Goal: Task Accomplishment & Management: Use online tool/utility

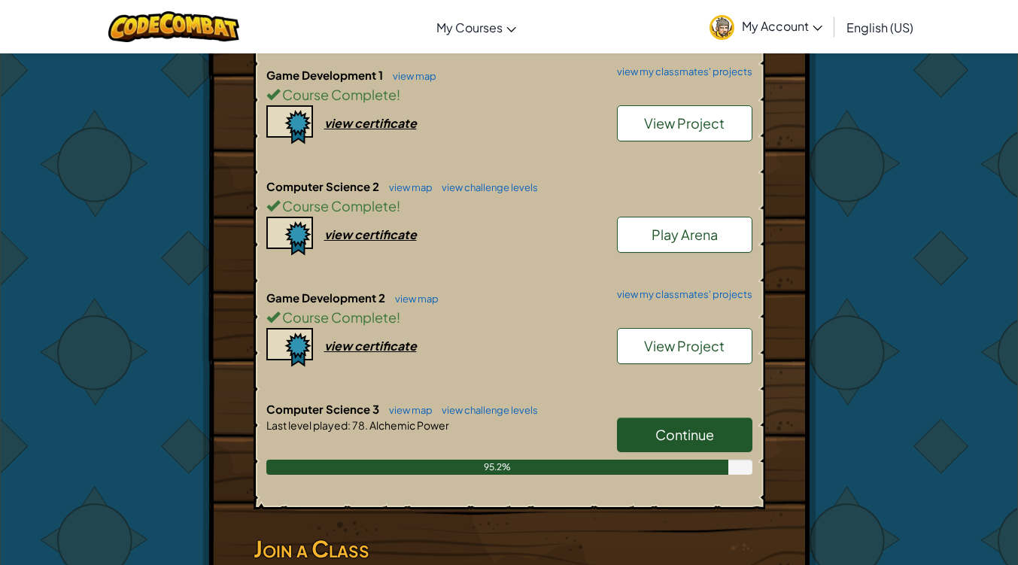
scroll to position [576, 0]
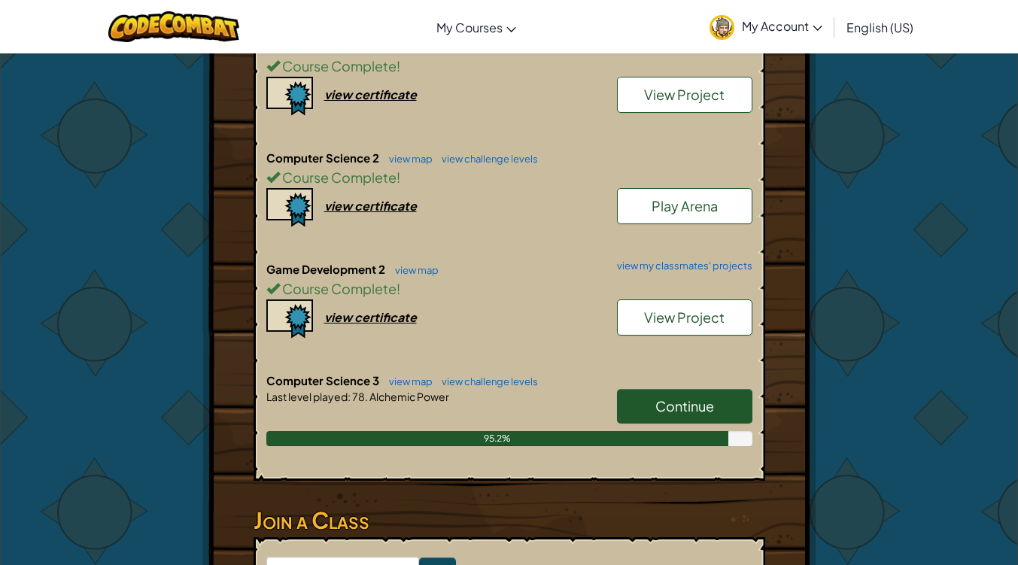
click at [657, 408] on span "Continue" at bounding box center [684, 405] width 59 height 17
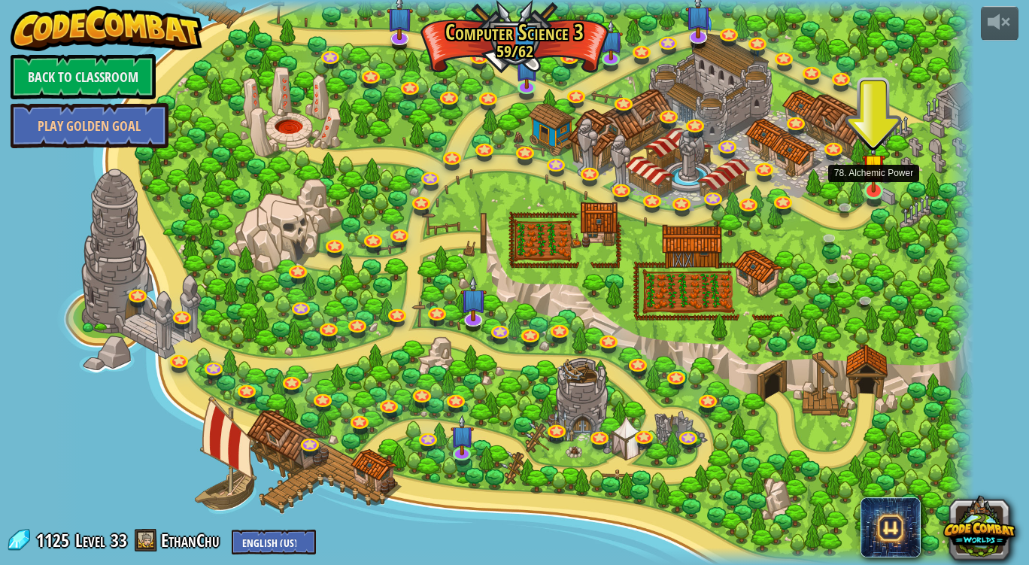
click at [877, 178] on img at bounding box center [873, 165] width 23 height 54
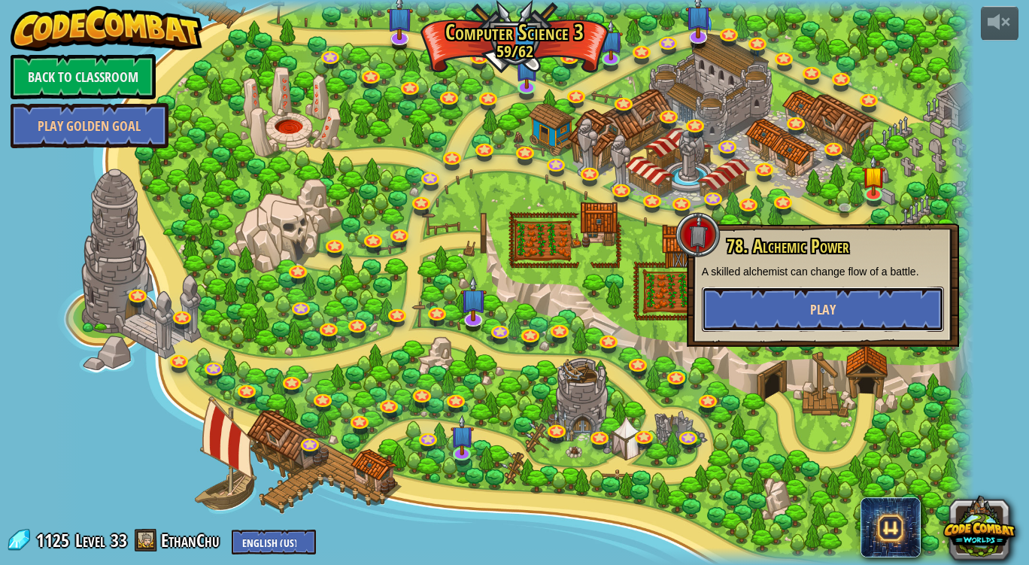
click at [726, 311] on button "Play" at bounding box center [823, 309] width 242 height 45
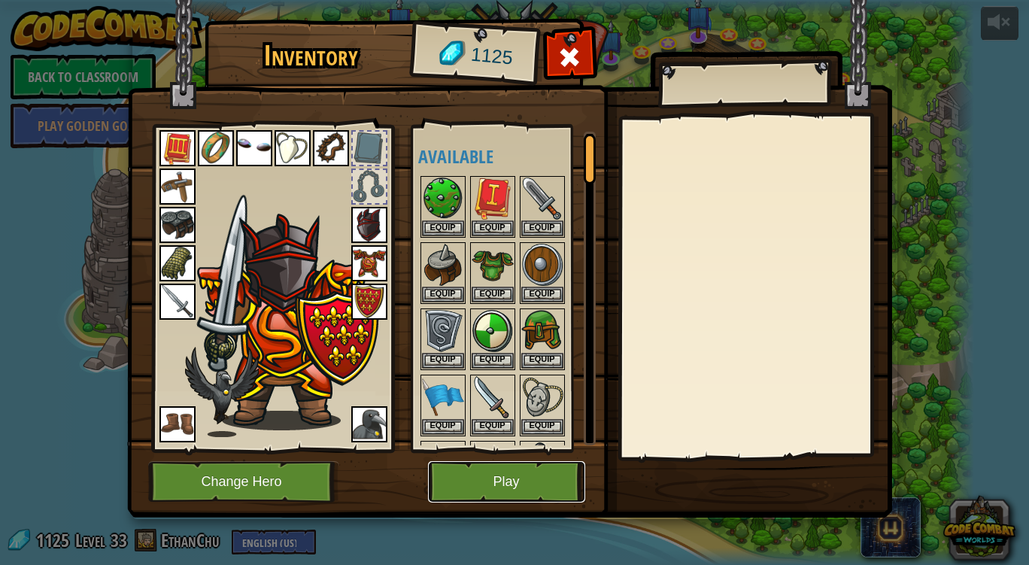
click at [477, 495] on button "Play" at bounding box center [506, 481] width 157 height 41
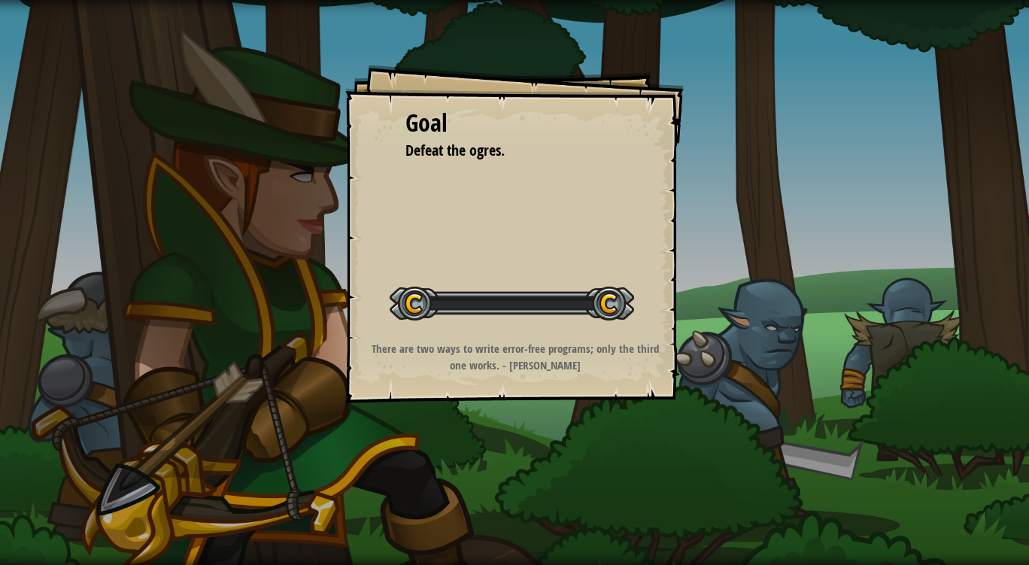
click at [472, 491] on div "Goal Defeat the ogres. Start Level Error loading from server. Try refreshing th…" at bounding box center [514, 282] width 1029 height 565
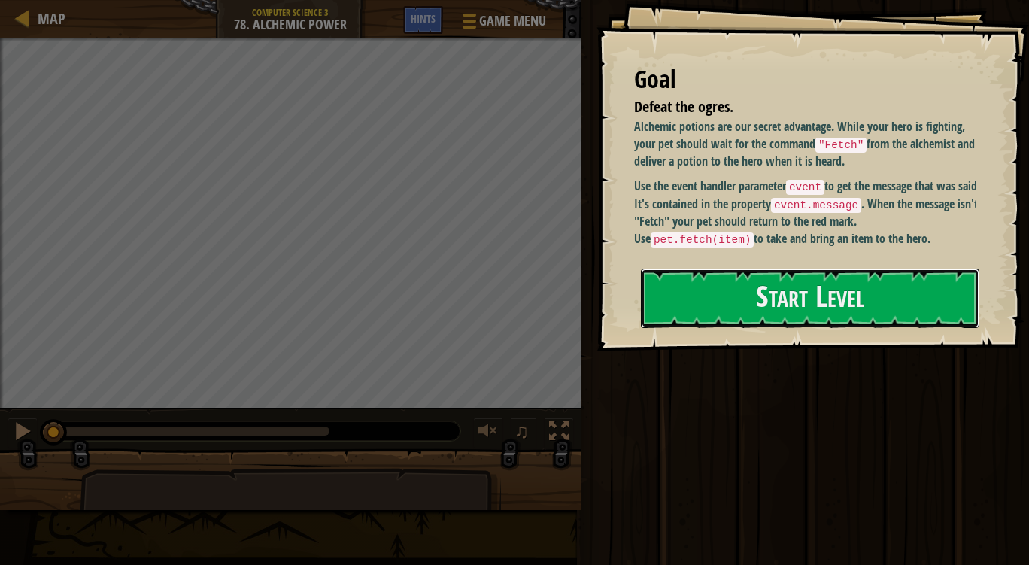
click at [747, 316] on button "Start Level" at bounding box center [810, 298] width 338 height 59
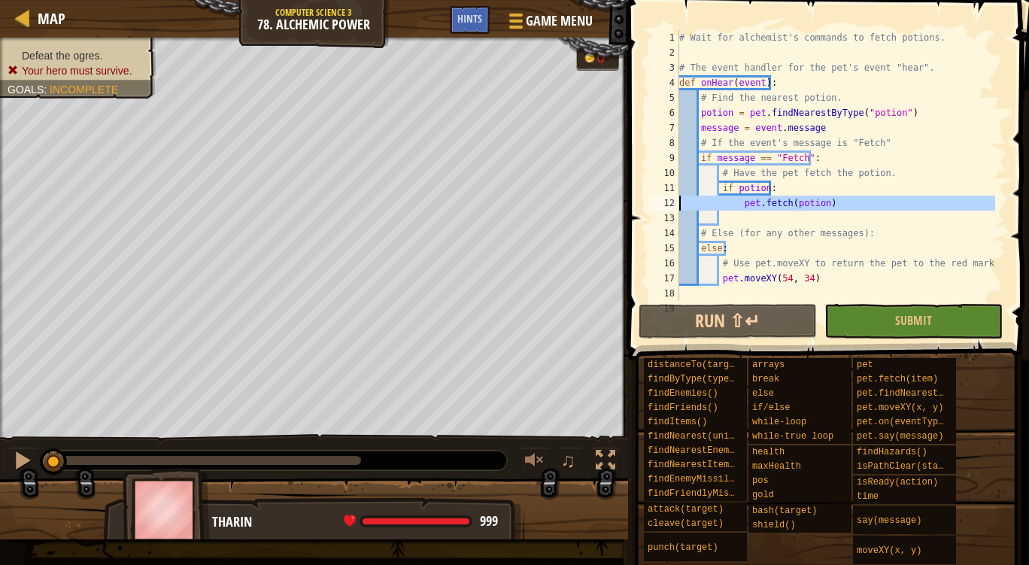
drag, startPoint x: 715, startPoint y: 308, endPoint x: 665, endPoint y: 196, distance: 123.6
click at [665, 196] on div "12" at bounding box center [664, 203] width 30 height 15
click at [779, 187] on div "# Wait for alchemist's commands to fetch potions. # The event handler for the p…" at bounding box center [835, 180] width 319 height 301
click at [779, 202] on div "# Wait for alchemist's commands to fetch potions. # The event handler for the p…" at bounding box center [835, 180] width 319 height 301
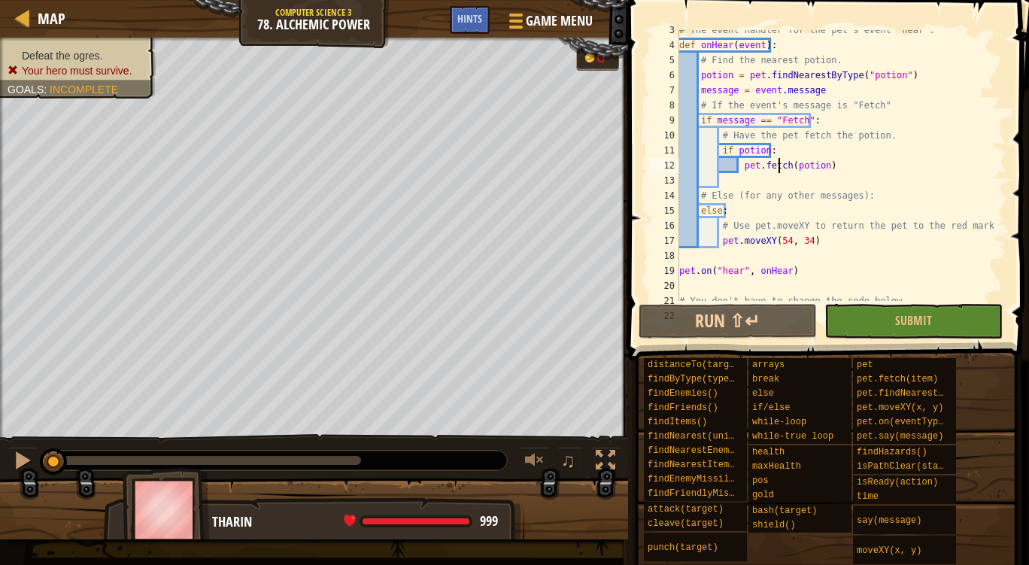
scroll to position [38, 0]
click at [473, 14] on span "Hints" at bounding box center [469, 18] width 25 height 14
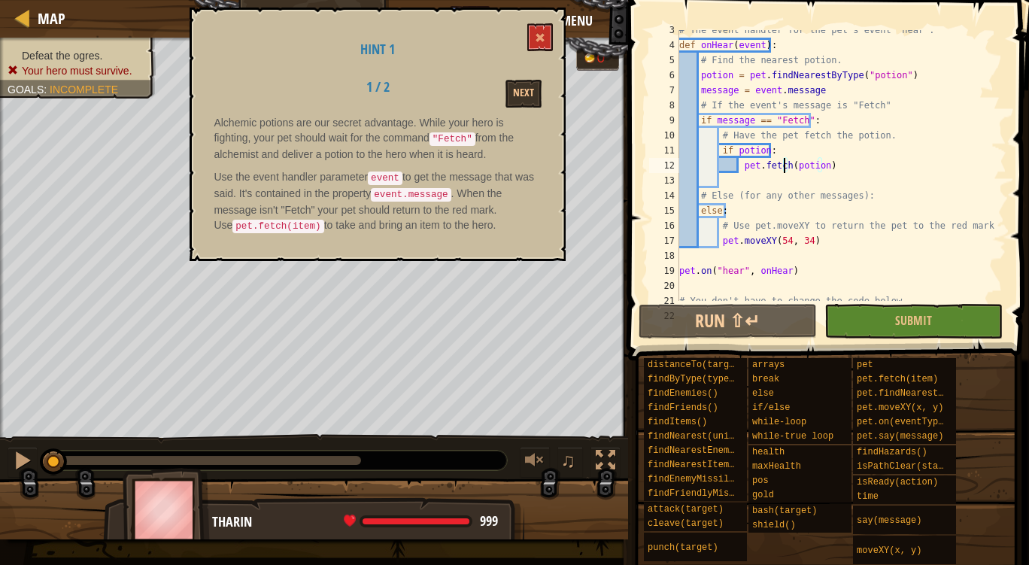
click at [517, 26] on div "Hint 1 1 / 2 Next Alchemic potions are our secret advantage. While your hero is…" at bounding box center [378, 134] width 376 height 253
click at [544, 38] on span at bounding box center [540, 37] width 11 height 11
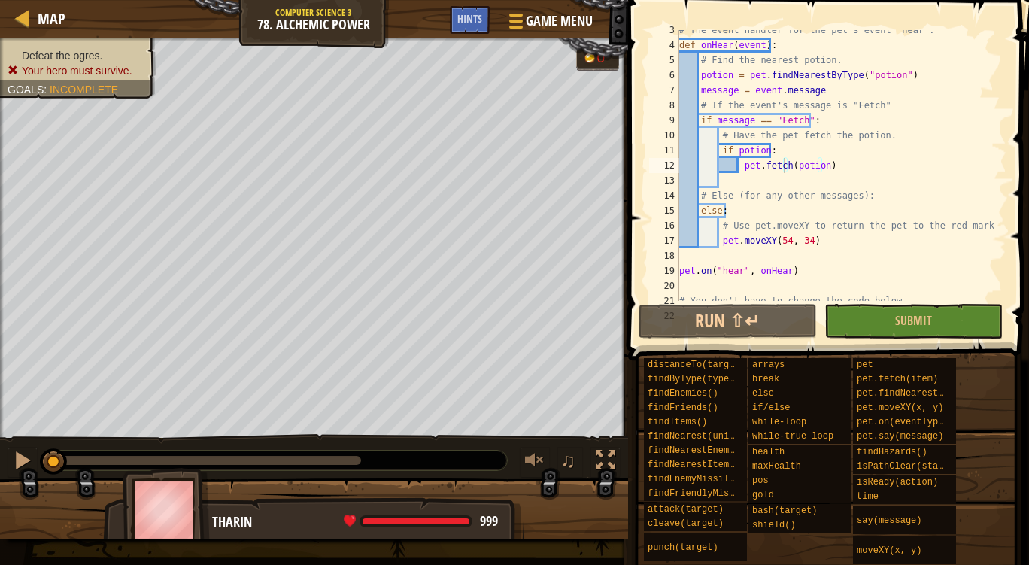
click at [457, 29] on div "Hints" at bounding box center [470, 20] width 40 height 28
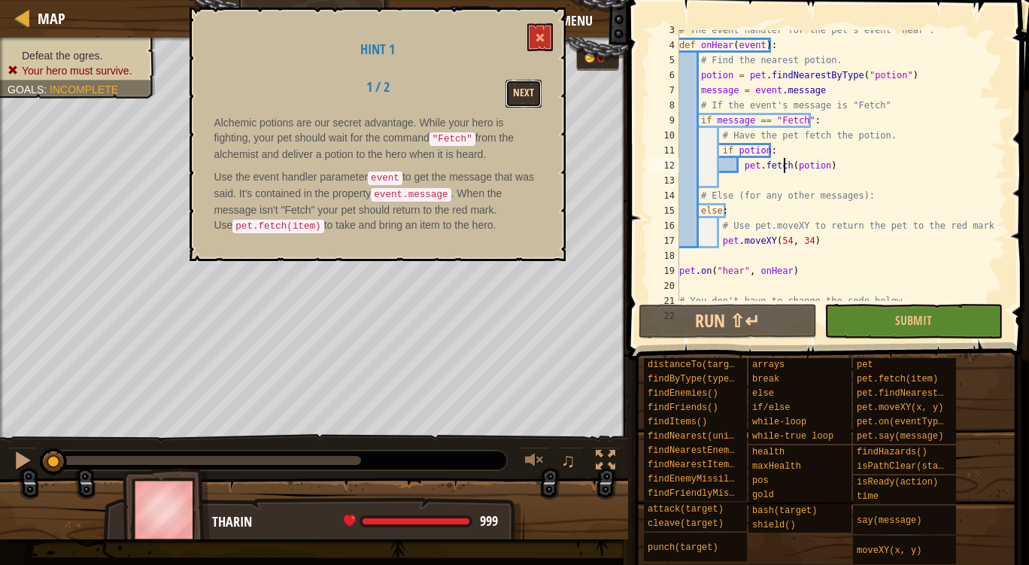
click at [527, 81] on button "Next" at bounding box center [523, 94] width 36 height 28
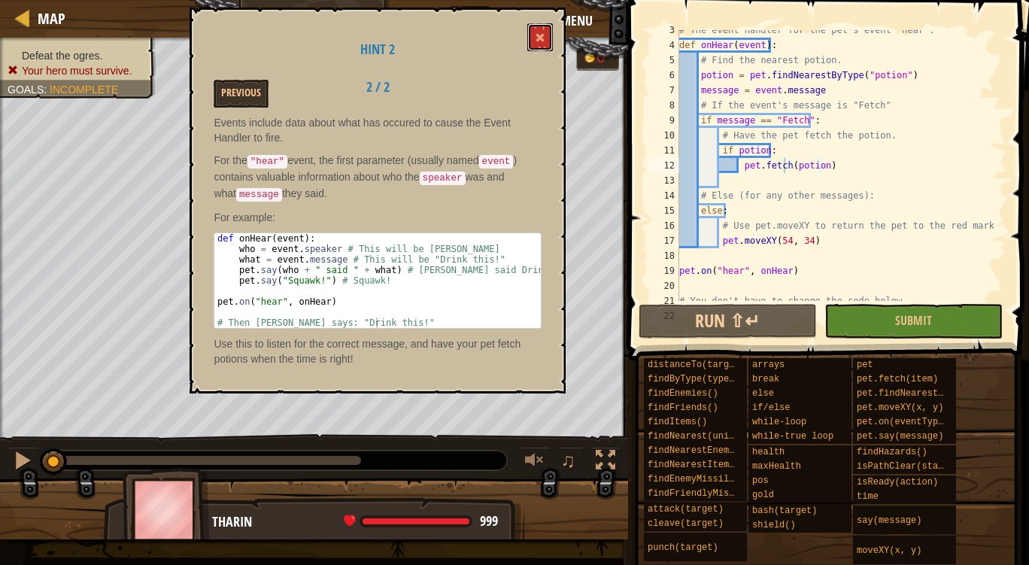
drag, startPoint x: 535, startPoint y: 36, endPoint x: 514, endPoint y: 120, distance: 86.8
click at [514, 120] on div "Hint 2 Previous 2 / 2 Events include data about what has occured to cause the E…" at bounding box center [378, 201] width 376 height 386
click at [536, 38] on span at bounding box center [540, 37] width 11 height 11
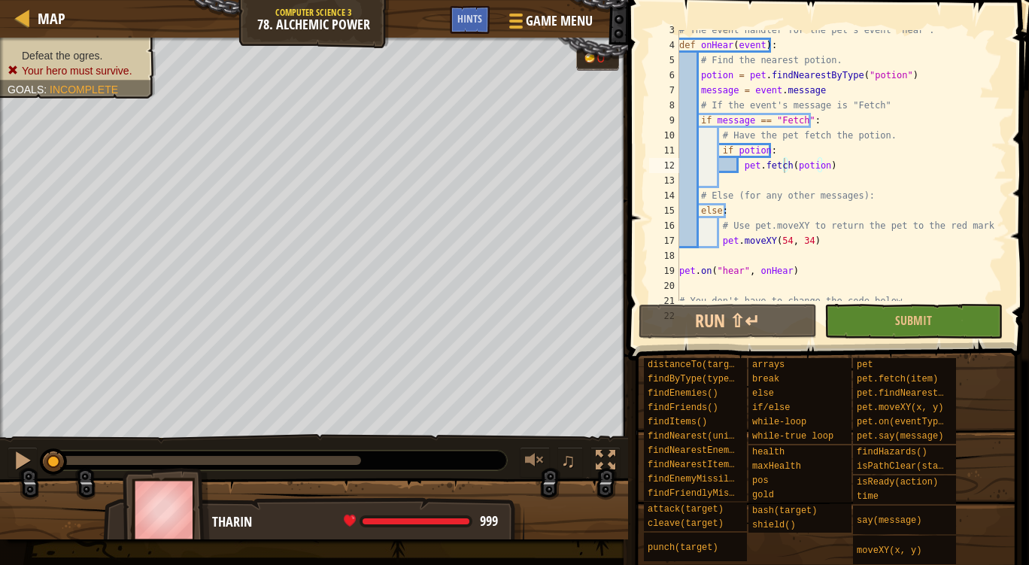
click at [712, 116] on div "# The event handler for the pet's event "hear". def onHear ( event ) : # Find t…" at bounding box center [835, 173] width 319 height 301
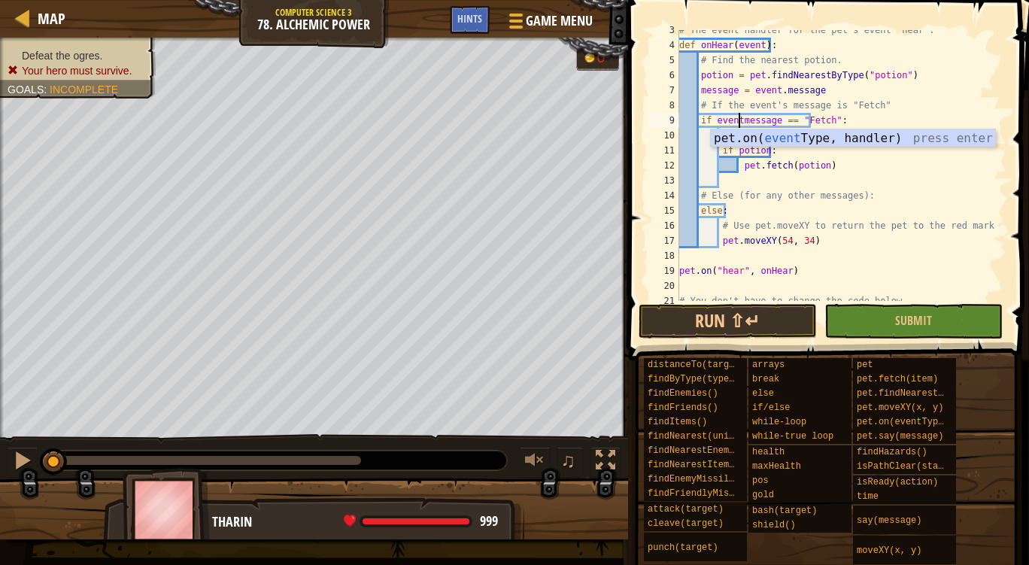
scroll to position [7, 5]
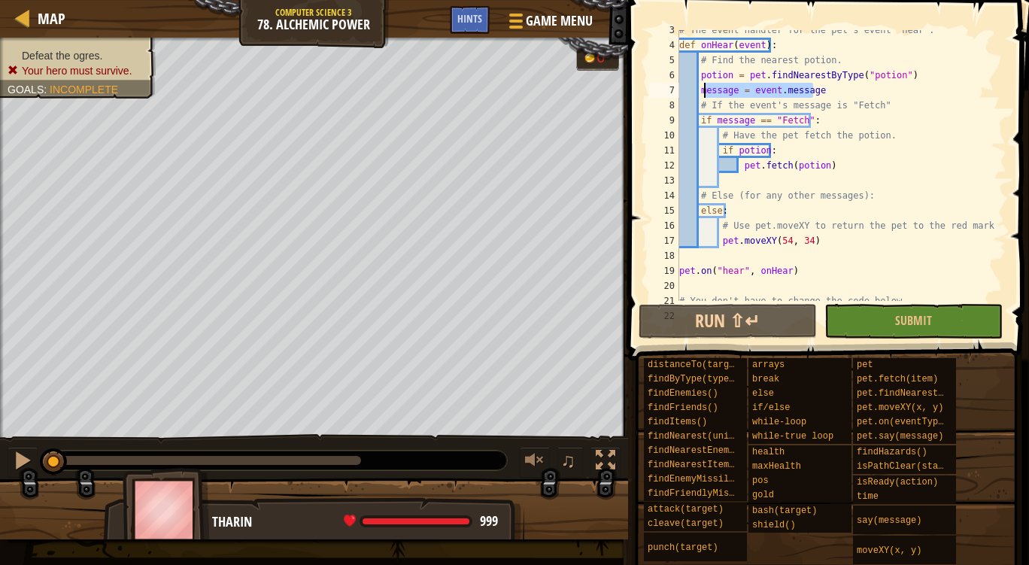
drag, startPoint x: 830, startPoint y: 90, endPoint x: 702, endPoint y: 87, distance: 128.7
click at [702, 87] on div "# The event handler for the pet's event "hear". def onHear ( event ) : # Find t…" at bounding box center [835, 173] width 319 height 301
type textarea "m"
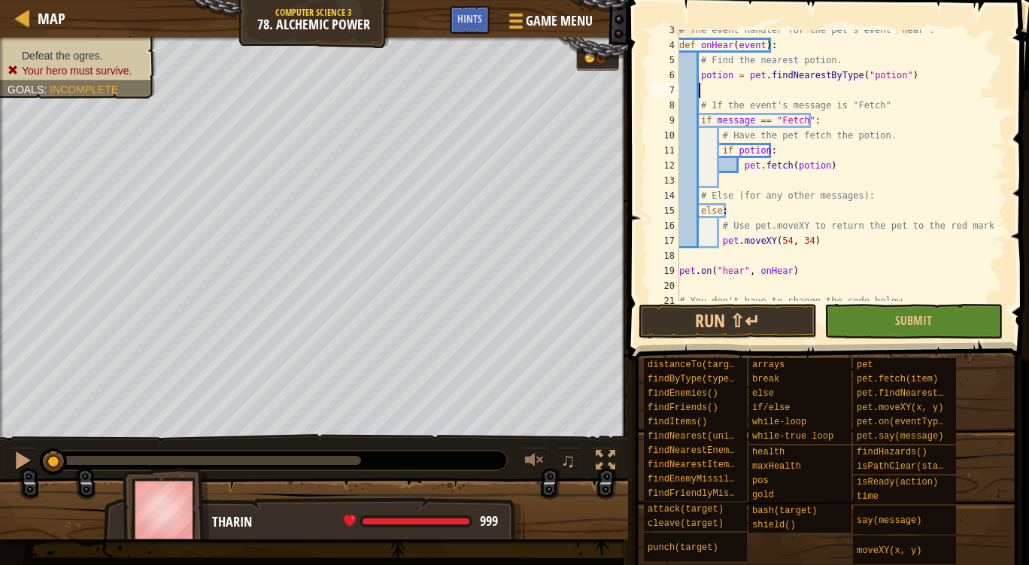
scroll to position [7, 1]
click at [716, 119] on div "# The event handler for the pet's event "hear". def onHear ( event ) : # Find t…" at bounding box center [835, 173] width 319 height 301
click at [724, 306] on button "Run ⇧↵" at bounding box center [728, 321] width 178 height 35
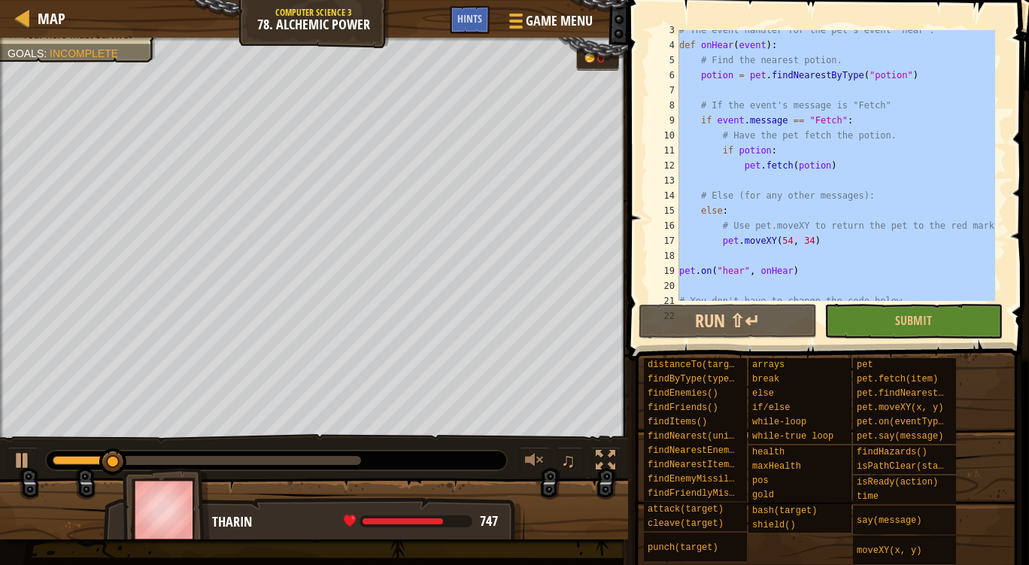
click at [724, 105] on div "# The event handler for the pet's event "hear". def onHear ( event ) : # Find t…" at bounding box center [835, 165] width 319 height 271
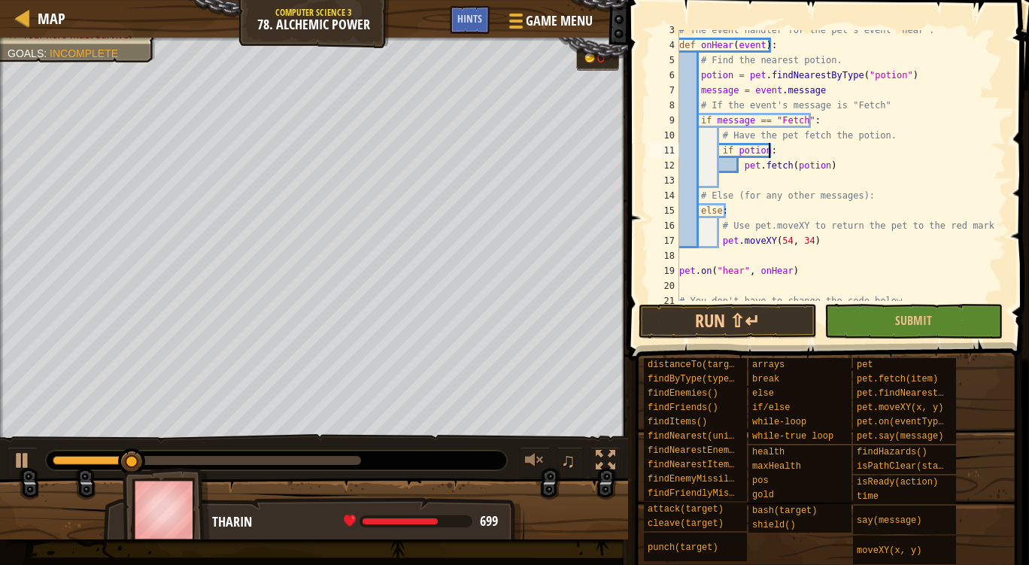
click at [768, 150] on div "# The event handler for the pet's event "hear". def onHear ( event ) : # Find t…" at bounding box center [835, 173] width 319 height 301
type textarea "if potion:"
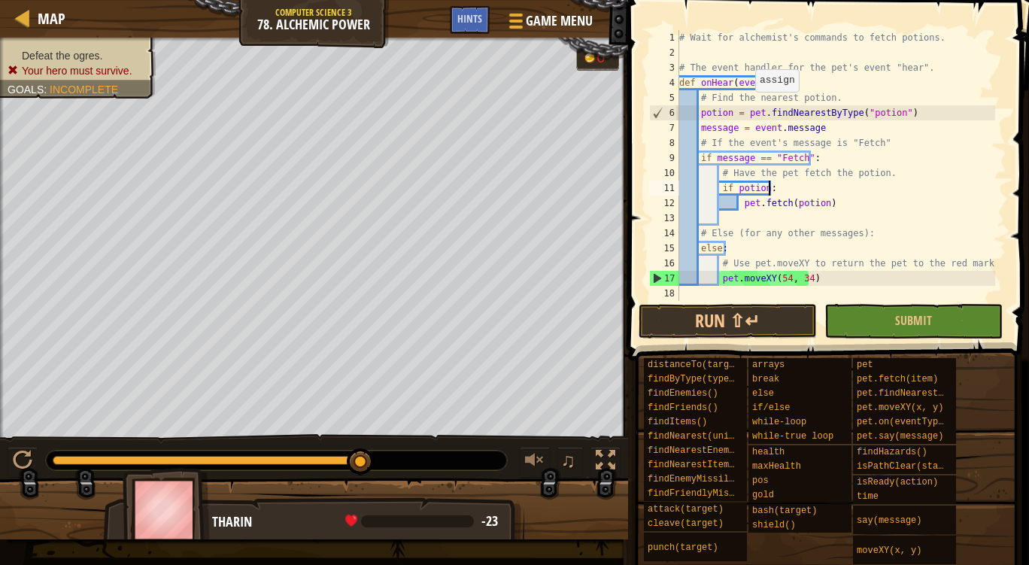
scroll to position [0, 0]
click at [788, 48] on div "# Wait for alchemist's commands to fetch potions. # The event handler for the p…" at bounding box center [835, 180] width 319 height 301
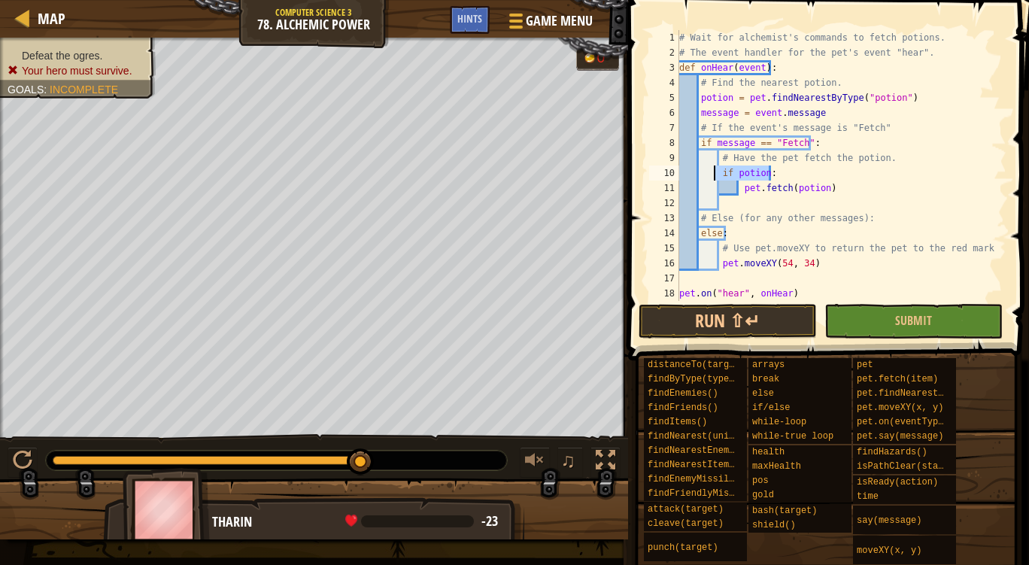
drag, startPoint x: 788, startPoint y: 171, endPoint x: 715, endPoint y: 175, distance: 73.1
click at [715, 175] on div "# Wait for alchemist's commands to fetch potions. # The event handler for the p…" at bounding box center [835, 180] width 319 height 301
type textarea "if potion:"
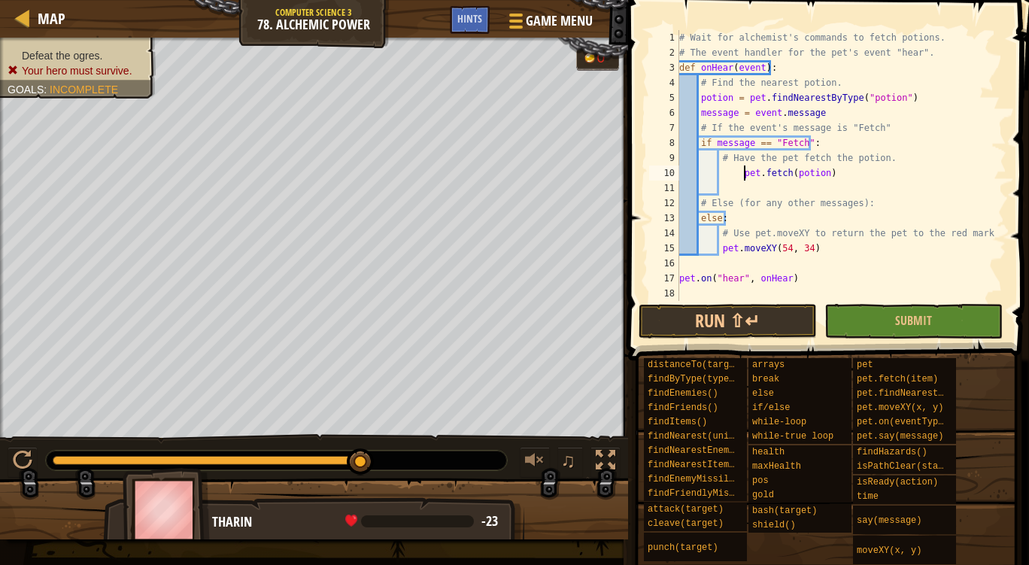
click at [742, 176] on div "# Wait for alchemist's commands to fetch potions. # The event handler for the p…" at bounding box center [835, 180] width 319 height 301
click at [736, 168] on div "# Wait for alchemist's commands to fetch potions. # The event handler for the p…" at bounding box center [835, 180] width 319 height 301
type textarea "pet.fetch(potion)"
click at [754, 191] on div "# Wait for alchemist's commands to fetch potions. # The event handler for the p…" at bounding box center [835, 180] width 319 height 301
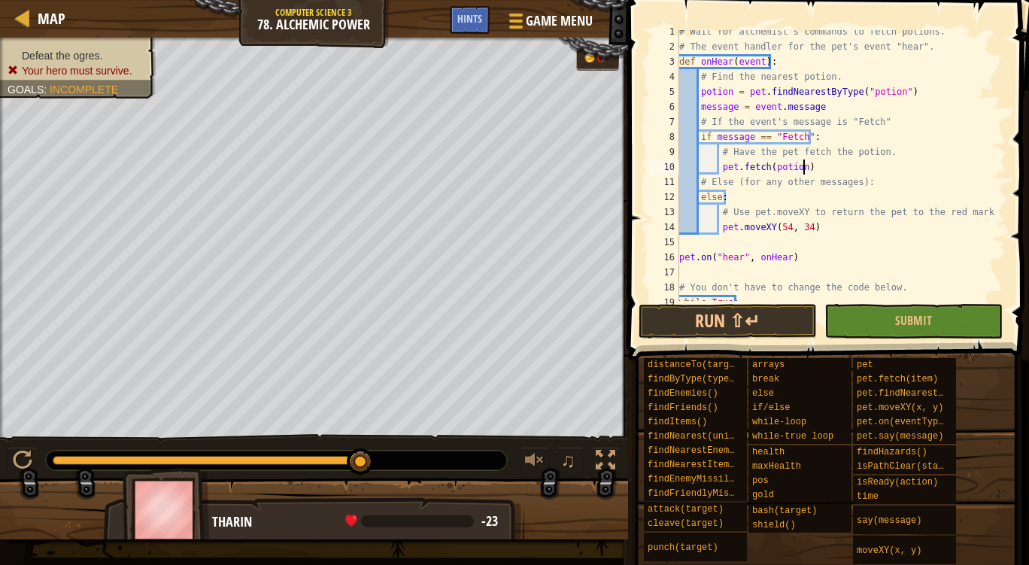
scroll to position [6, 0]
click at [746, 256] on div "# Wait for alchemist's commands to fetch potions. # The event handler for the p…" at bounding box center [835, 174] width 319 height 301
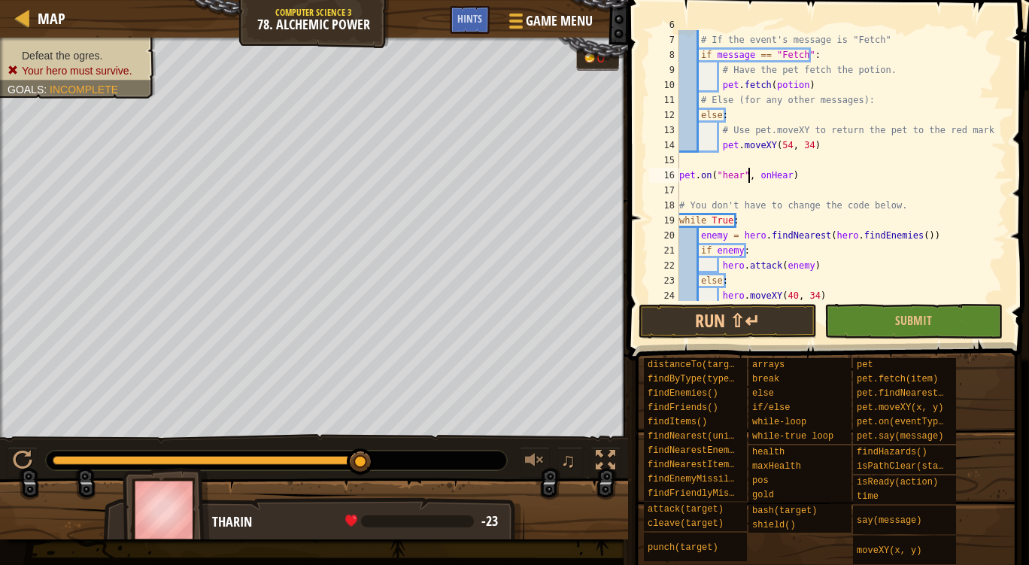
scroll to position [105, 0]
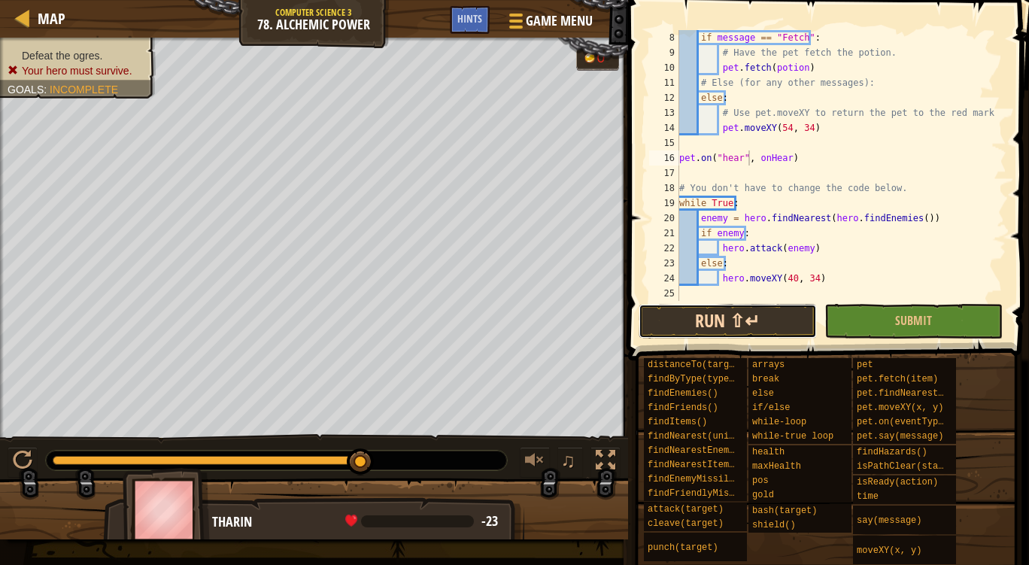
drag, startPoint x: 735, startPoint y: 321, endPoint x: 706, endPoint y: 320, distance: 29.3
click at [706, 320] on button "Run ⇧↵" at bounding box center [728, 321] width 178 height 35
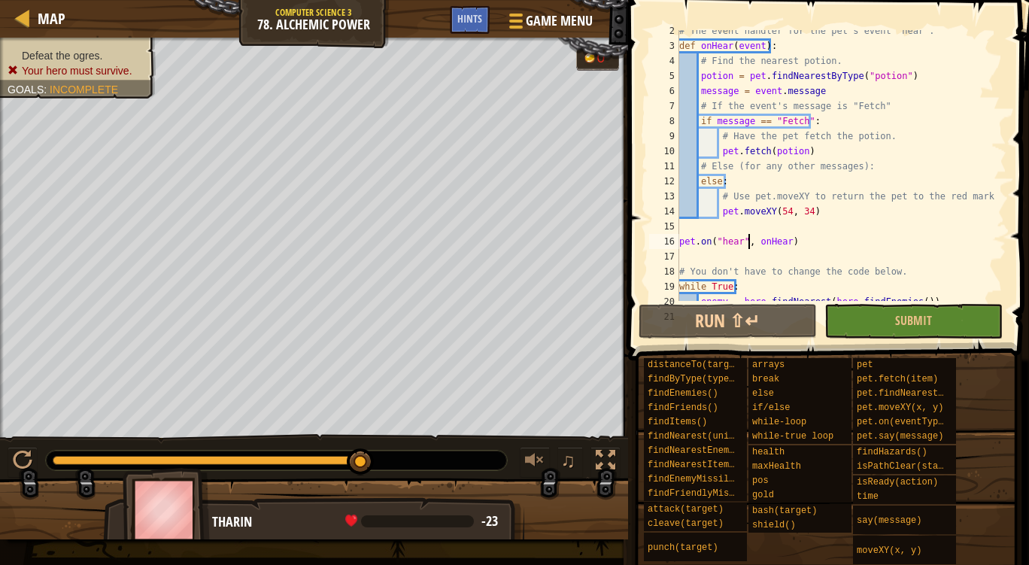
scroll to position [0, 0]
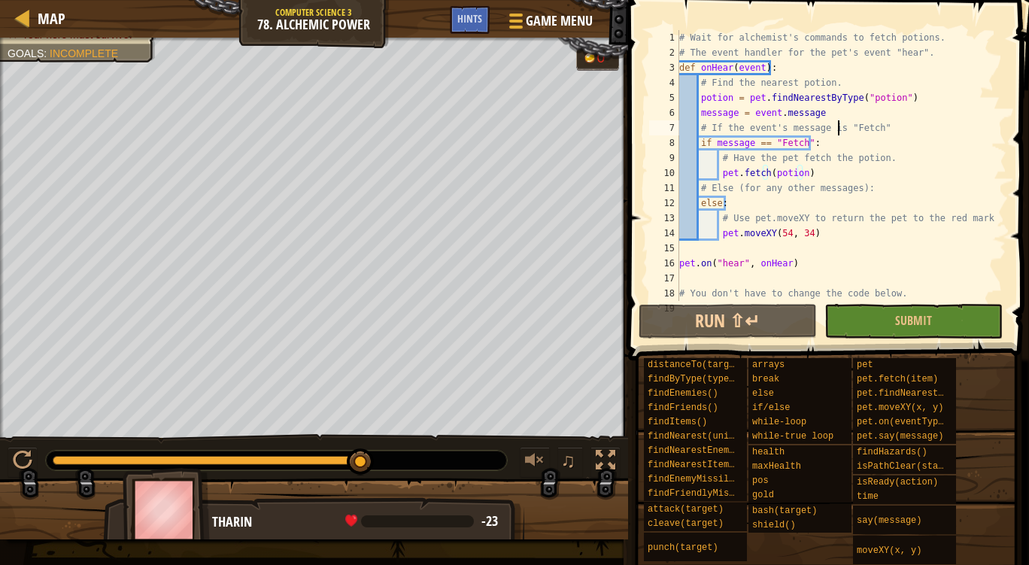
drag, startPoint x: 806, startPoint y: 178, endPoint x: 836, endPoint y: 127, distance: 58.7
click at [836, 127] on div "# Wait for alchemist's commands to fetch potions. # The event handler for the p…" at bounding box center [835, 180] width 319 height 301
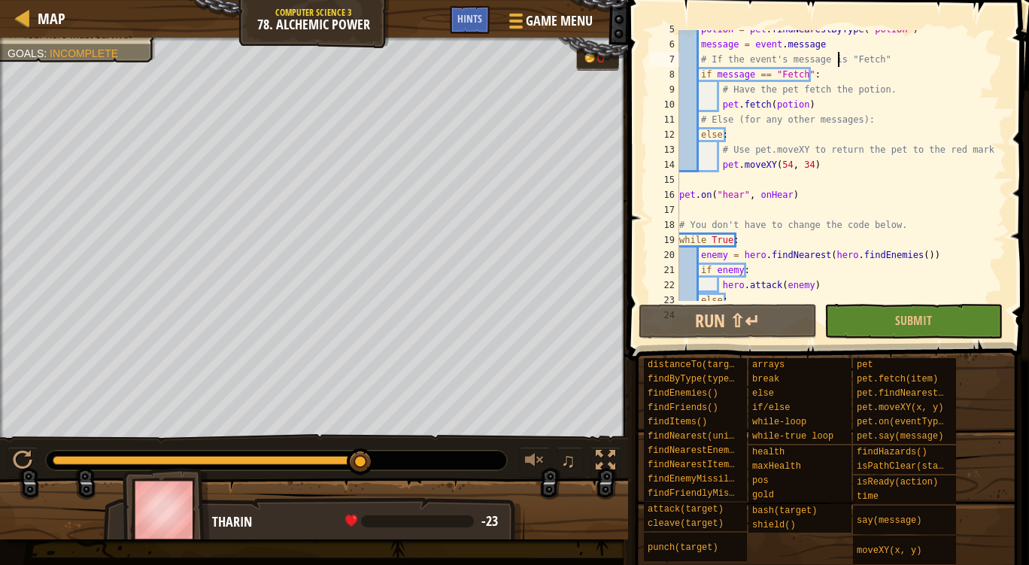
scroll to position [68, 0]
click at [898, 332] on button "Submit" at bounding box center [913, 321] width 178 height 35
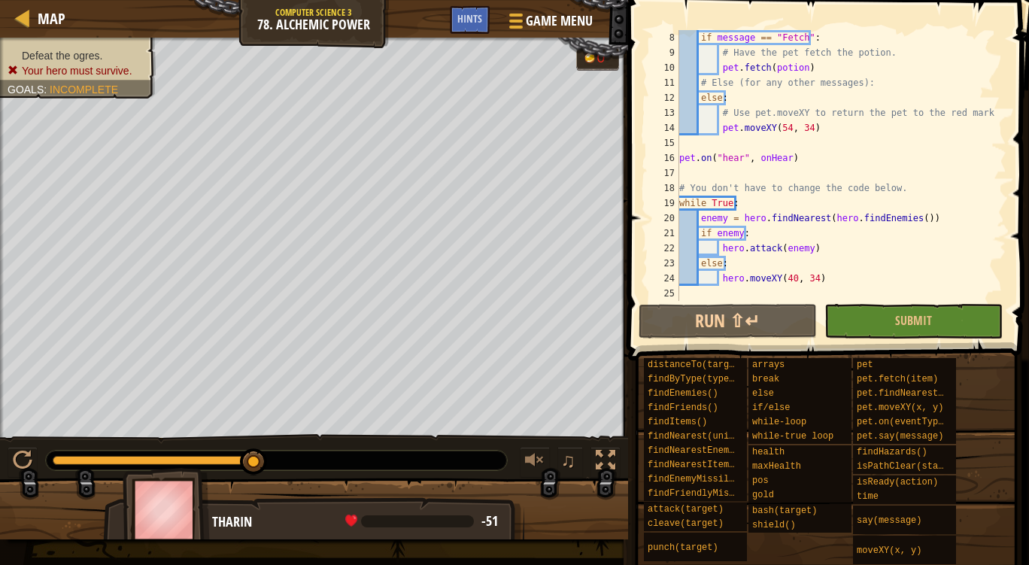
scroll to position [105, 0]
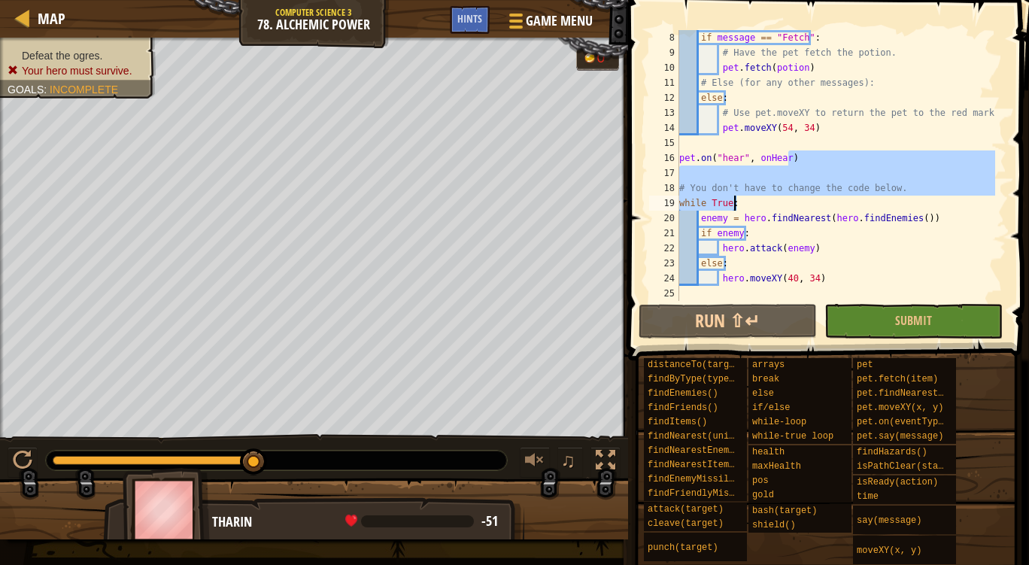
drag, startPoint x: 827, startPoint y: 162, endPoint x: 812, endPoint y: 209, distance: 49.7
click at [812, 209] on div "if message == "Fetch" : # Have the pet fetch the potion. pet . fetch ( potion )…" at bounding box center [835, 180] width 319 height 301
click at [812, 209] on div "if message == "Fetch" : # Have the pet fetch the potion. pet . fetch ( potion )…" at bounding box center [835, 165] width 319 height 271
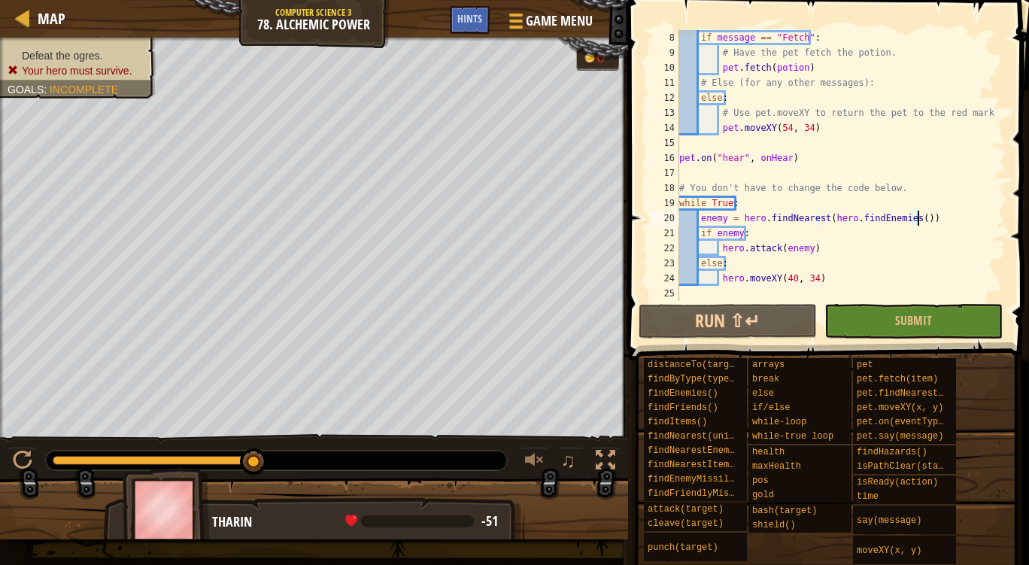
drag, startPoint x: 922, startPoint y: 214, endPoint x: 706, endPoint y: 220, distance: 216.7
click at [706, 220] on div "if message == "Fetch" : # Have the pet fetch the potion. pet . fetch ( potion )…" at bounding box center [835, 180] width 319 height 301
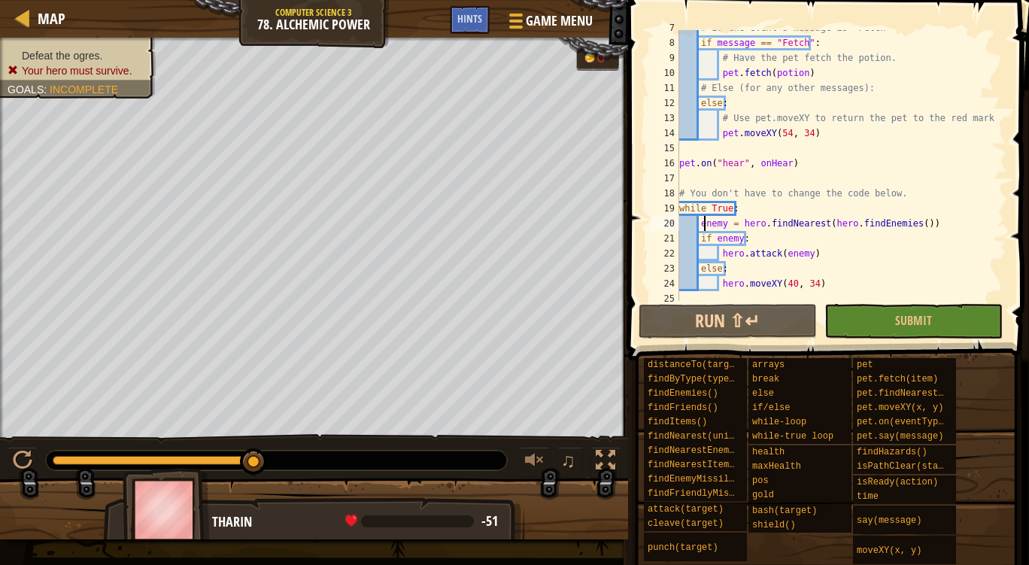
scroll to position [100, 0]
drag, startPoint x: 921, startPoint y: 220, endPoint x: 929, endPoint y: 196, distance: 25.9
click at [929, 196] on div "# If the event's message is "Fetch" if message == "Fetch" : # Have the pet fetc…" at bounding box center [835, 170] width 319 height 301
click at [929, 217] on div "# If the event's message is "Fetch" if message == "Fetch" : # Have the pet fetc…" at bounding box center [835, 170] width 319 height 301
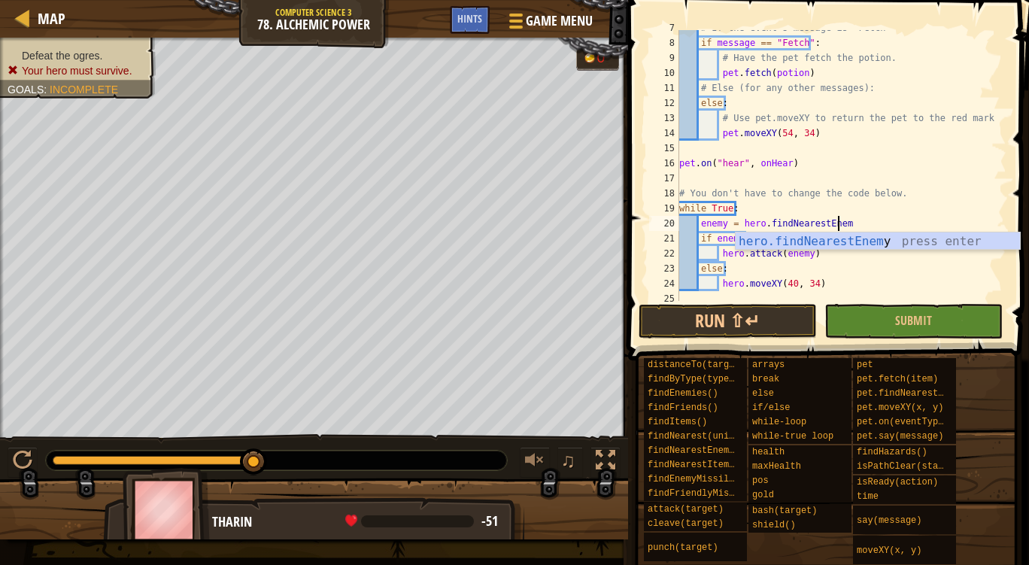
scroll to position [7, 13]
click at [793, 303] on span at bounding box center [830, 158] width 413 height 405
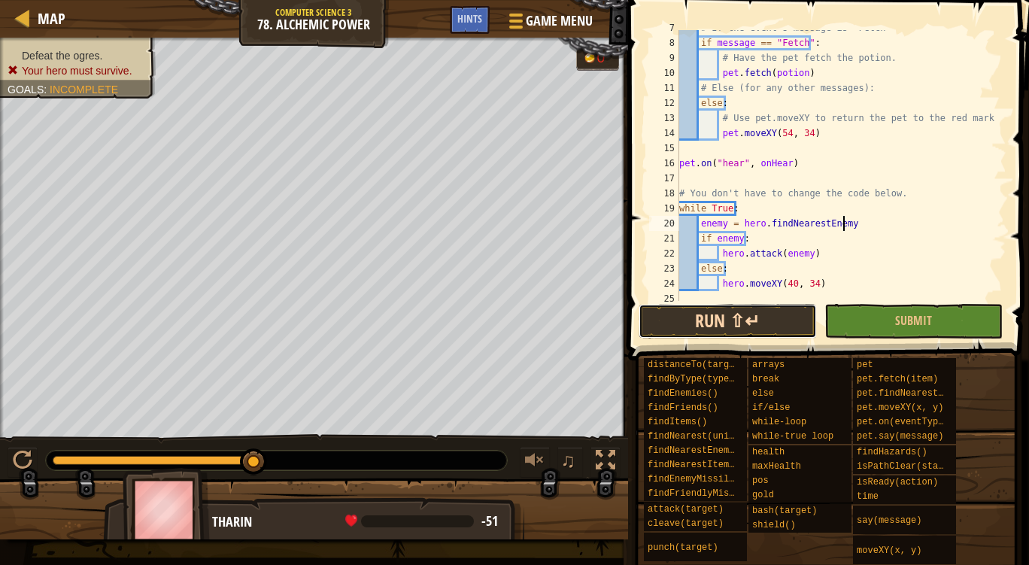
click at [795, 311] on button "Run ⇧↵" at bounding box center [728, 321] width 178 height 35
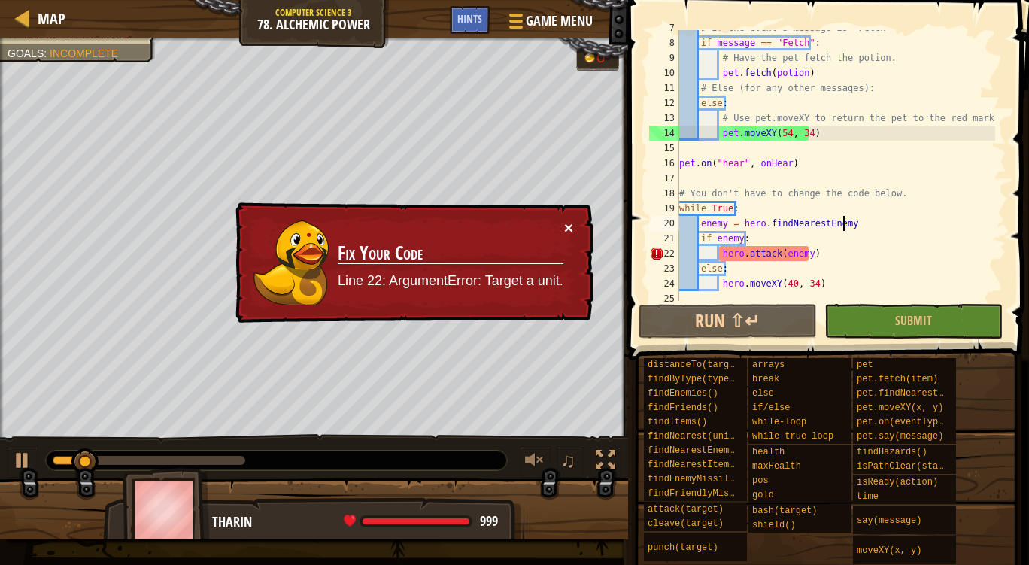
click at [570, 224] on button "×" at bounding box center [568, 228] width 9 height 16
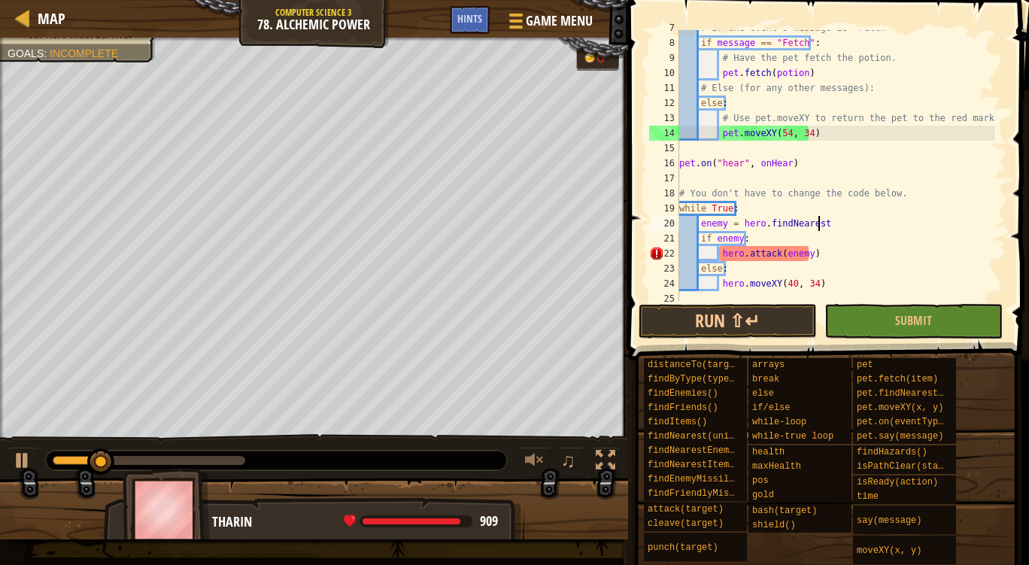
scroll to position [7, 11]
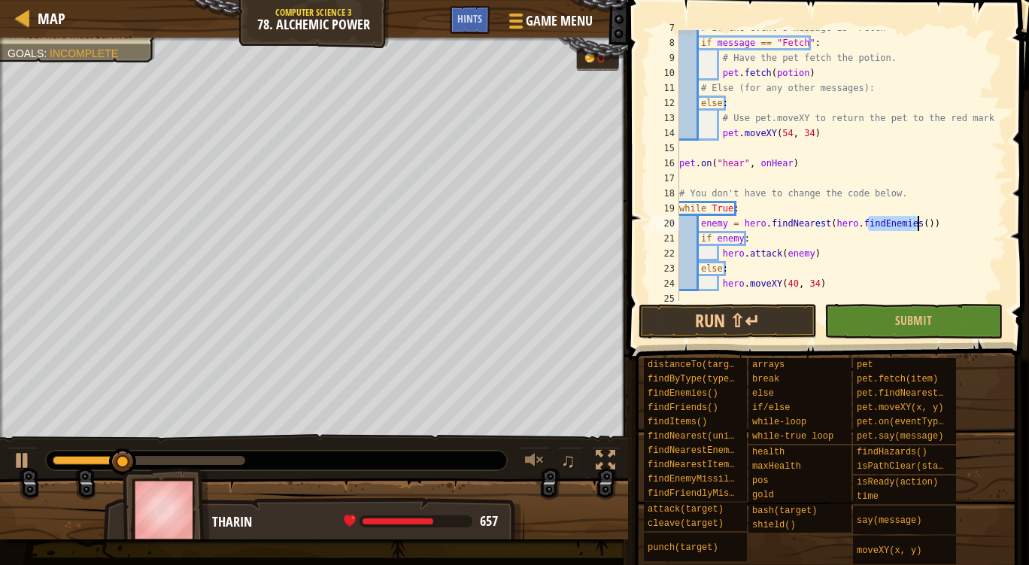
click at [924, 187] on div "# If the event's message is "Fetch" if message == "Fetch" : # Have the pet fetc…" at bounding box center [835, 170] width 319 height 301
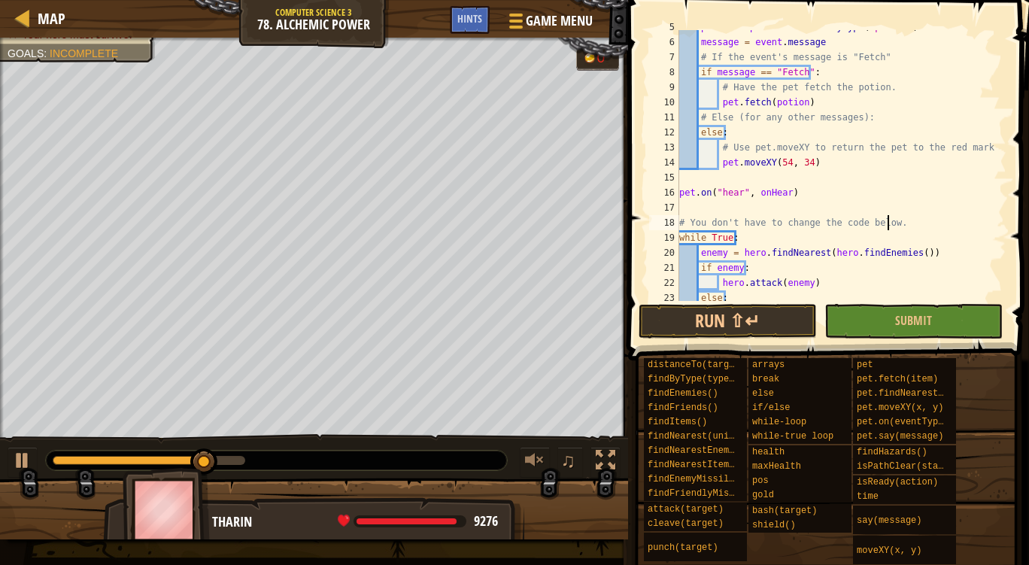
scroll to position [71, 0]
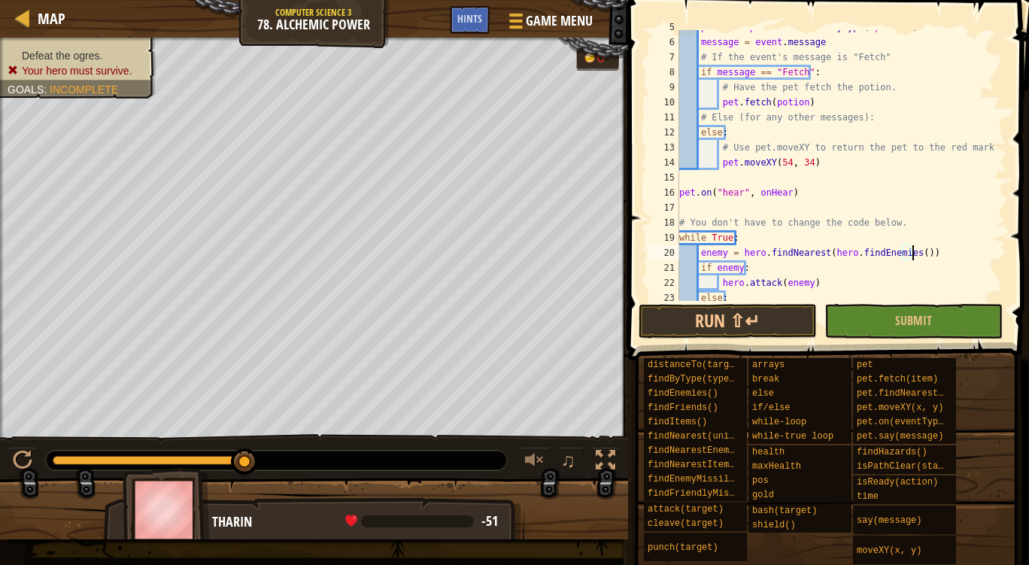
click at [911, 251] on div "potion = pet . findNearestByType ( "potion" ) message = event . message # If th…" at bounding box center [835, 170] width 319 height 301
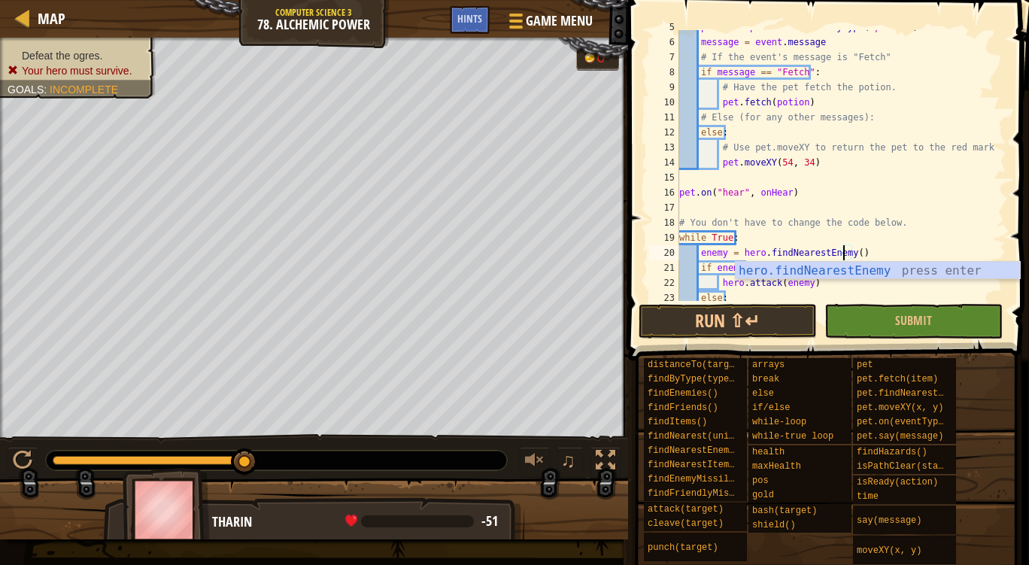
scroll to position [7, 13]
click at [793, 272] on div "hero.findNearestEnemy press enter" at bounding box center [878, 289] width 284 height 54
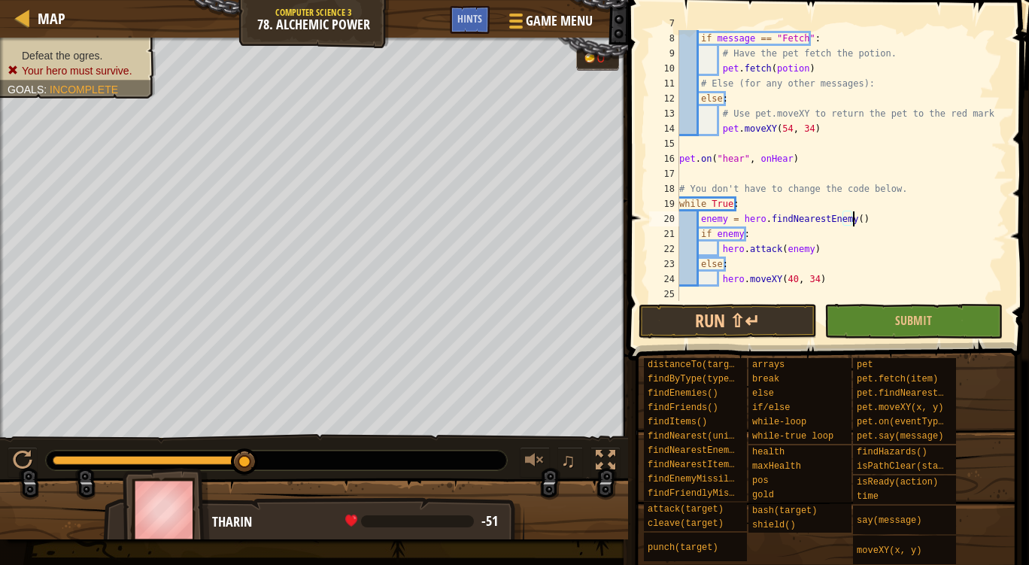
scroll to position [105, 0]
click at [747, 318] on button "Run ⇧↵" at bounding box center [728, 321] width 178 height 35
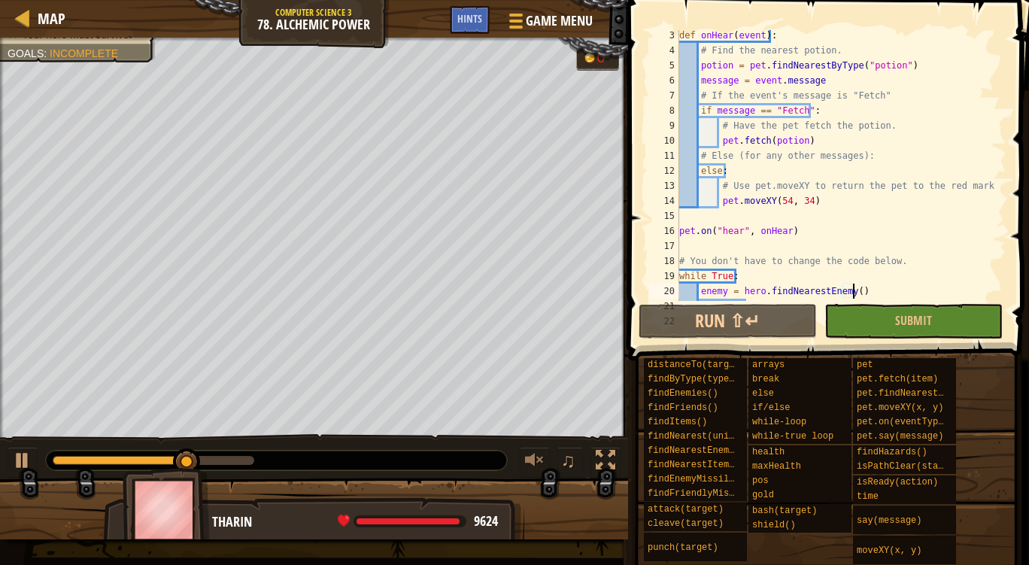
scroll to position [105, 0]
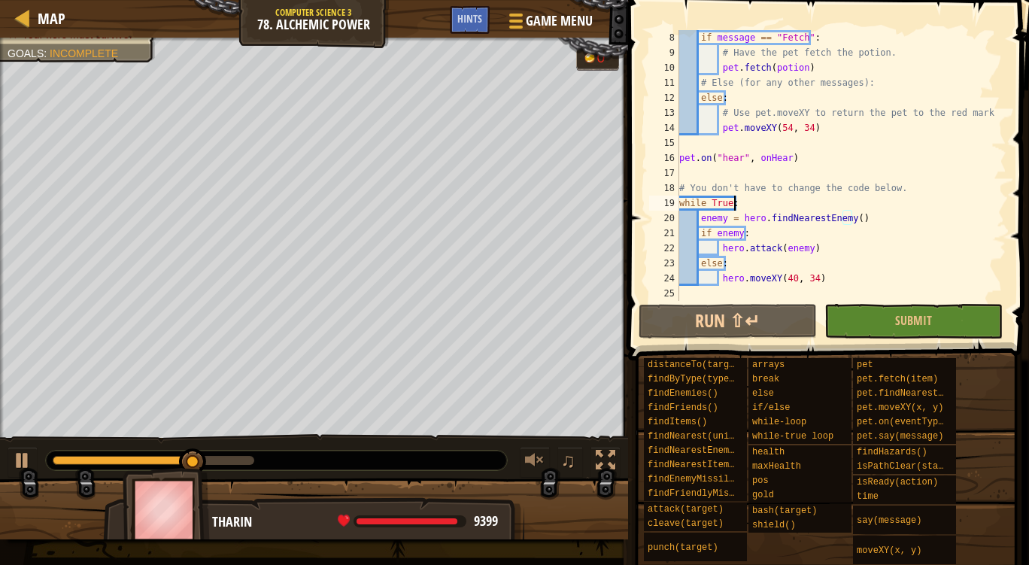
click at [746, 207] on div "if message == "Fetch" : # Have the pet fetch the potion. pet . fetch ( potion )…" at bounding box center [835, 180] width 319 height 301
click at [760, 220] on div "if message == "Fetch" : # Have the pet fetch the potion. pet . fetch ( potion )…" at bounding box center [835, 180] width 319 height 301
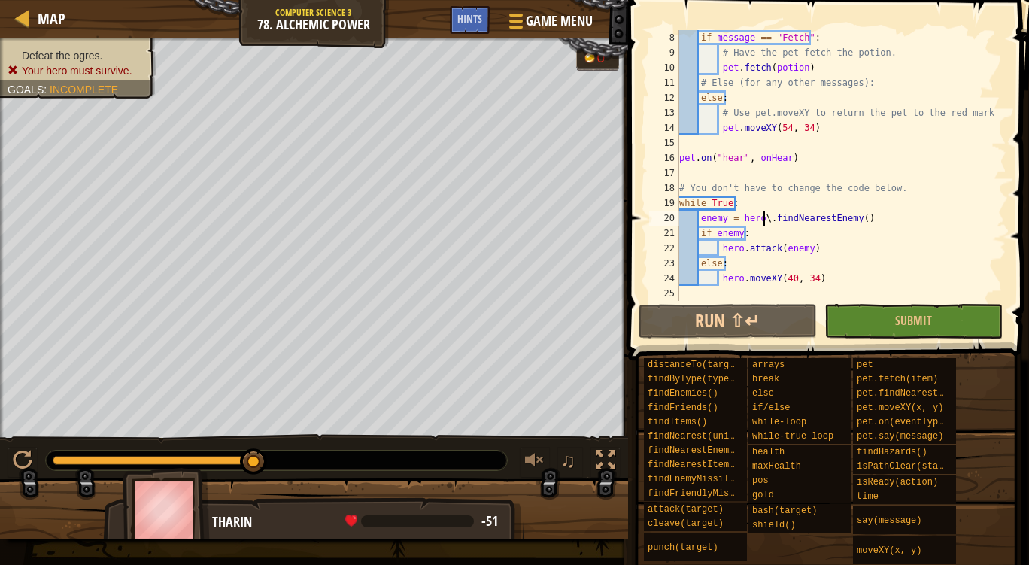
scroll to position [7, 7]
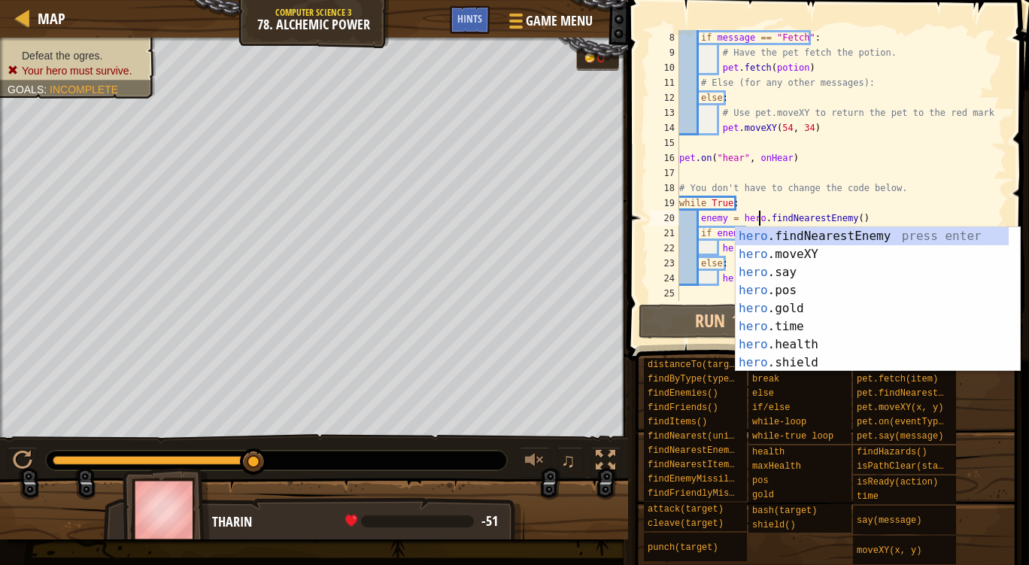
click at [706, 205] on div "if message == "Fetch" : # Have the pet fetch the potion. pet . fetch ( potion )…" at bounding box center [835, 180] width 319 height 301
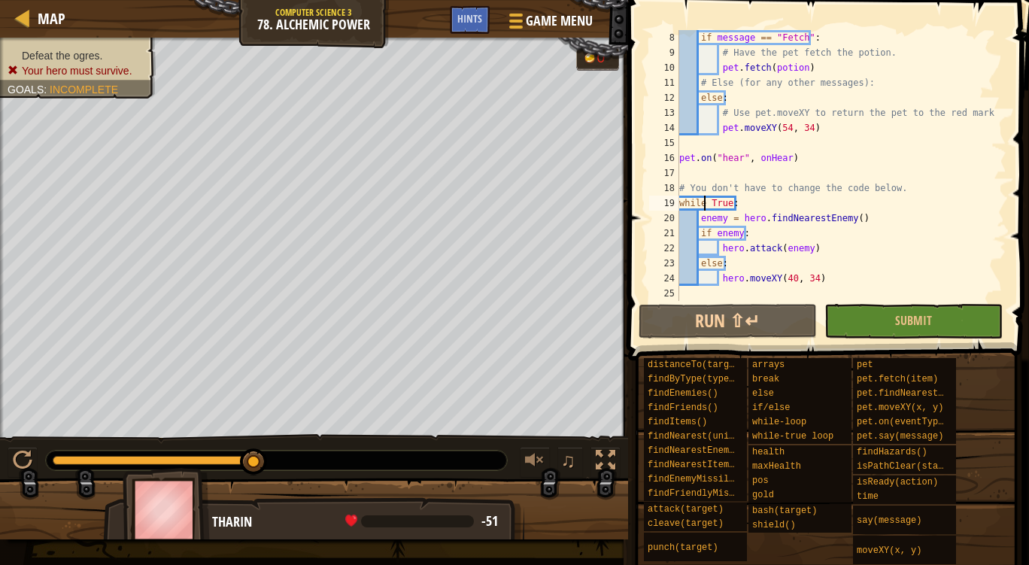
scroll to position [7, 4]
type textarea "while True:"
click at [748, 340] on span at bounding box center [830, 158] width 413 height 405
click at [736, 318] on button "Run ⇧↵" at bounding box center [728, 321] width 178 height 35
click at [675, 316] on button "Run ⇧↵" at bounding box center [728, 321] width 178 height 35
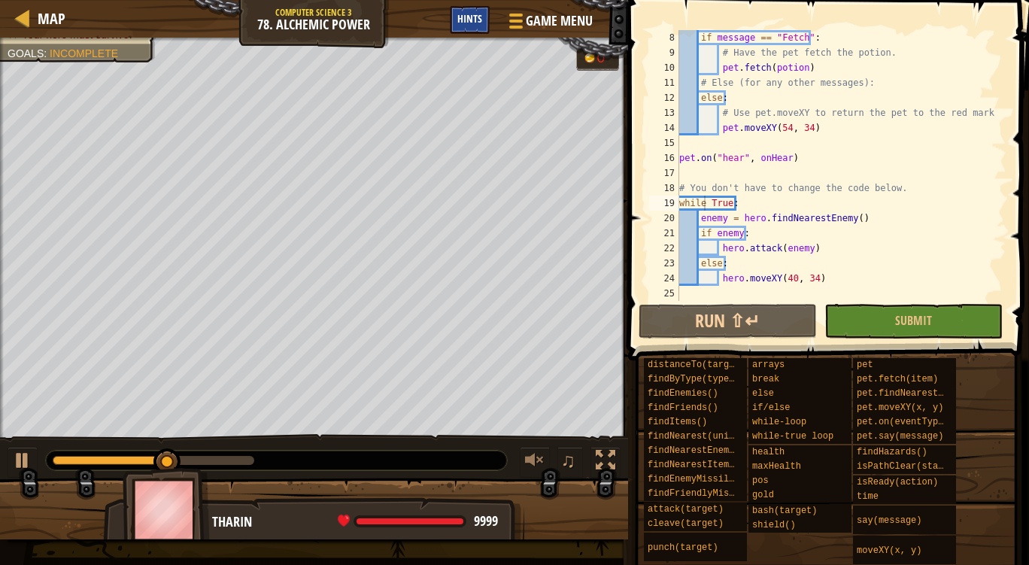
click at [472, 17] on span "Hints" at bounding box center [469, 18] width 25 height 14
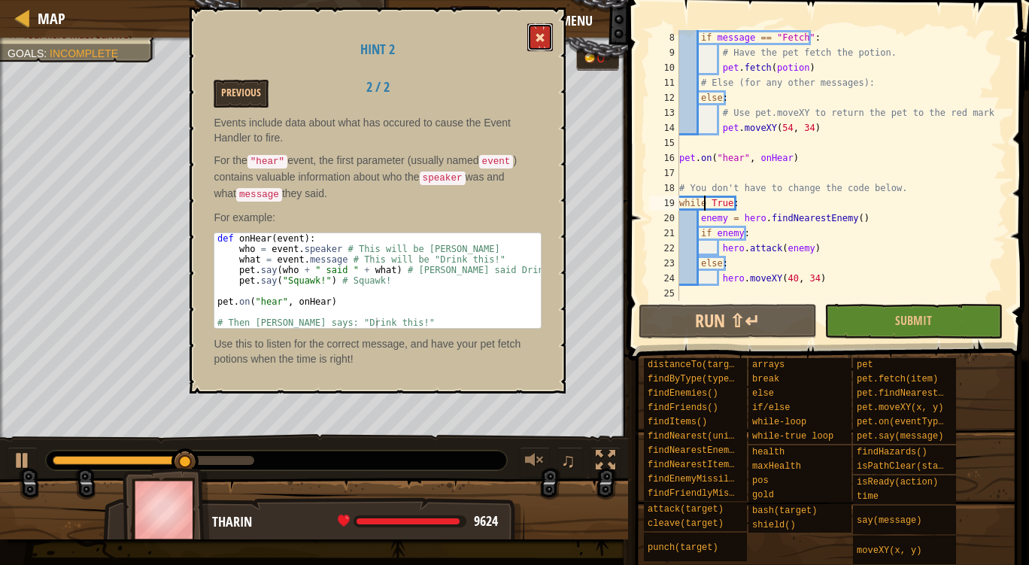
click at [532, 33] on button at bounding box center [540, 37] width 26 height 28
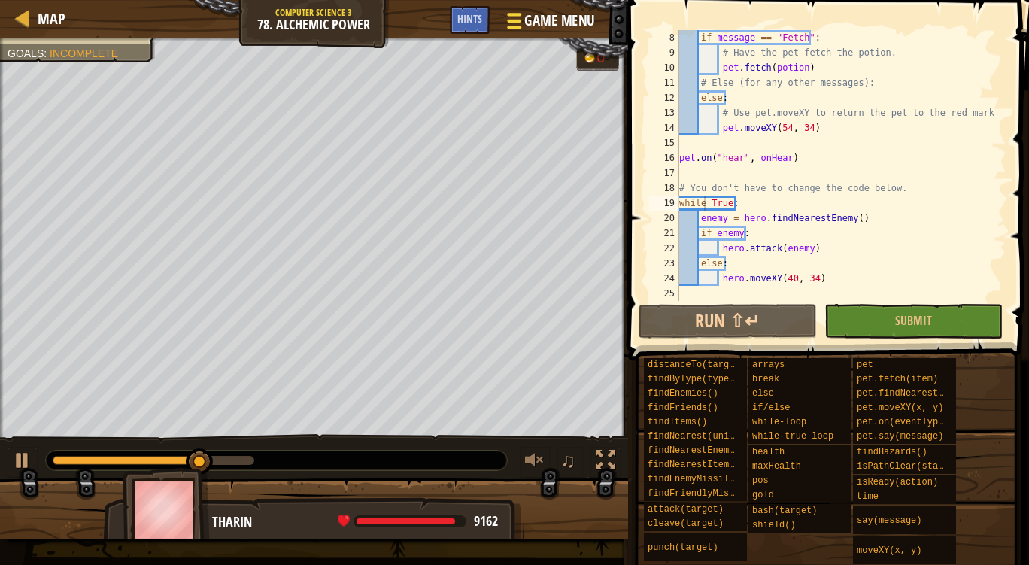
click at [553, 28] on span "Game Menu" at bounding box center [559, 21] width 70 height 20
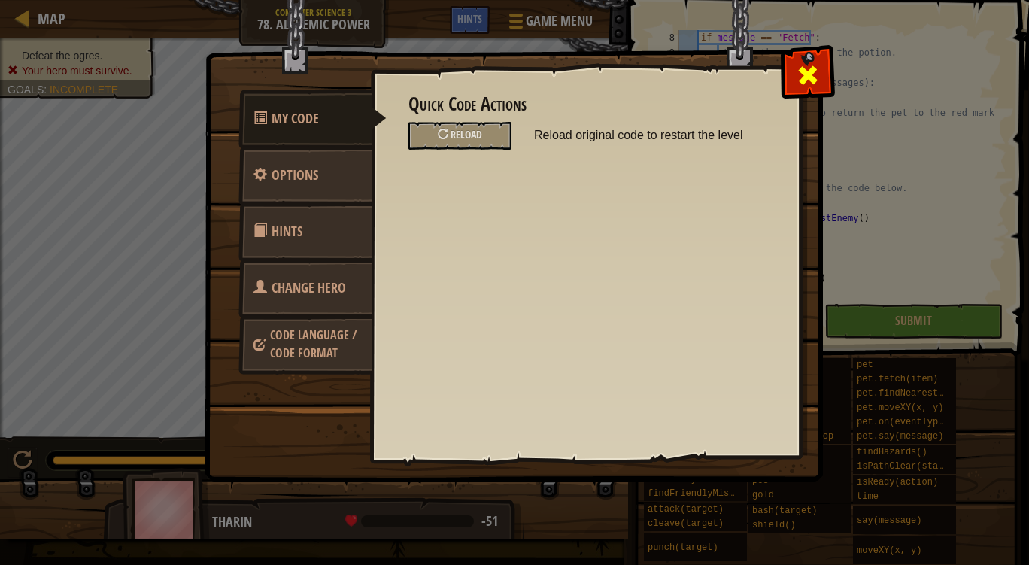
click at [789, 85] on div at bounding box center [807, 71] width 47 height 47
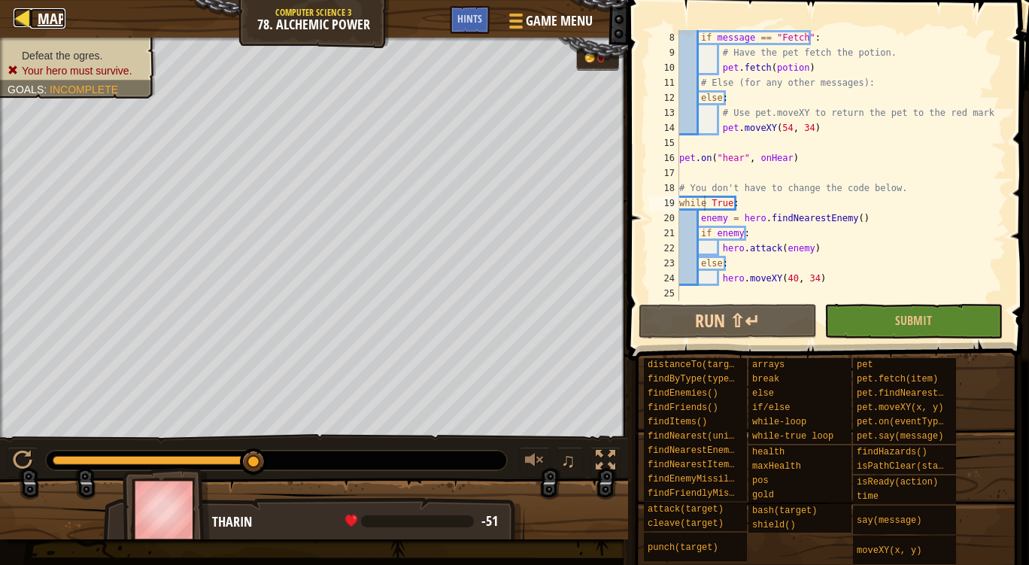
click at [44, 13] on span "Map" at bounding box center [52, 18] width 28 height 20
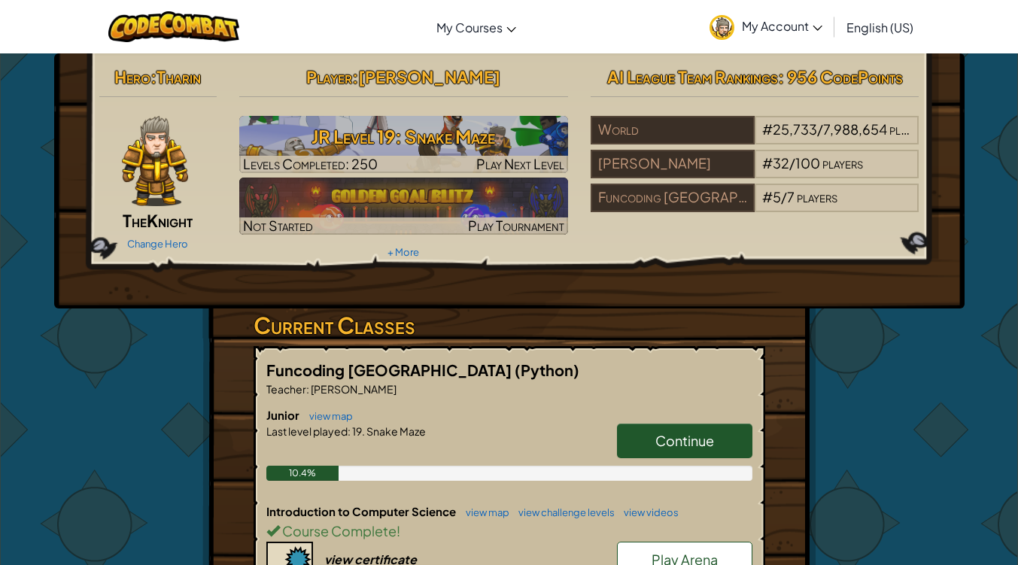
click at [149, 190] on img at bounding box center [155, 161] width 66 height 90
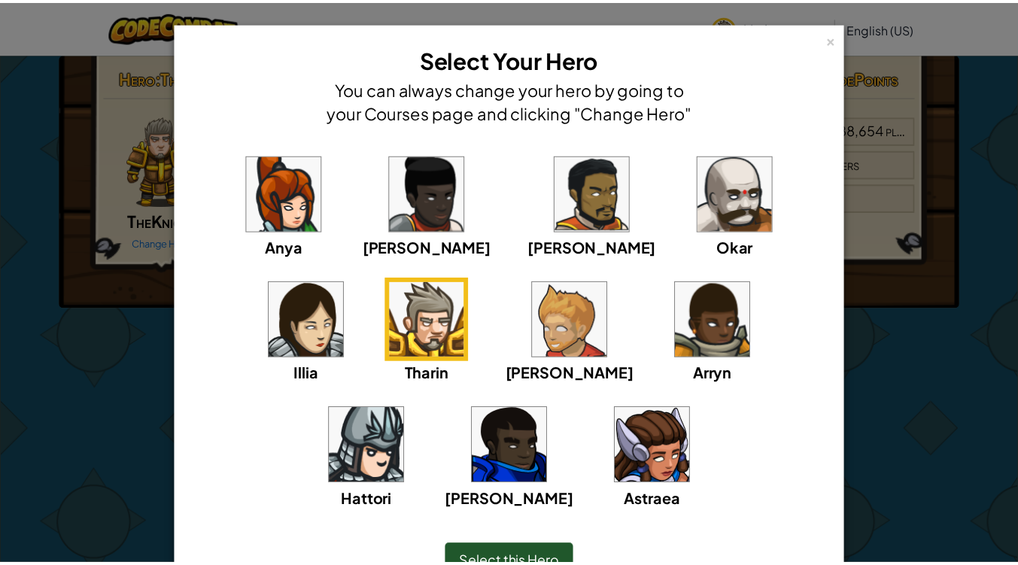
scroll to position [83, 0]
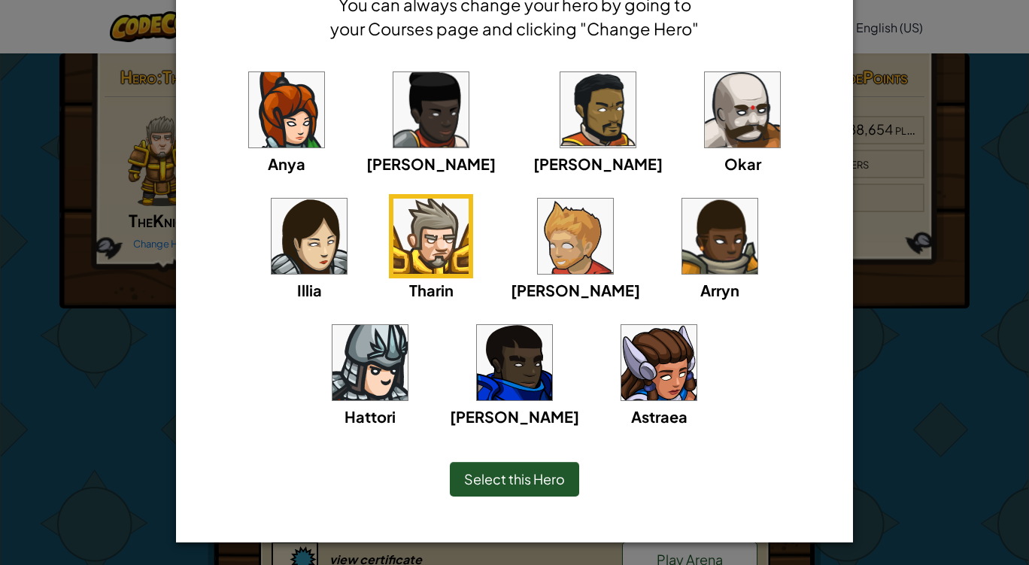
click at [502, 471] on span "Select this Hero" at bounding box center [514, 478] width 101 height 17
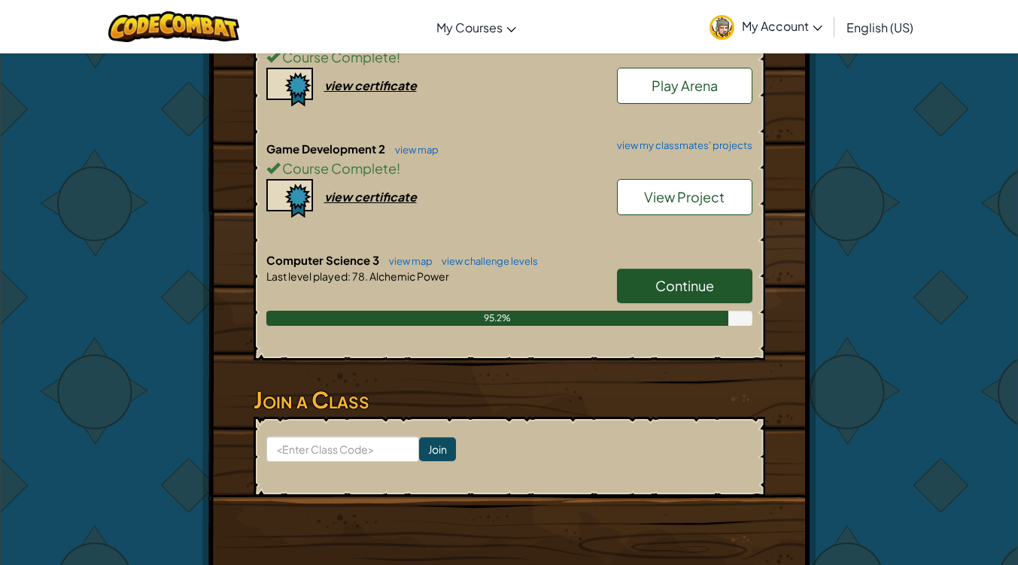
scroll to position [694, 0]
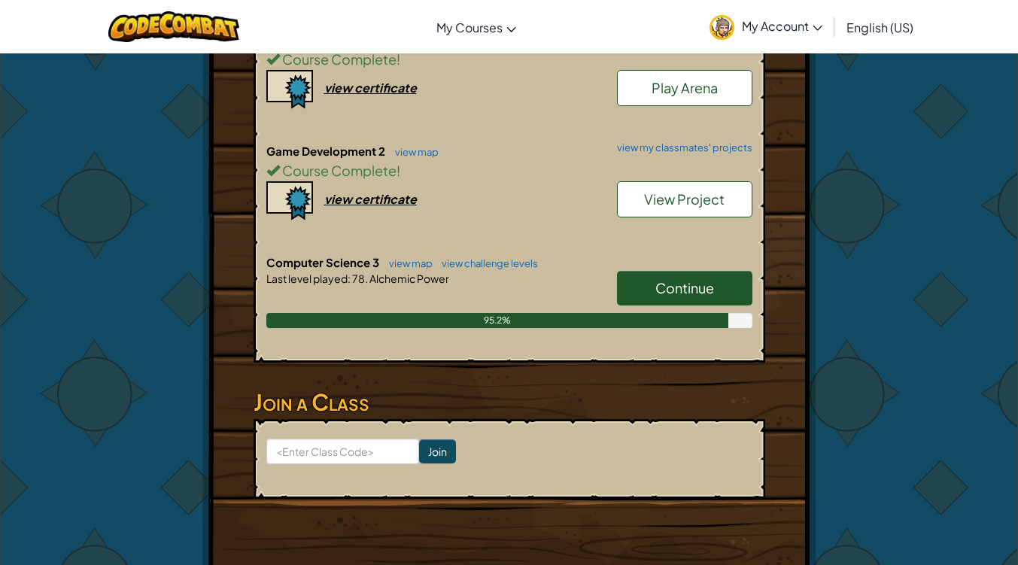
click at [677, 285] on span "Continue" at bounding box center [684, 287] width 59 height 17
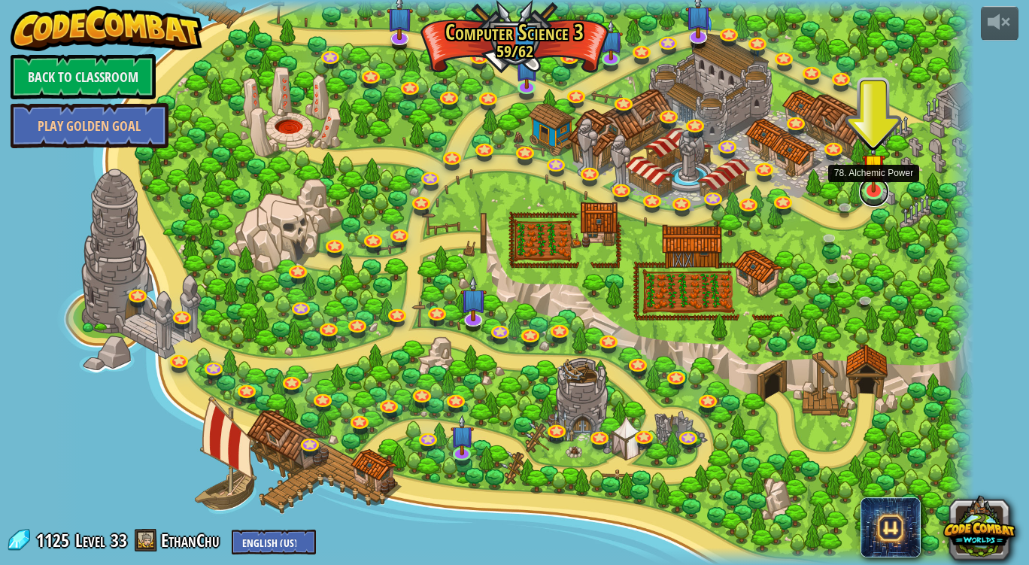
click at [870, 194] on link at bounding box center [874, 192] width 30 height 30
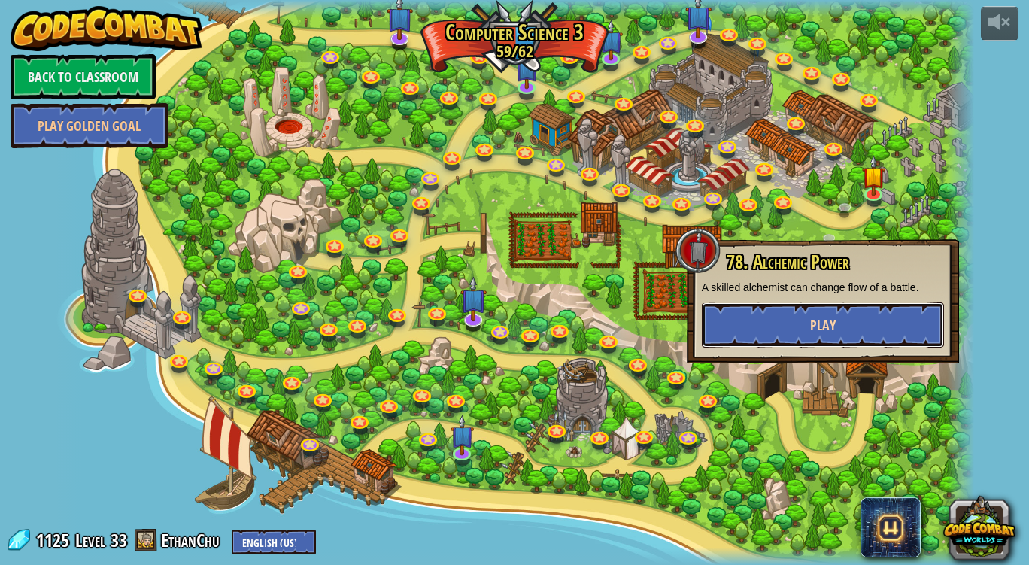
click at [757, 340] on button "Play" at bounding box center [823, 324] width 242 height 45
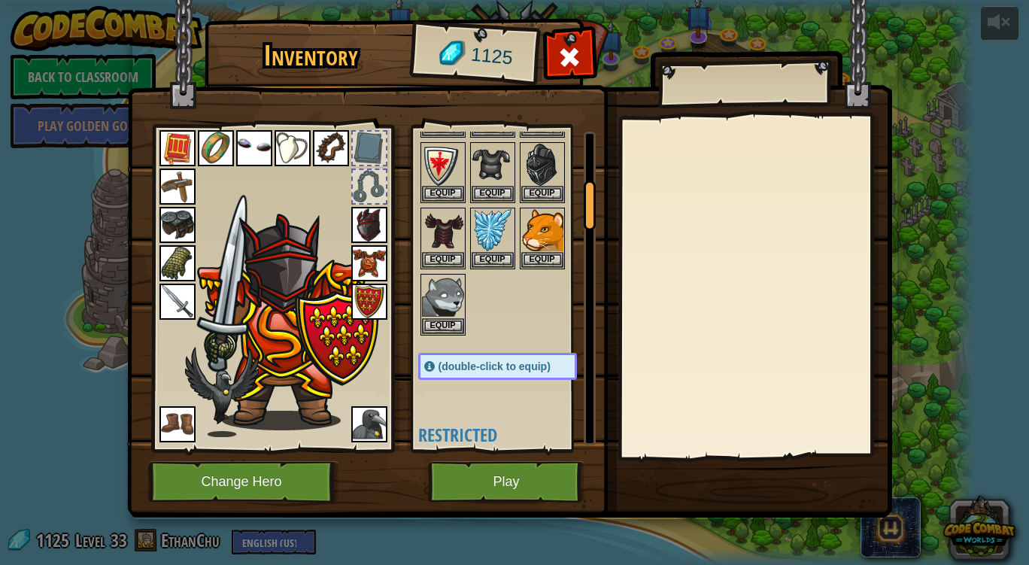
scroll to position [320, 0]
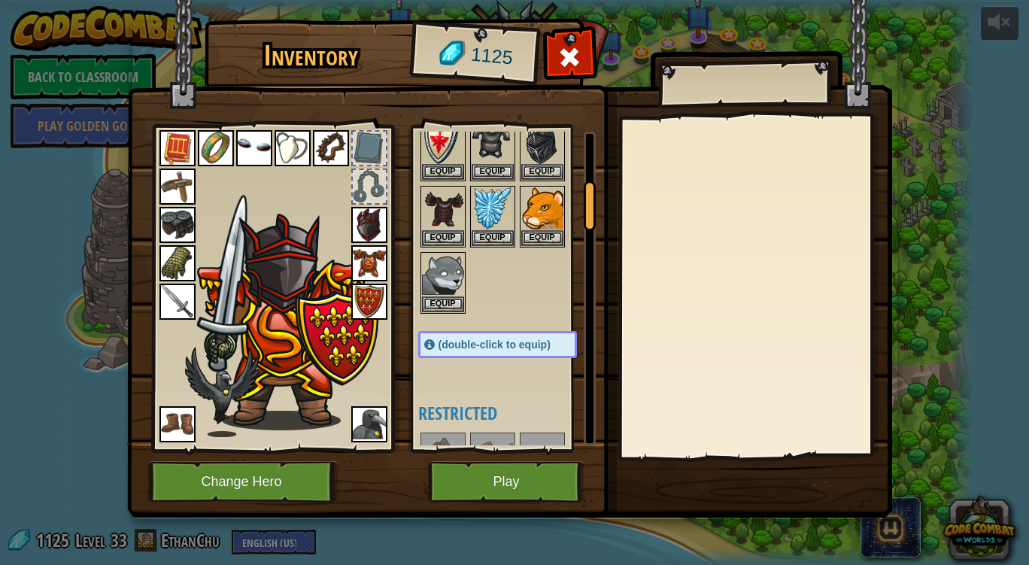
click at [362, 435] on img at bounding box center [369, 424] width 36 height 36
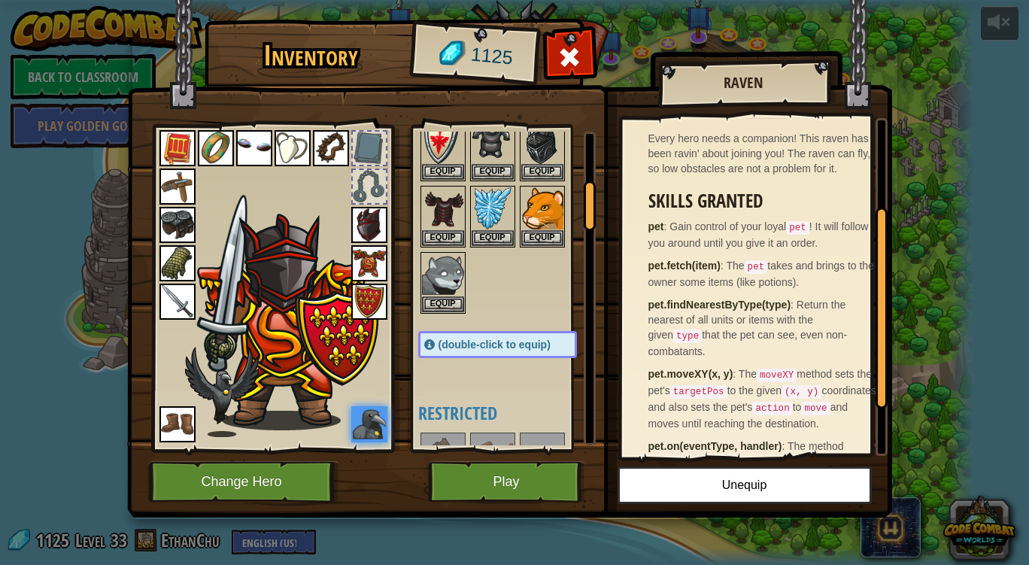
scroll to position [144, 0]
click at [439, 269] on img at bounding box center [443, 274] width 42 height 42
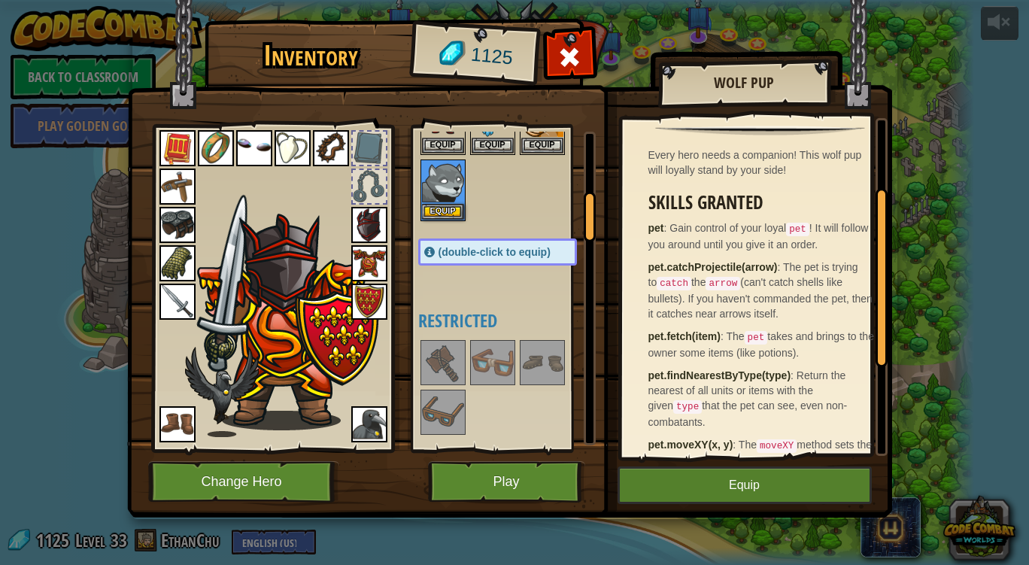
scroll to position [387, 0]
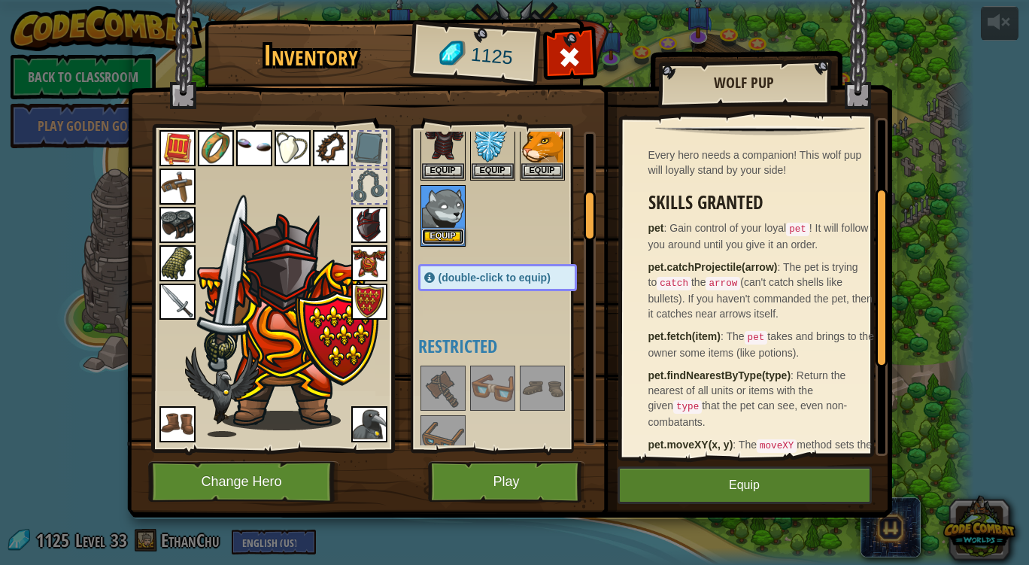
click at [424, 235] on button "Equip" at bounding box center [443, 237] width 42 height 16
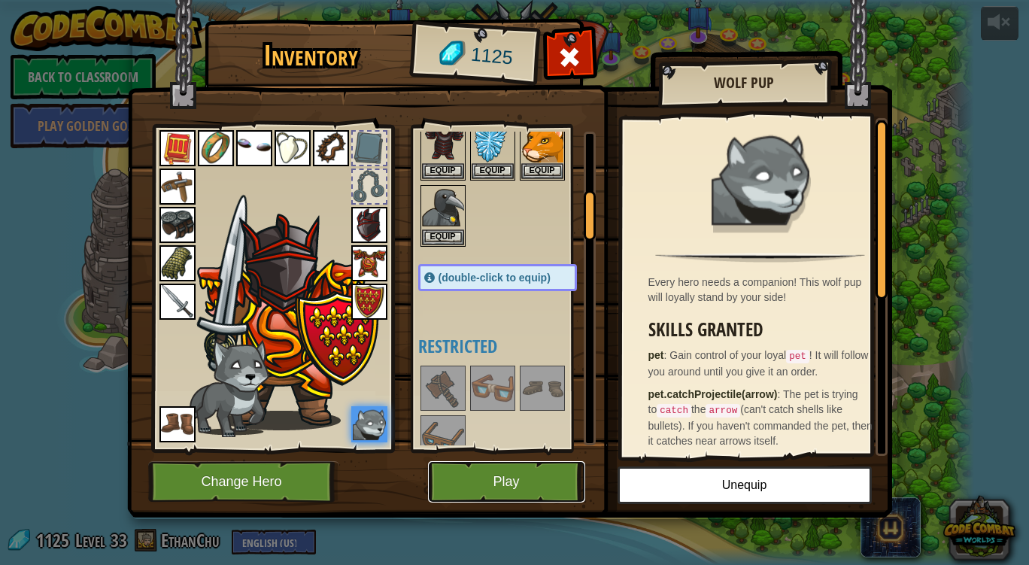
click at [527, 478] on button "Play" at bounding box center [506, 481] width 157 height 41
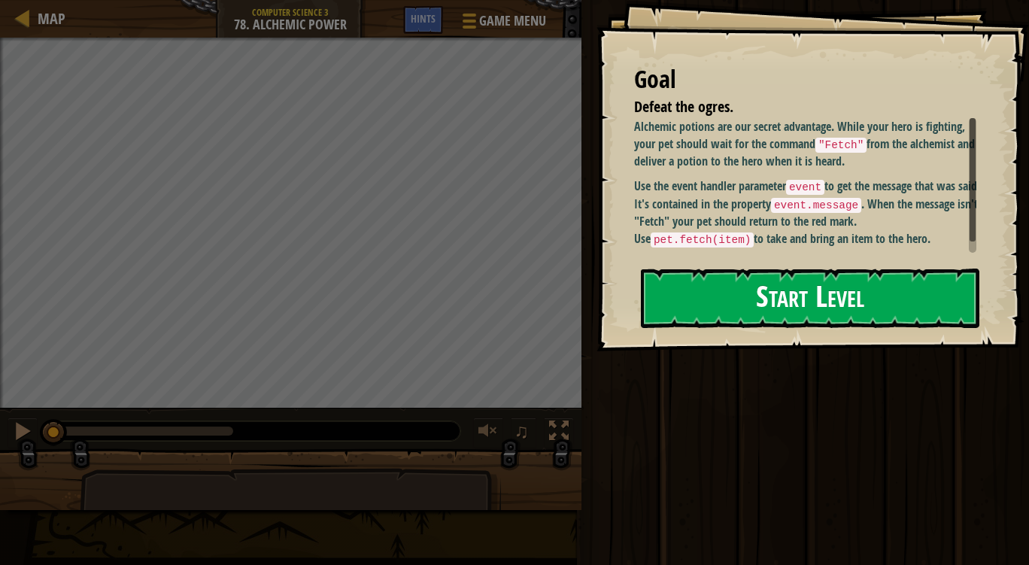
click at [709, 253] on div "Goal Defeat the ogres. Alchemic potions are our secret advantage. While your he…" at bounding box center [812, 175] width 433 height 351
click at [689, 284] on button "Start Level" at bounding box center [810, 298] width 338 height 59
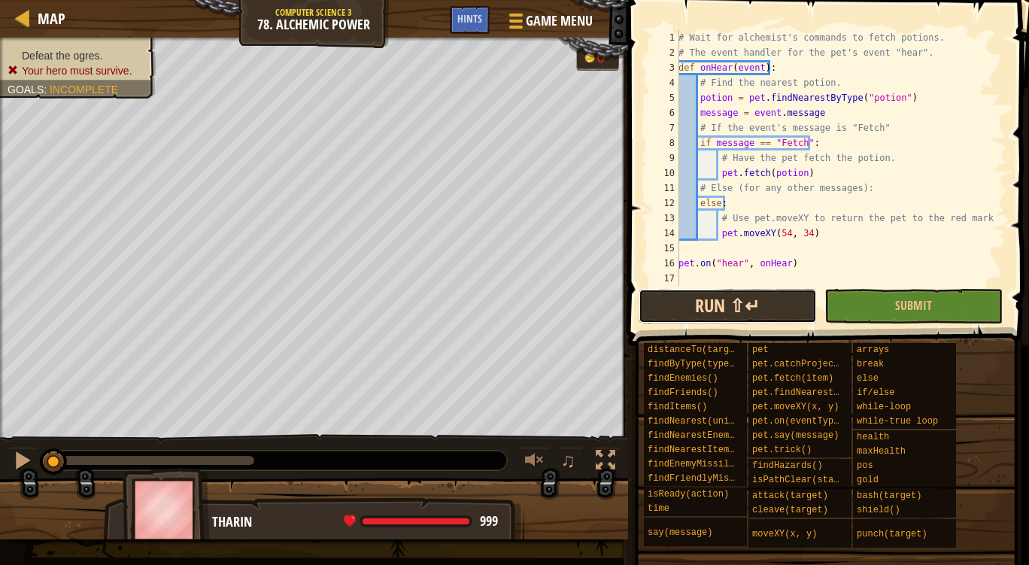
click at [712, 297] on button "Run ⇧↵" at bounding box center [728, 306] width 178 height 35
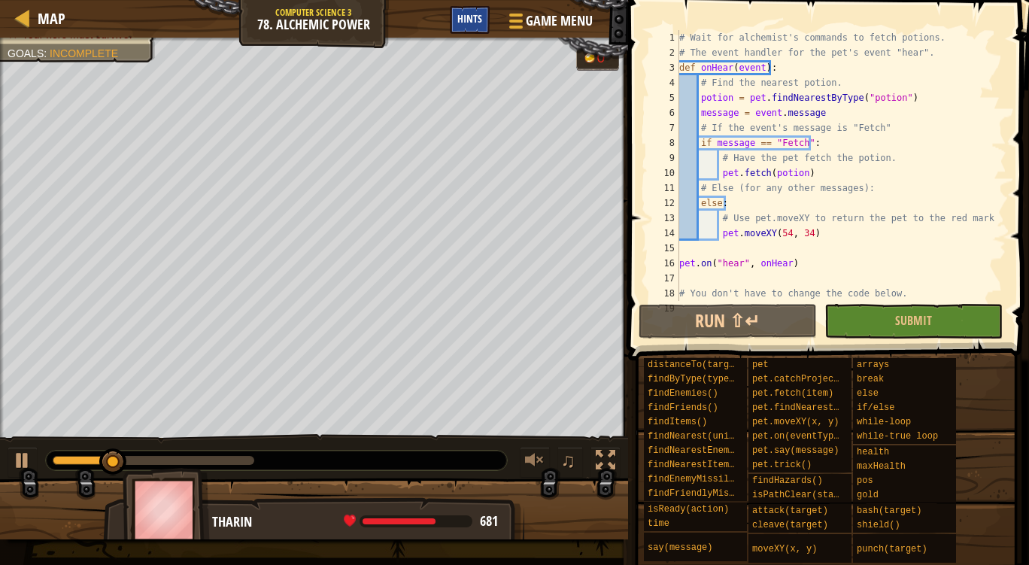
click at [479, 20] on span "Hints" at bounding box center [469, 18] width 25 height 14
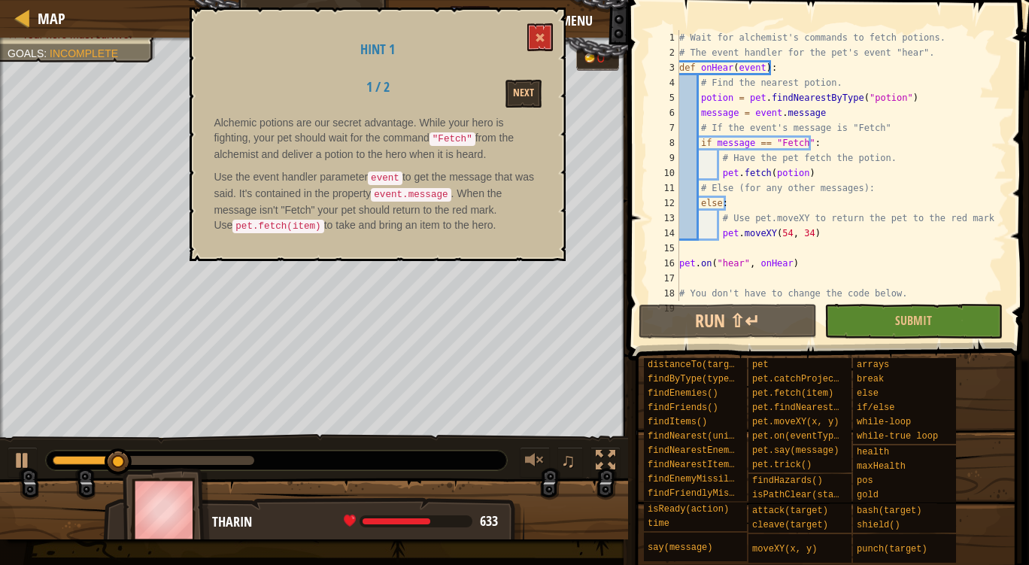
click at [540, 56] on h1 "Hint 1" at bounding box center [378, 49] width 328 height 15
click at [543, 23] on button at bounding box center [540, 37] width 26 height 28
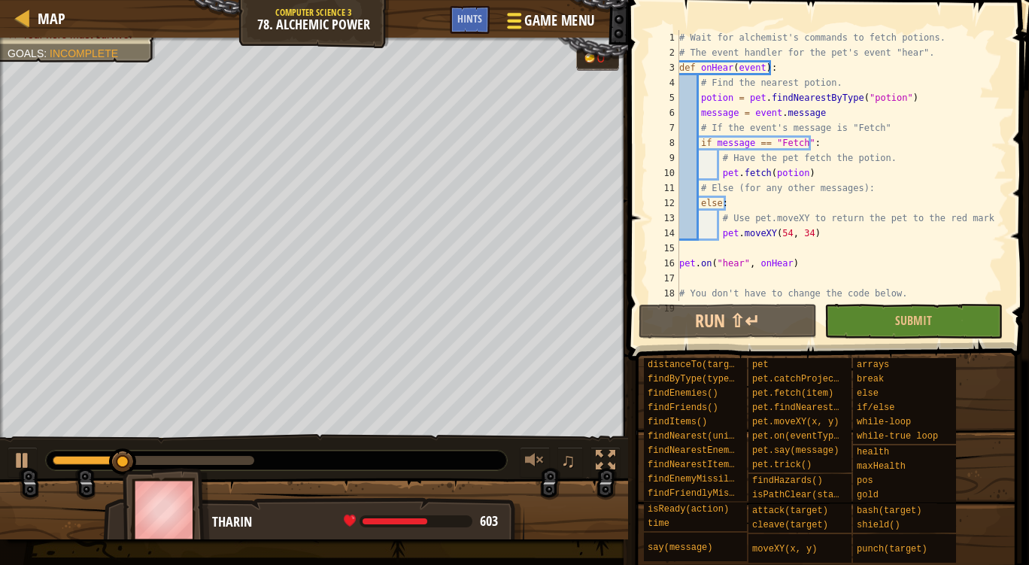
click at [521, 17] on div at bounding box center [514, 21] width 20 height 22
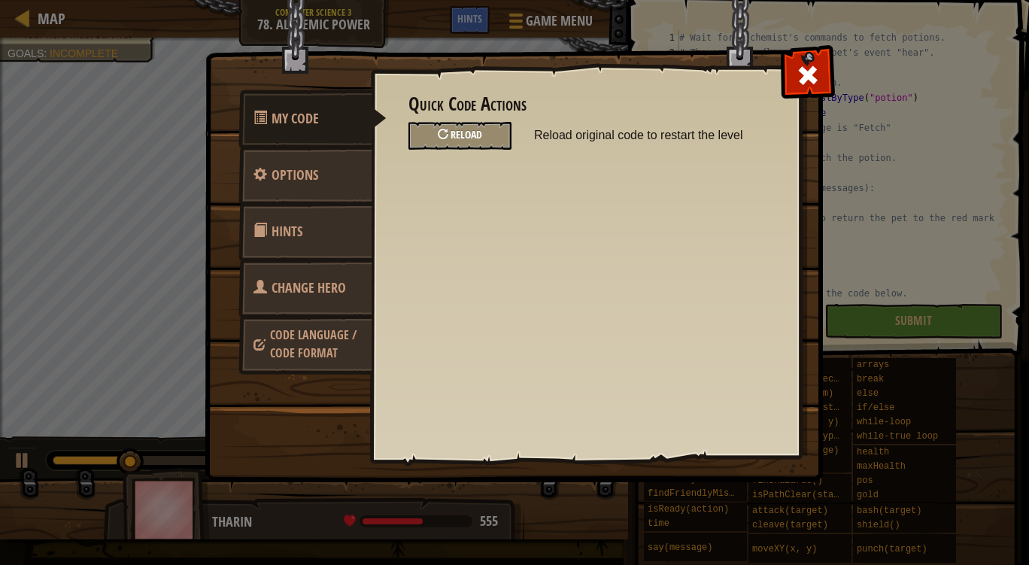
click at [466, 135] on span "Reload" at bounding box center [467, 134] width 32 height 14
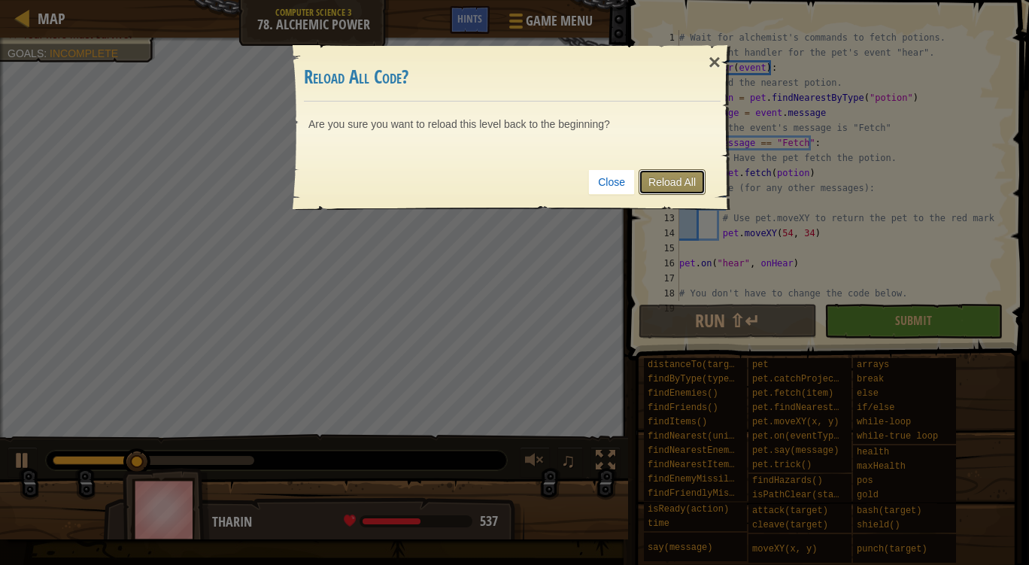
click at [683, 176] on link "Reload All" at bounding box center [672, 182] width 67 height 26
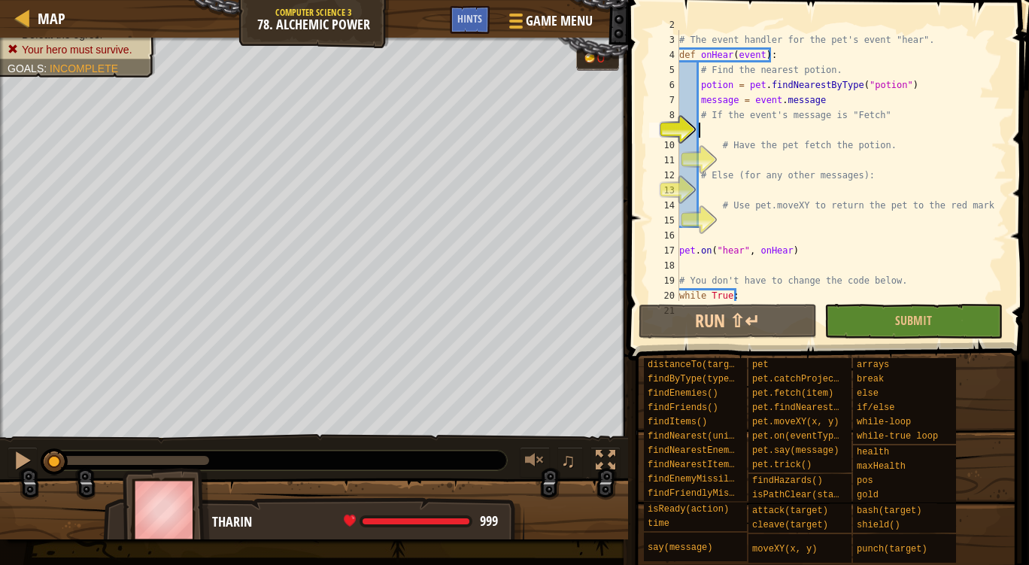
scroll to position [28, 0]
click at [721, 130] on div "# The event handler for the pet's event "hear". def onHear ( event ) : # Find t…" at bounding box center [835, 167] width 319 height 301
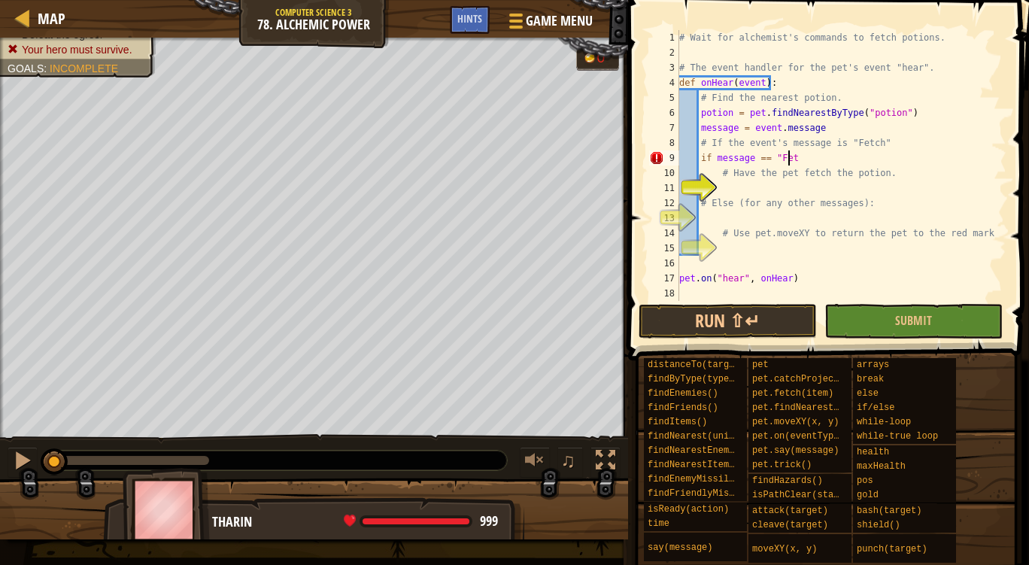
scroll to position [7, 9]
type textarea "if message == "Fetch":"
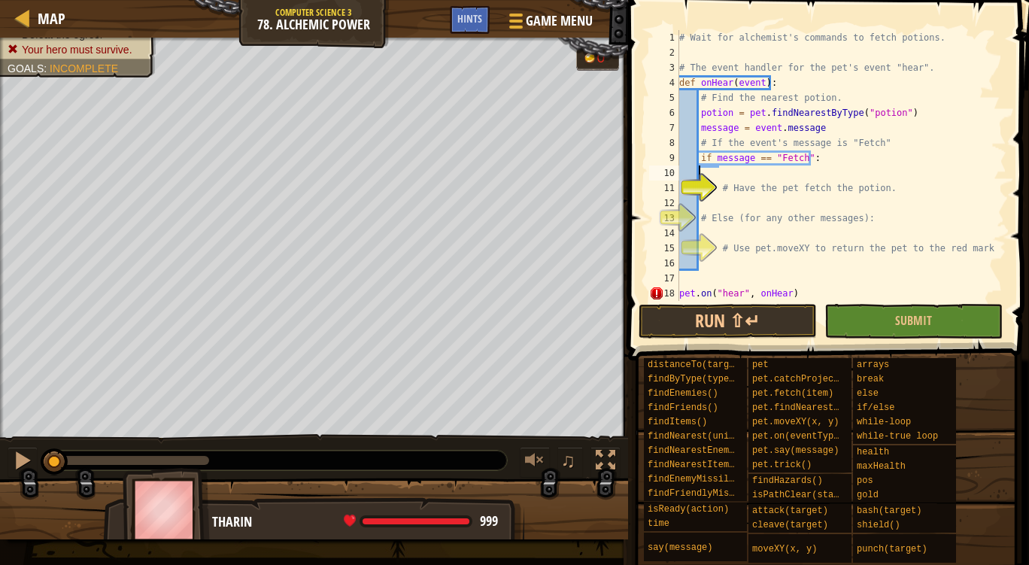
scroll to position [7, 0]
type textarea "if message == "Fetch":"
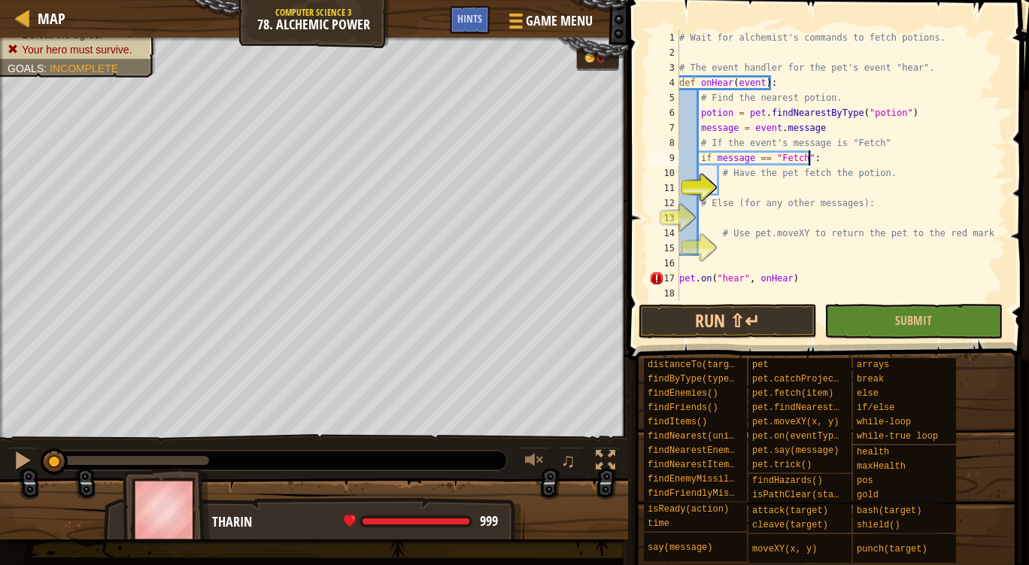
click at [733, 187] on div "# Wait for alchemist's commands to fetch potions. # The event handler for the p…" at bounding box center [835, 180] width 319 height 301
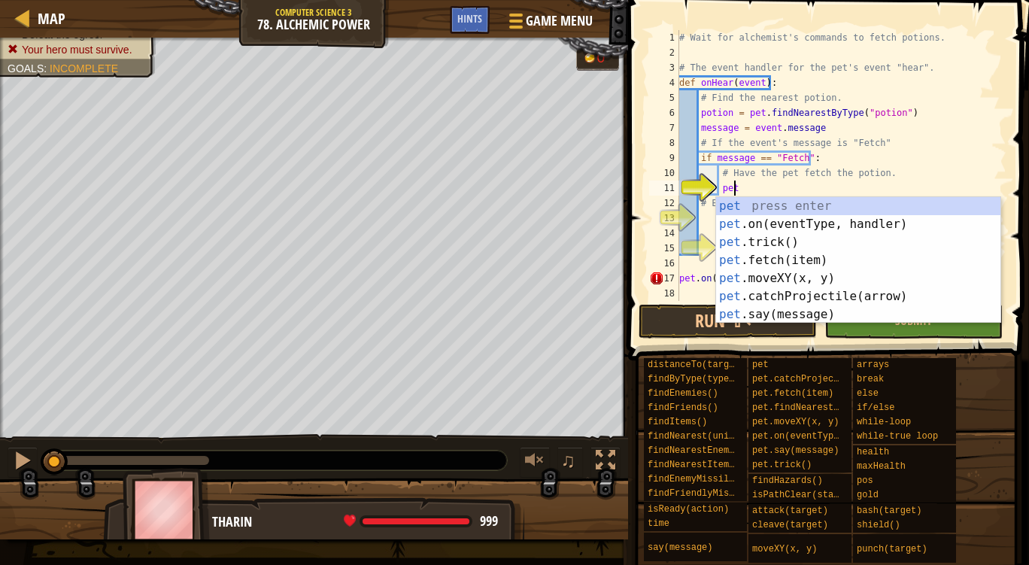
scroll to position [7, 4]
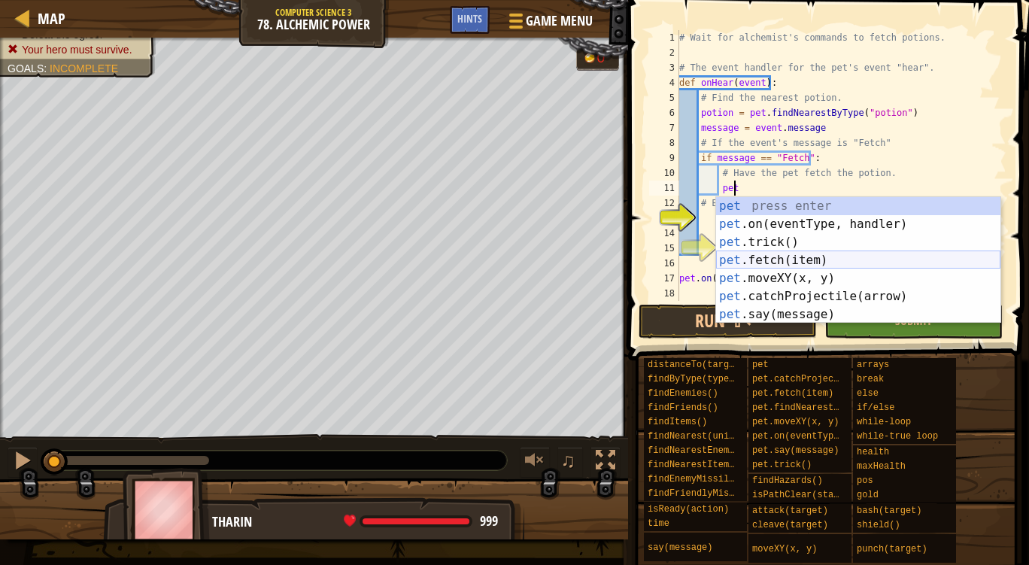
click at [788, 260] on div "pet press enter pet .on(eventType, handler) press enter pet .trick() press ente…" at bounding box center [858, 278] width 284 height 162
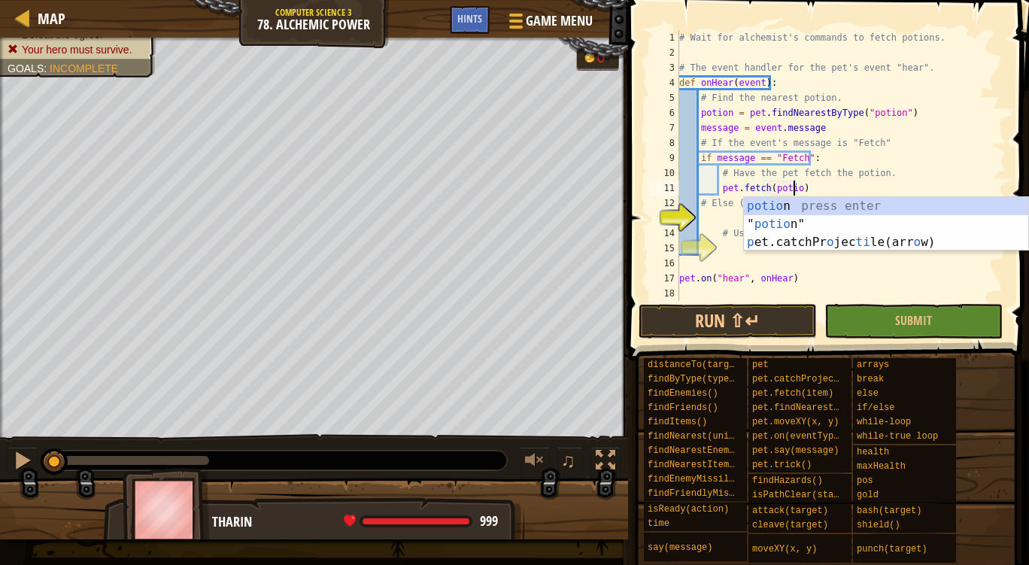
scroll to position [7, 9]
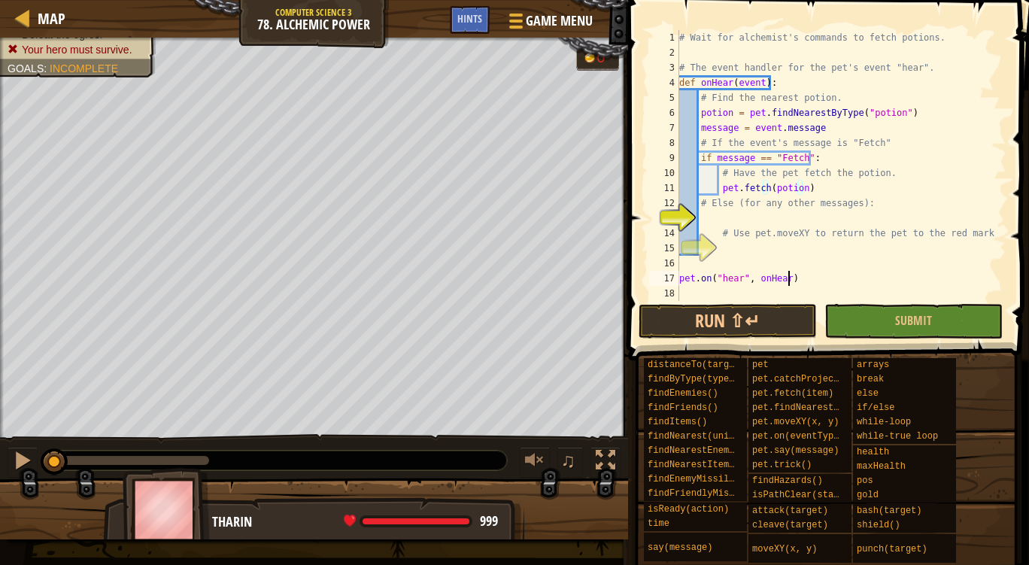
click at [791, 275] on div "# Wait for alchemist's commands to fetch potions. # The event handler for the p…" at bounding box center [835, 180] width 319 height 301
type textarea "pet.on("hear", onHear)"
click at [731, 220] on div "# Wait for alchemist's commands to fetch potions. # The event handler for the p…" at bounding box center [835, 180] width 319 height 301
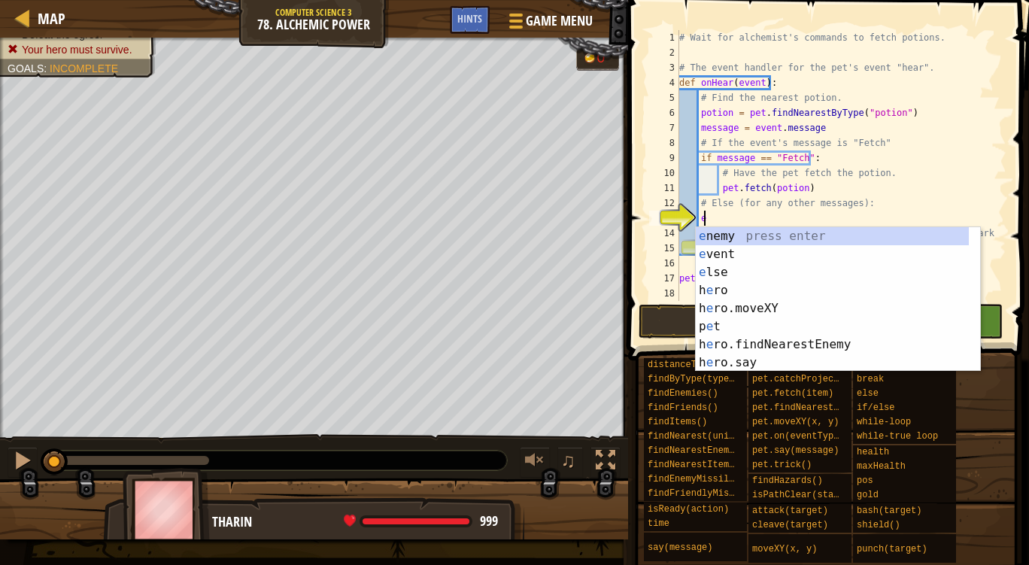
type textarea "els"
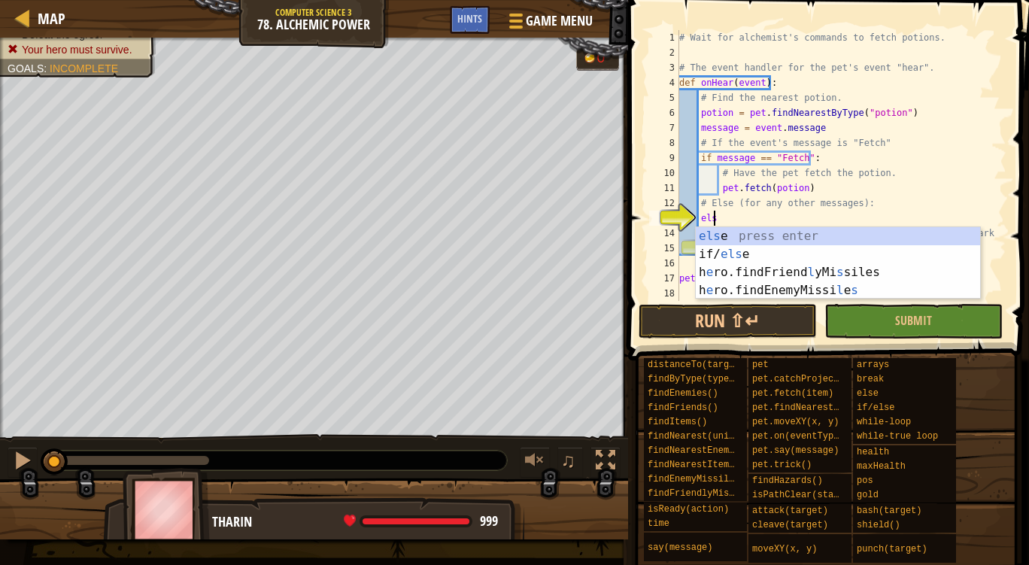
scroll to position [7, 2]
click at [739, 229] on div "els e press enter if/ els e press enter h e ro.findFriend l yMi s [PERSON_NAME]…" at bounding box center [838, 281] width 284 height 108
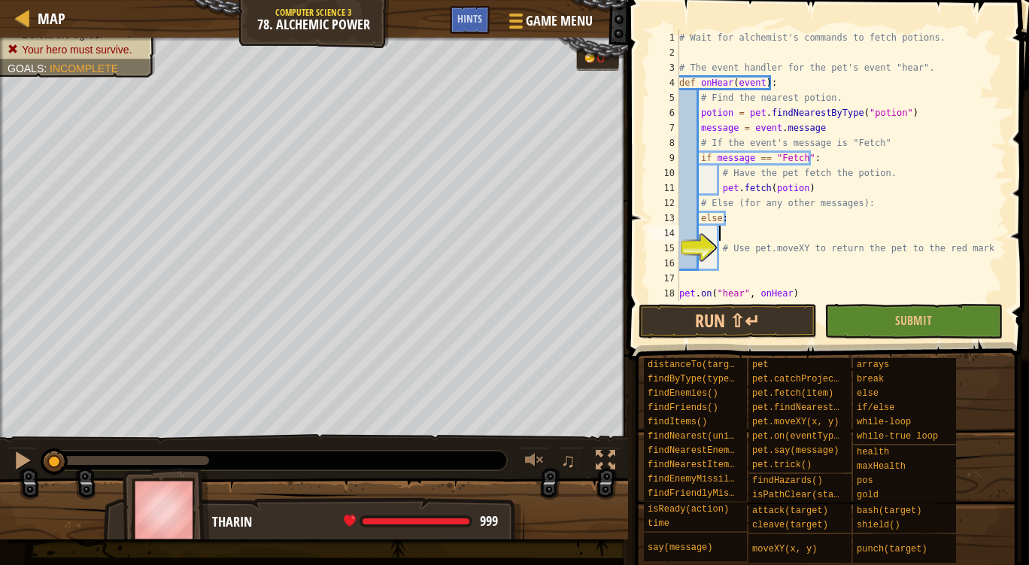
click at [766, 268] on div "# Wait for alchemist's commands to fetch potions. # The event handler for the p…" at bounding box center [835, 180] width 319 height 301
click at [721, 235] on div "# Wait for alchemist's commands to fetch potions. # The event handler for the p…" at bounding box center [835, 180] width 319 height 301
type textarea "else:"
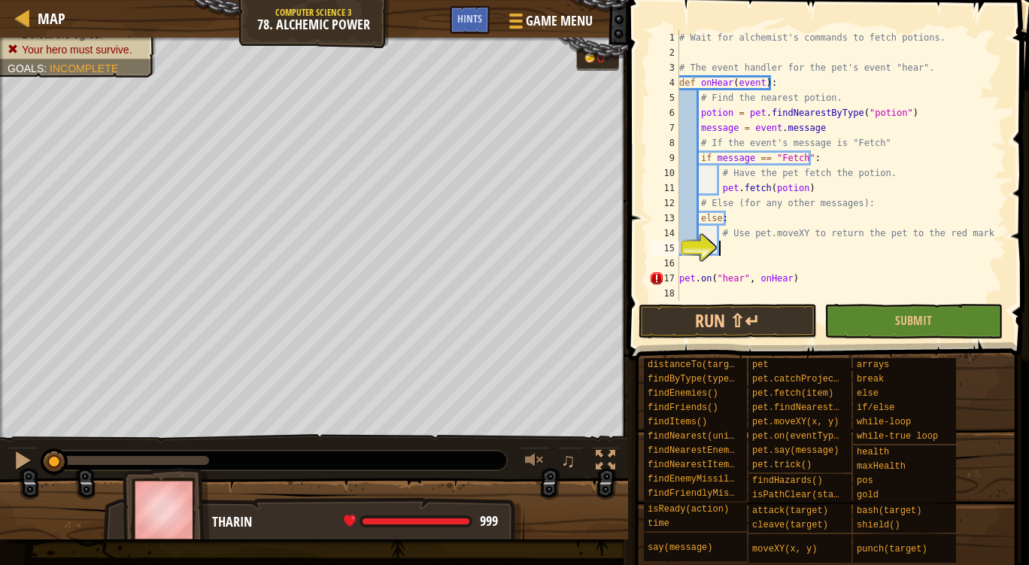
click at [735, 246] on div "# Wait for alchemist's commands to fetch potions. # The event handler for the p…" at bounding box center [835, 180] width 319 height 301
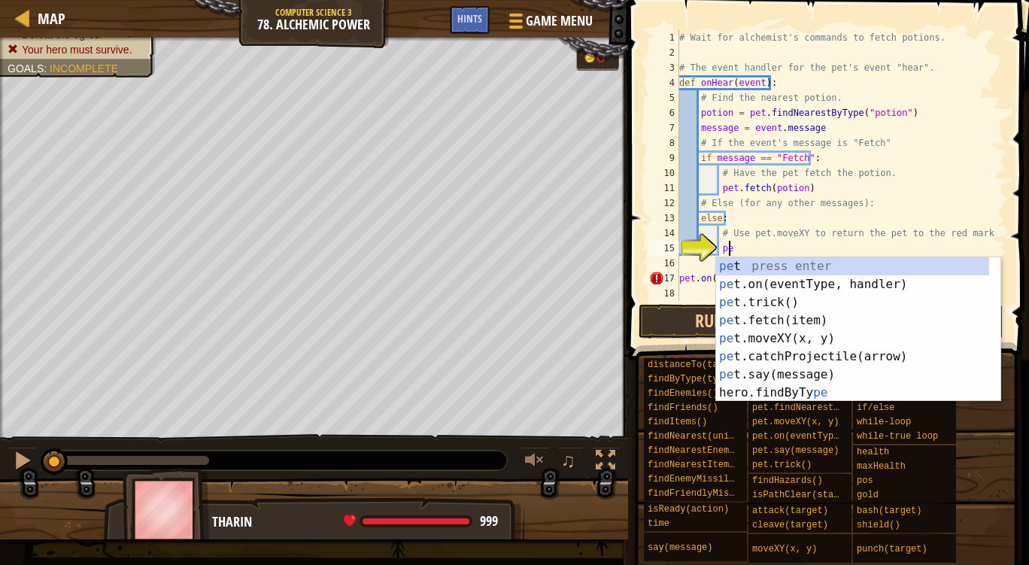
scroll to position [7, 4]
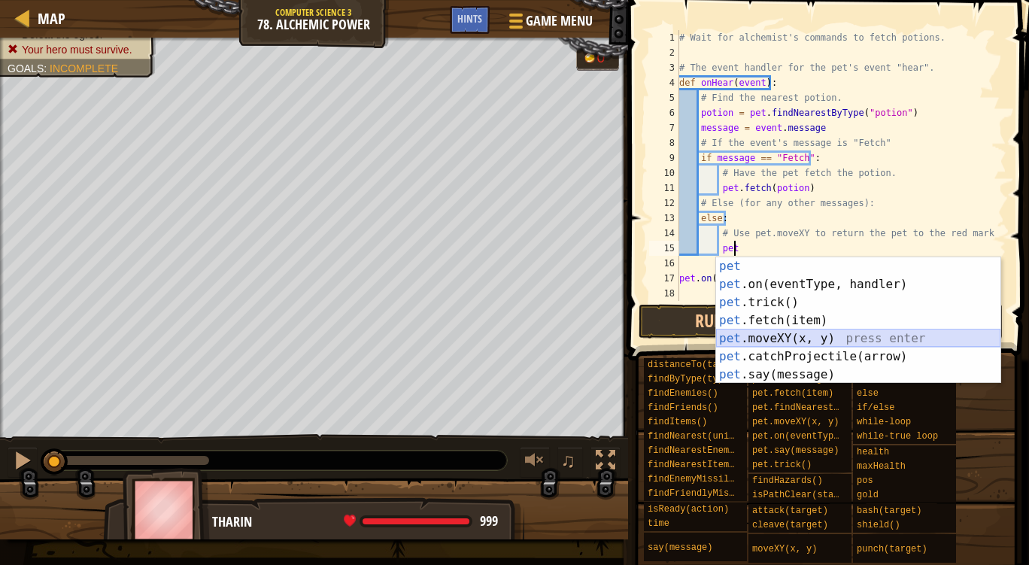
click at [766, 335] on div "pet press enter pet .on(eventType, handler) press enter pet .trick() press ente…" at bounding box center [858, 338] width 284 height 162
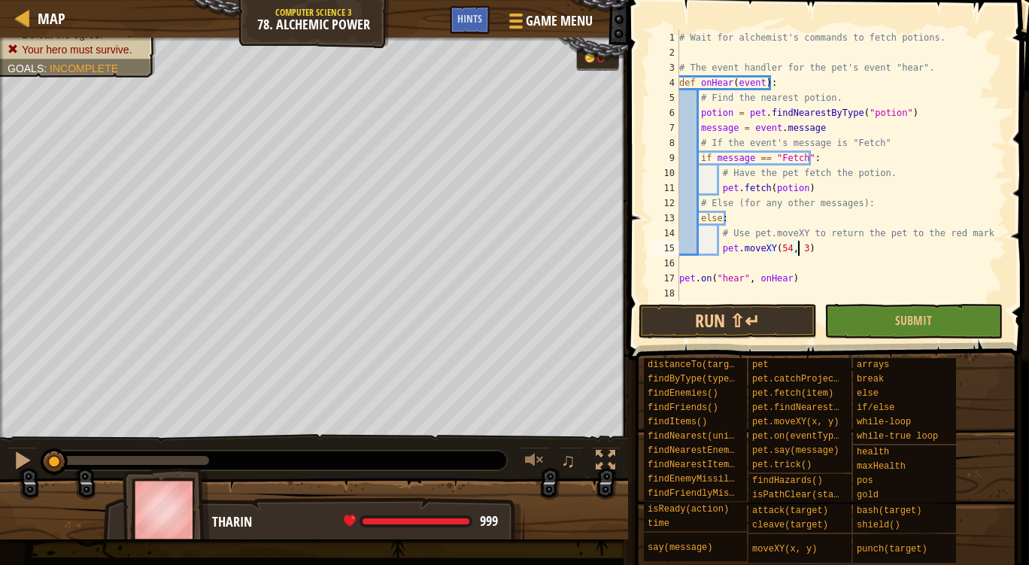
scroll to position [7, 10]
type textarea "pet.moveXY(54, 34)"
click at [733, 326] on button "Run ⇧↵" at bounding box center [728, 321] width 178 height 35
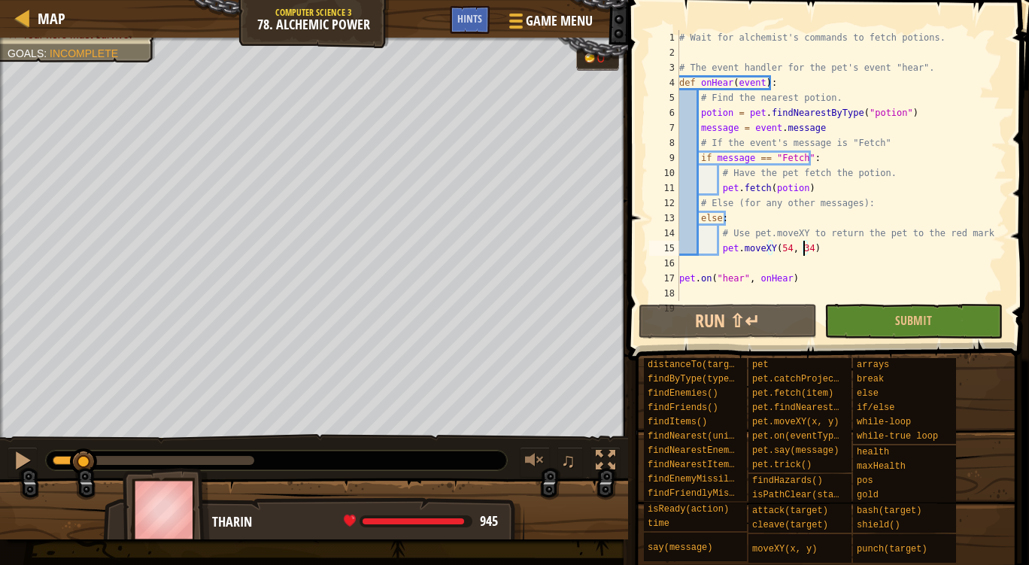
click at [84, 414] on div "Defeat the ogres. Your hero must survive. Goals : Incomplete 0 ♫ [PERSON_NAME] …" at bounding box center [514, 289] width 1029 height 502
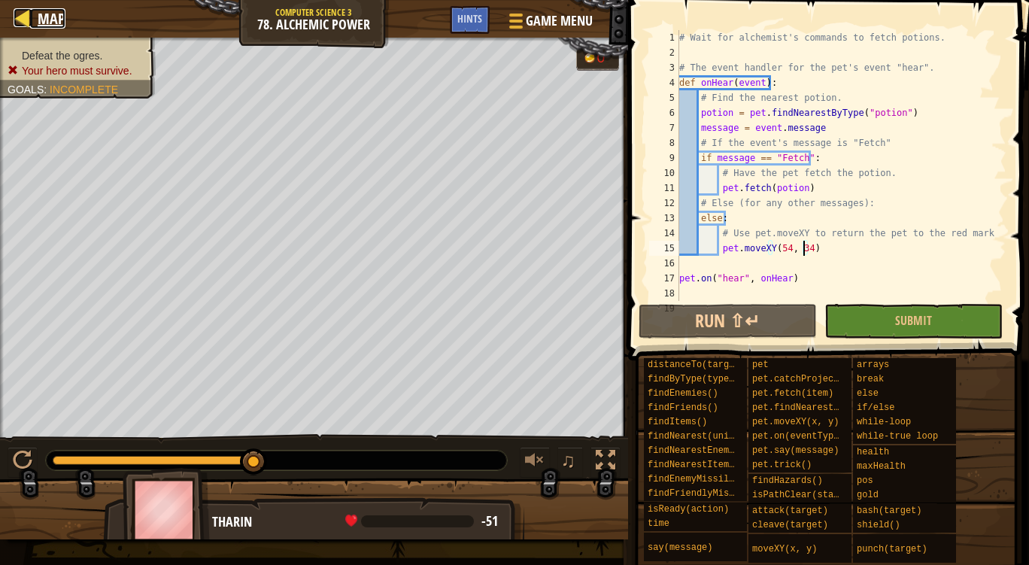
click at [55, 17] on span "Map" at bounding box center [52, 18] width 28 height 20
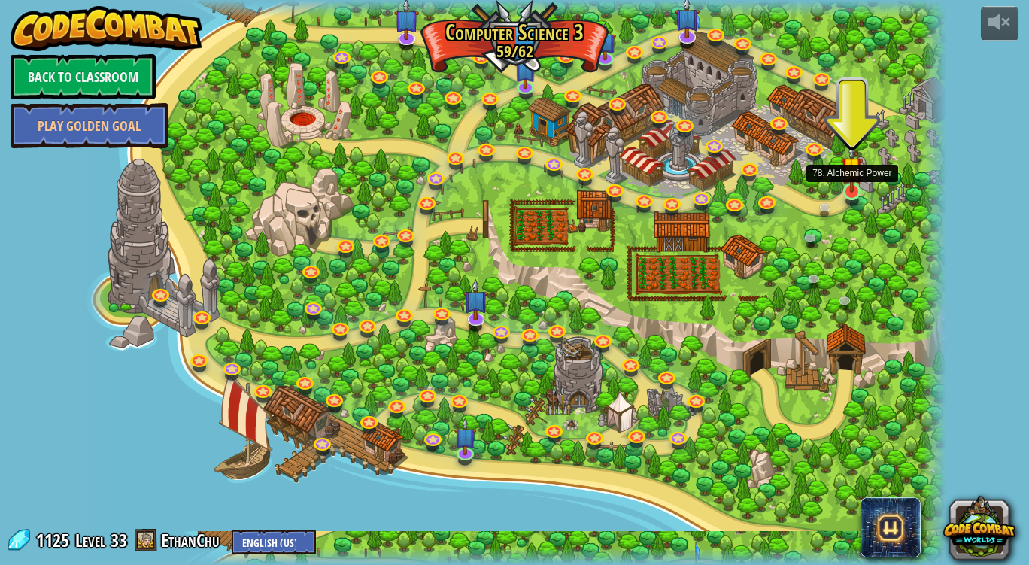
click at [846, 178] on img at bounding box center [852, 168] width 22 height 50
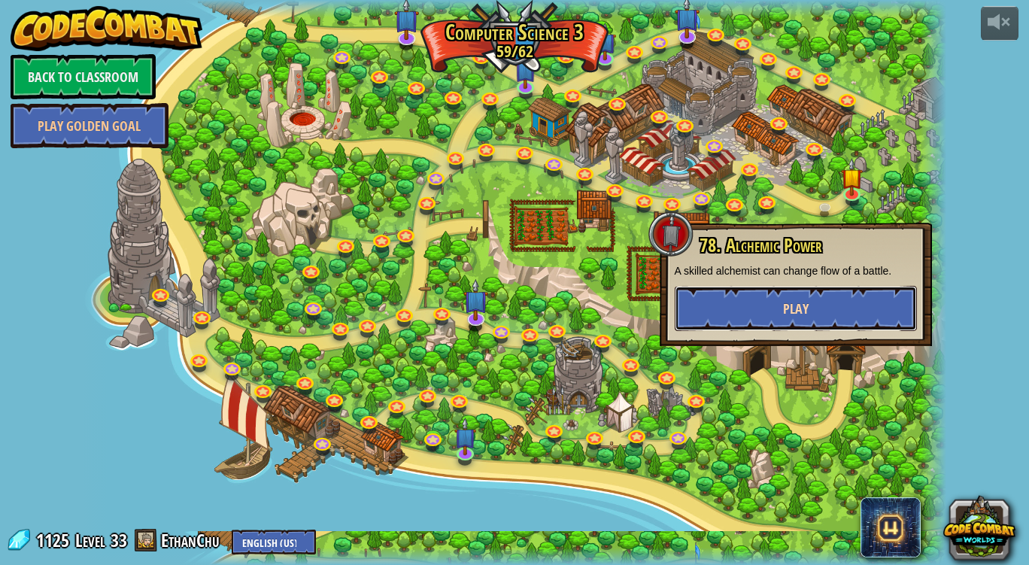
click at [748, 291] on button "Play" at bounding box center [796, 308] width 242 height 45
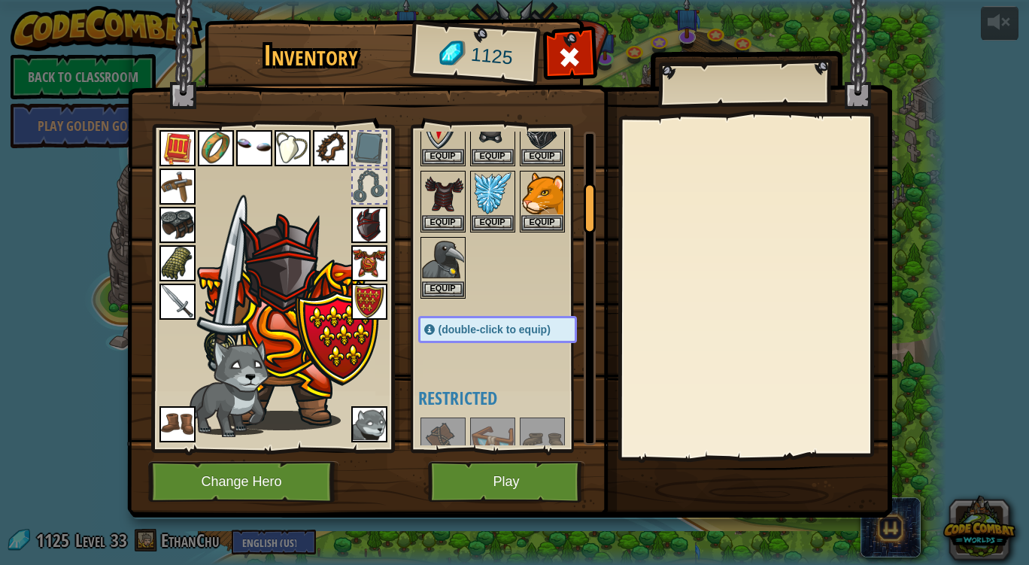
scroll to position [348, 0]
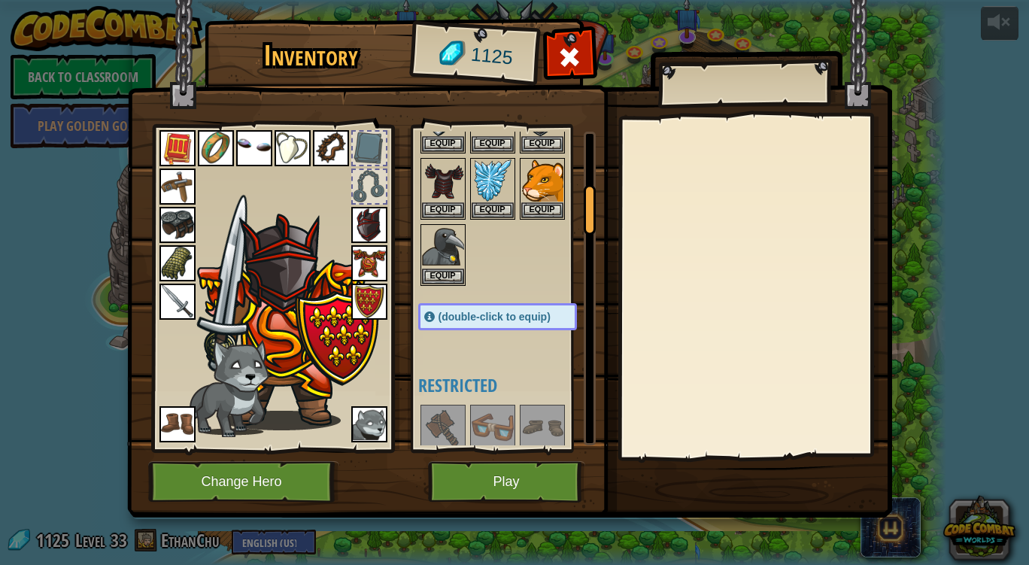
click at [178, 423] on img at bounding box center [177, 424] width 36 height 36
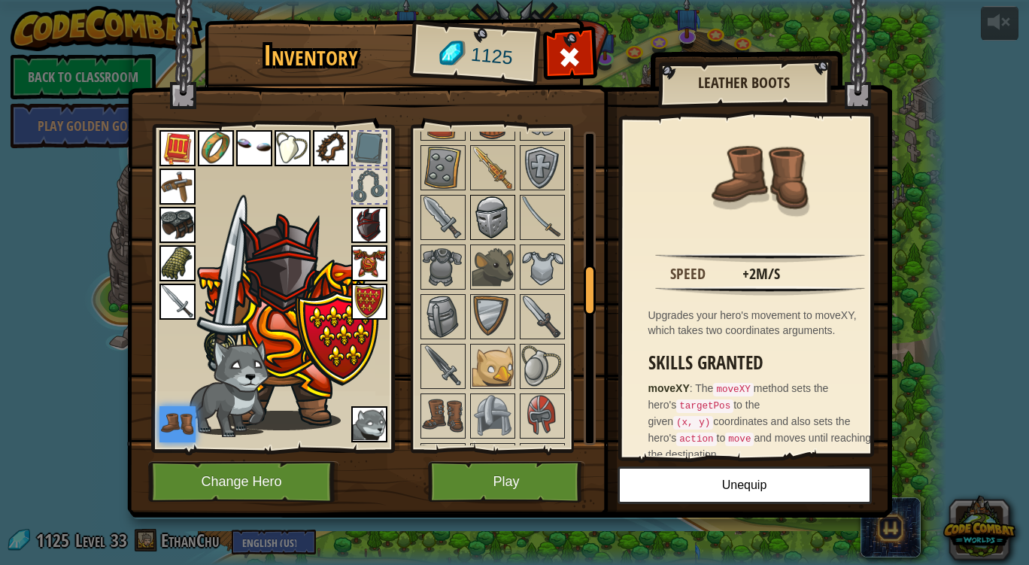
scroll to position [909, 0]
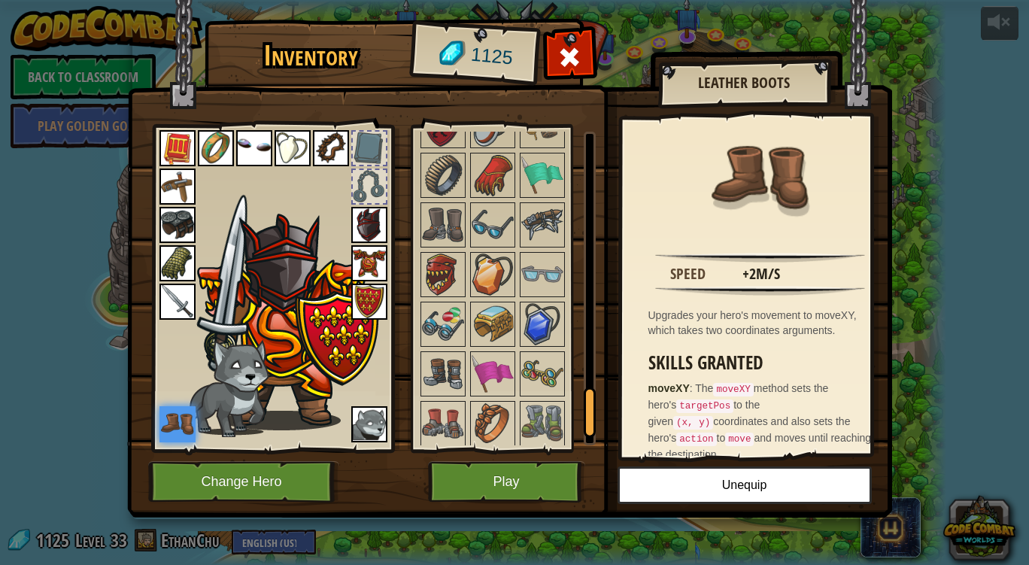
scroll to position [1737, 0]
click at [489, 165] on img at bounding box center [493, 174] width 42 height 42
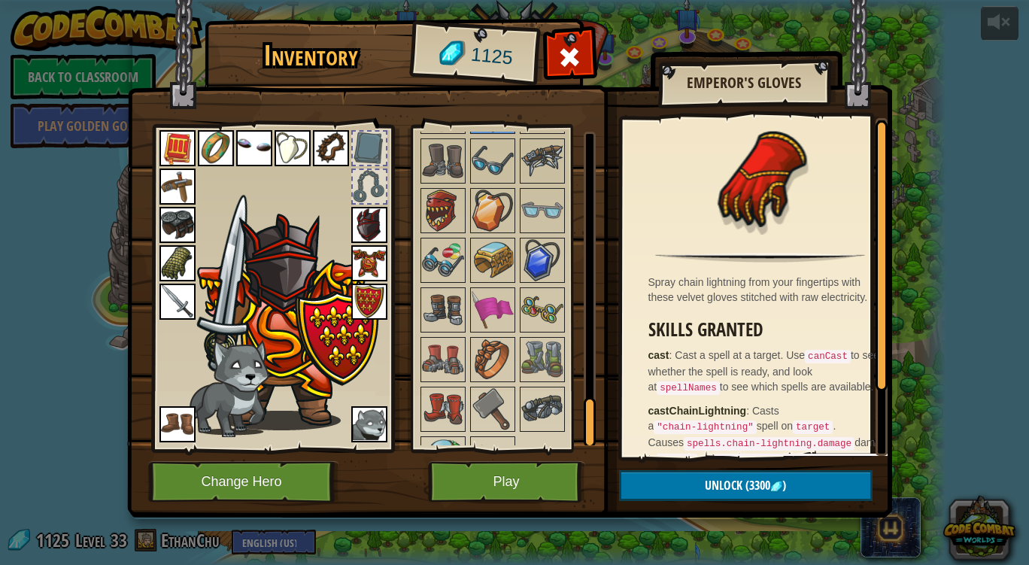
scroll to position [1835, 0]
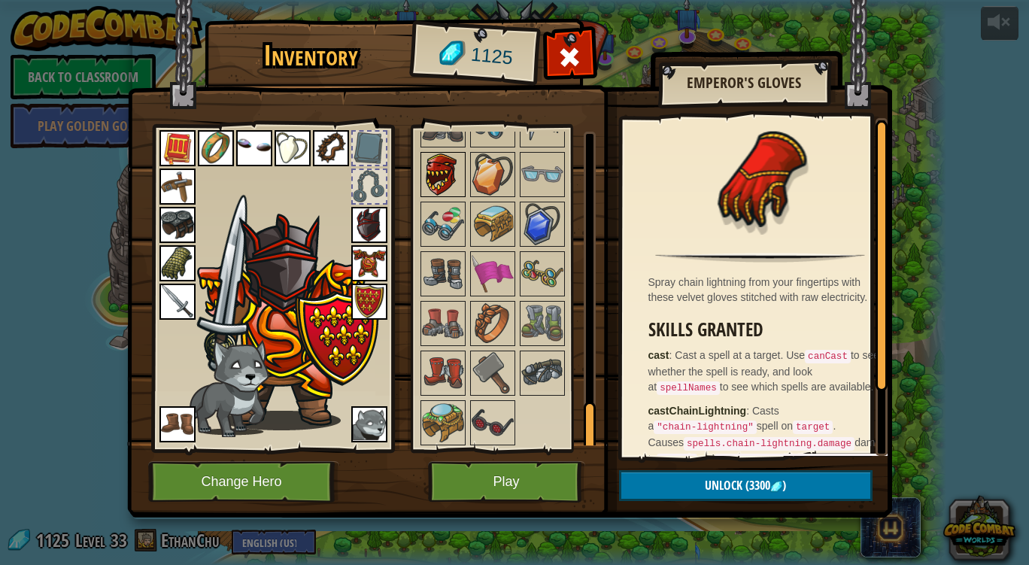
click at [438, 180] on img at bounding box center [443, 174] width 42 height 42
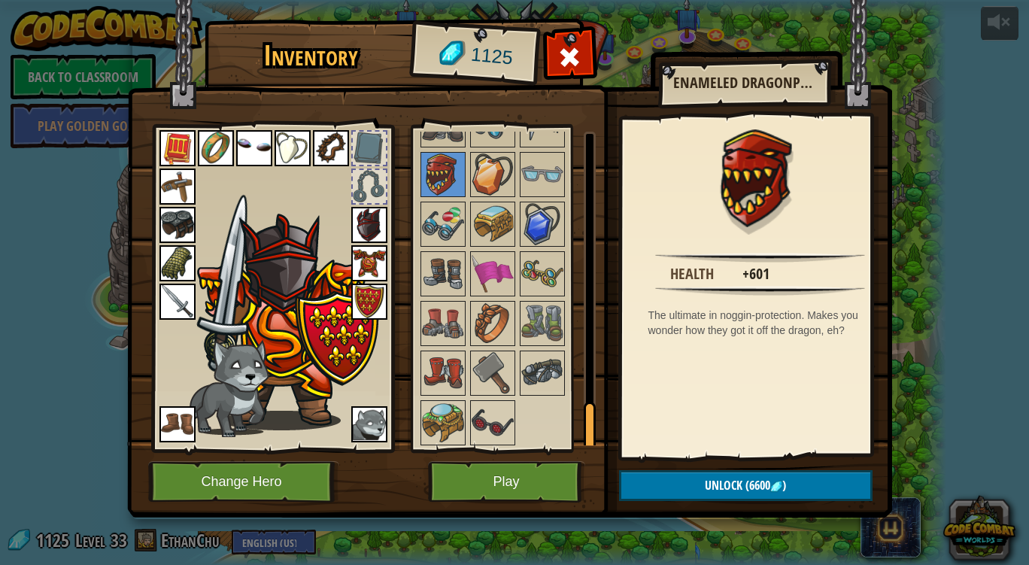
click at [364, 212] on img at bounding box center [369, 225] width 36 height 36
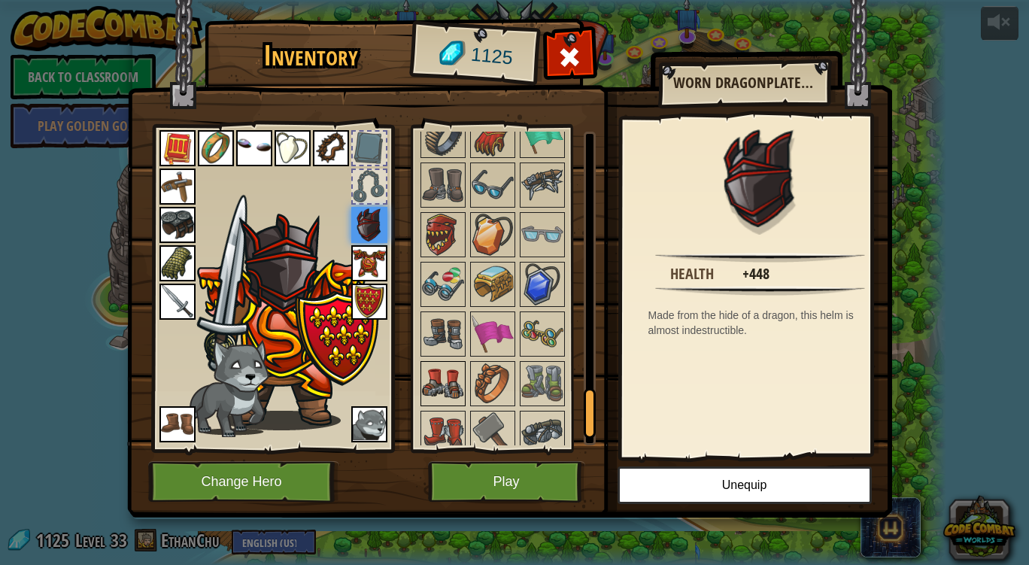
scroll to position [1733, 0]
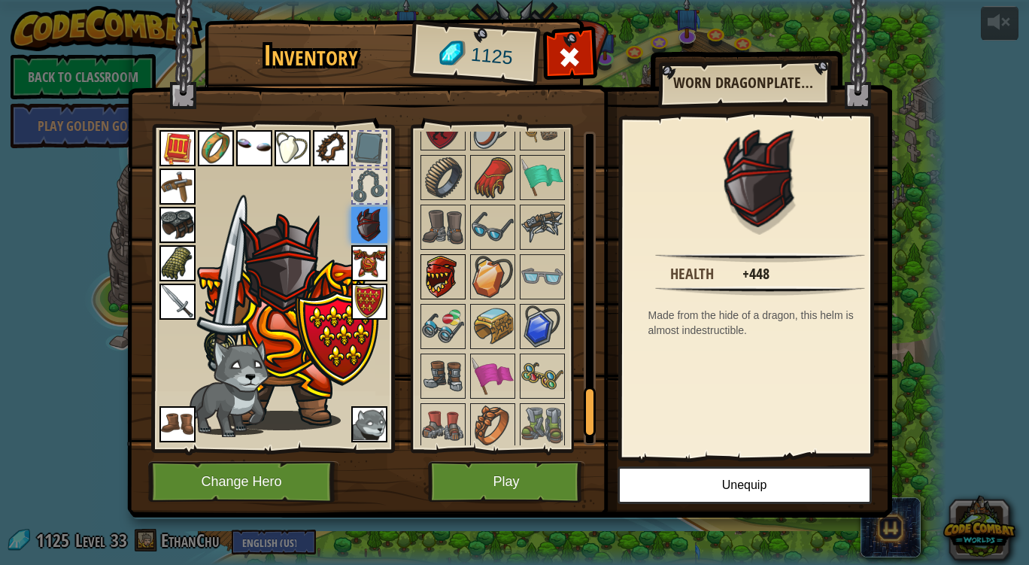
click at [442, 269] on img at bounding box center [443, 277] width 42 height 42
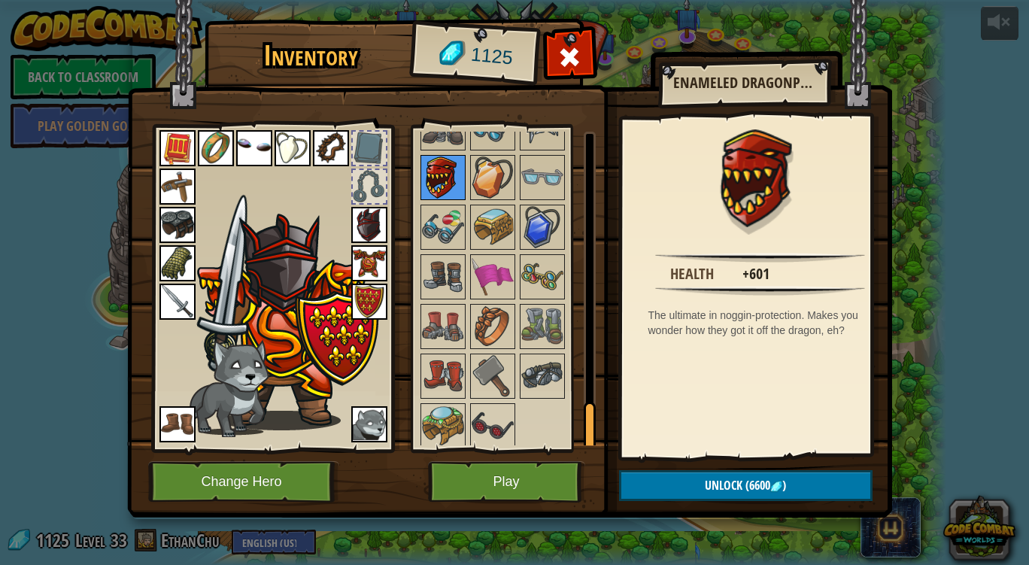
scroll to position [1835, 0]
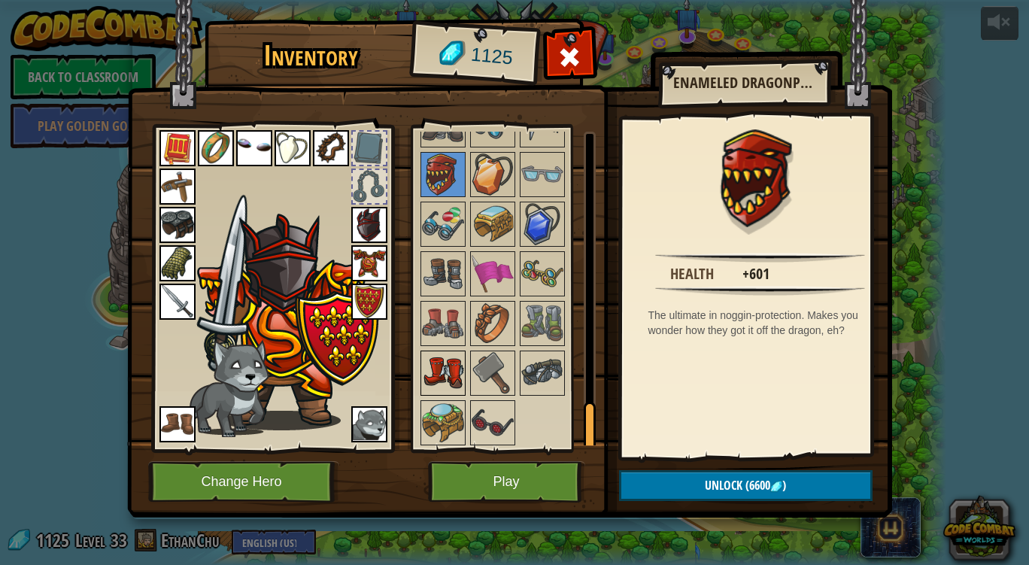
click at [432, 390] on img at bounding box center [443, 373] width 42 height 42
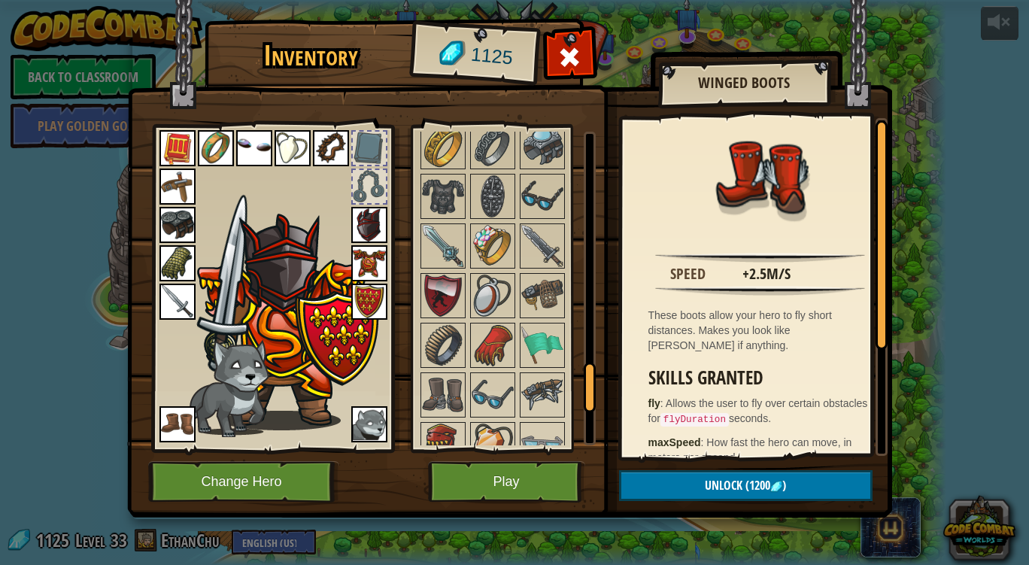
scroll to position [1531, 0]
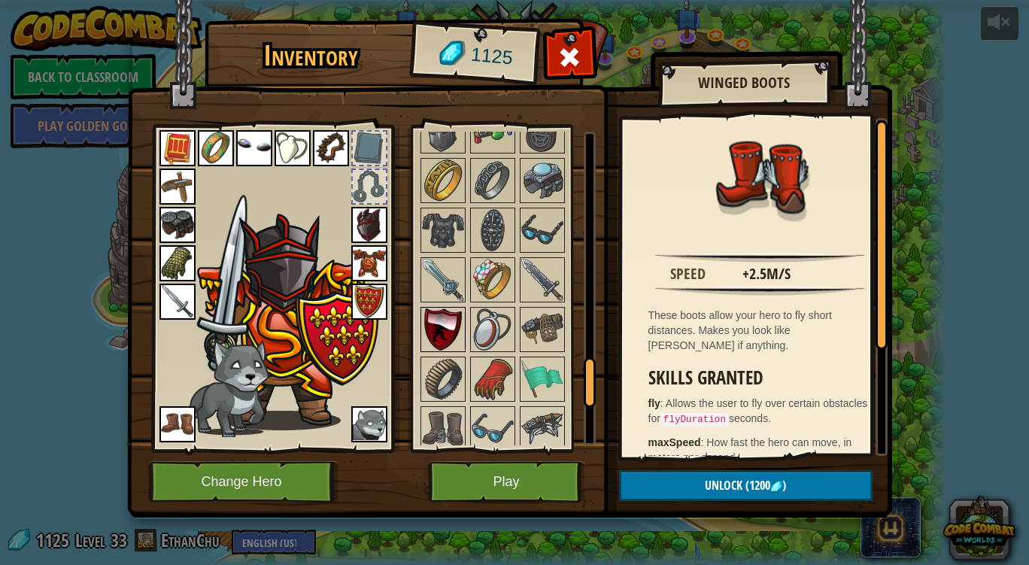
click at [450, 320] on img at bounding box center [443, 329] width 42 height 42
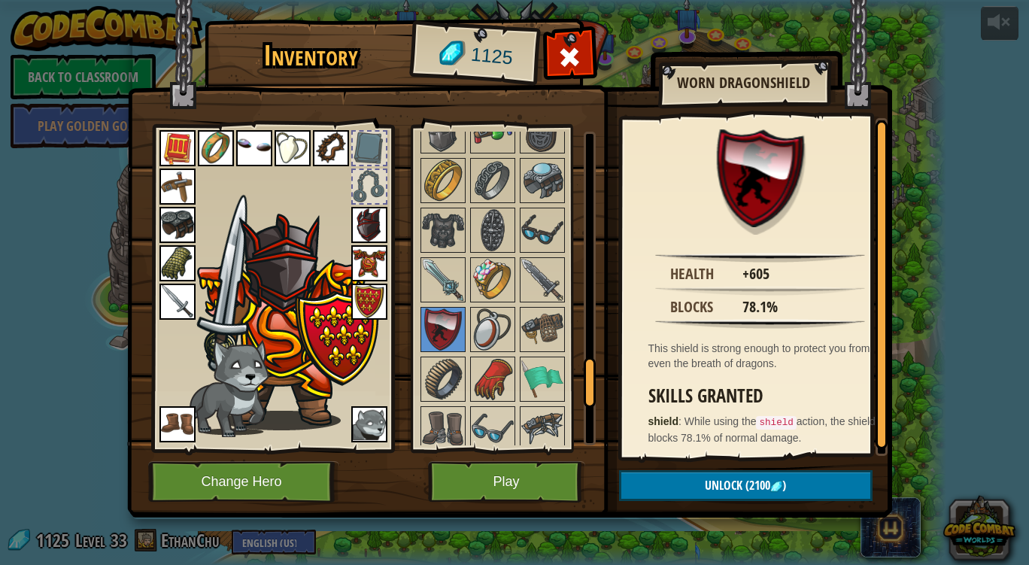
click at [369, 296] on img at bounding box center [369, 302] width 36 height 36
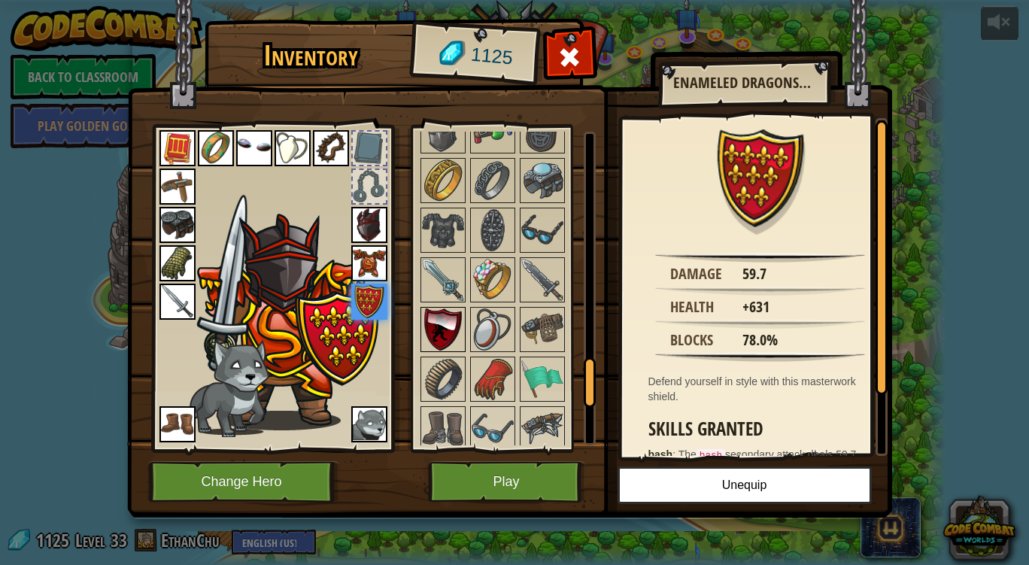
click at [452, 330] on img at bounding box center [443, 329] width 42 height 42
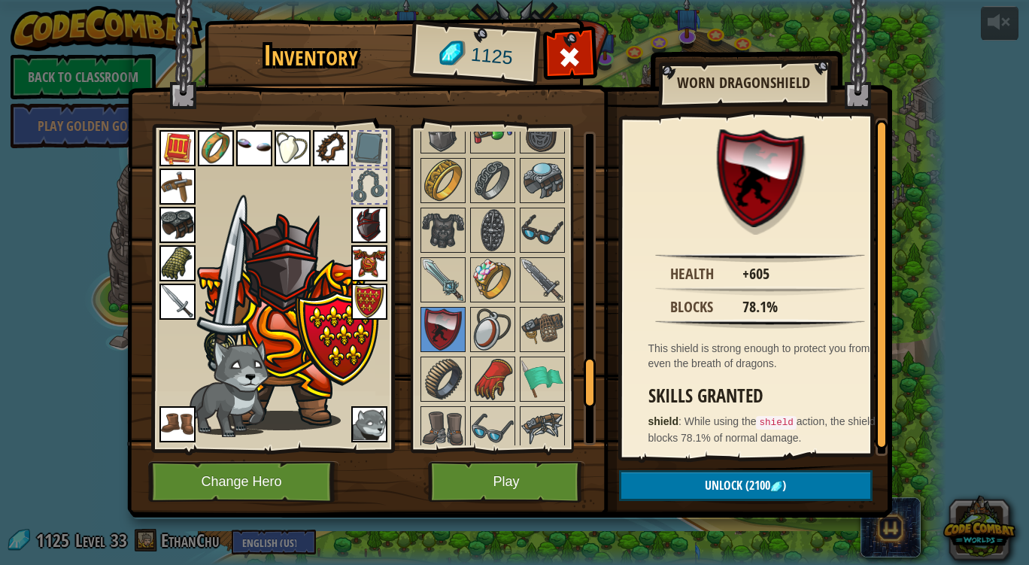
click at [383, 302] on img at bounding box center [369, 302] width 36 height 36
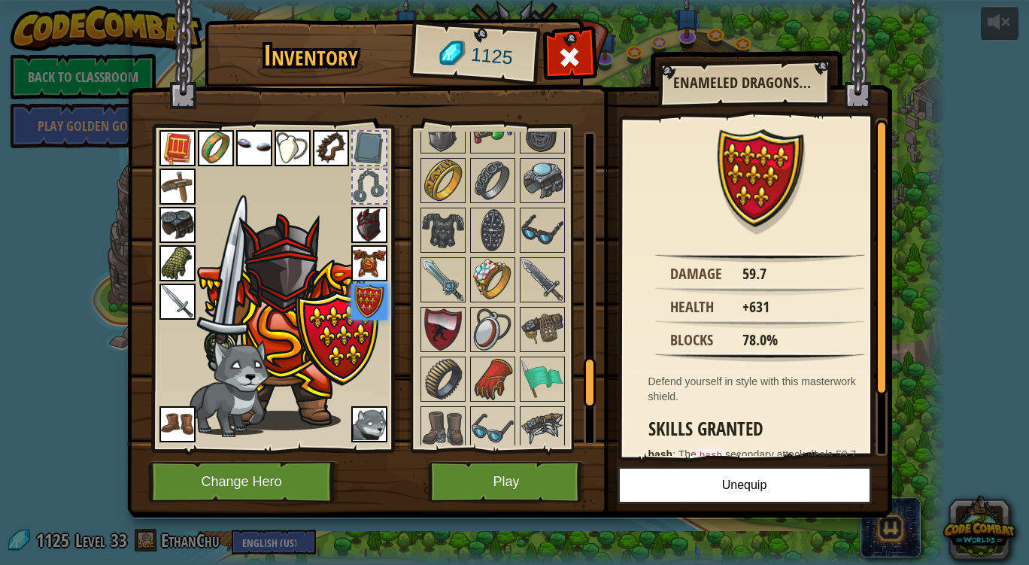
click at [360, 211] on img at bounding box center [369, 225] width 36 height 36
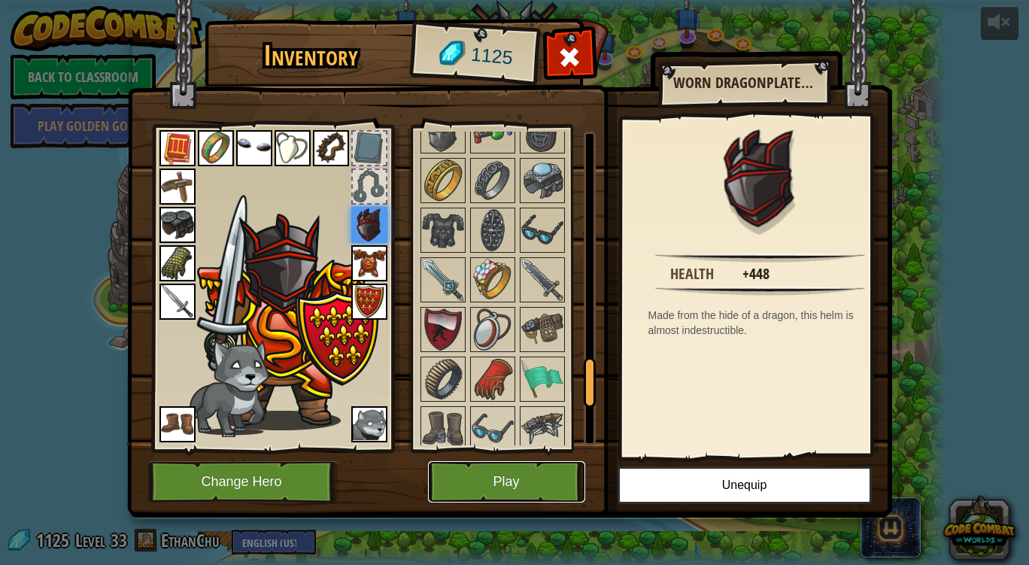
click at [490, 477] on button "Play" at bounding box center [506, 481] width 157 height 41
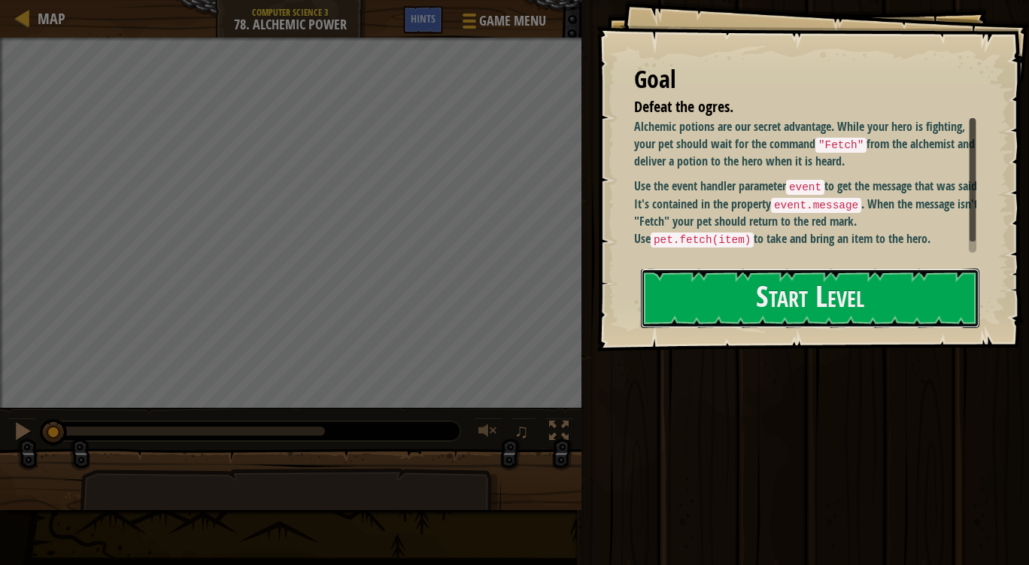
click at [711, 269] on button "Start Level" at bounding box center [810, 298] width 338 height 59
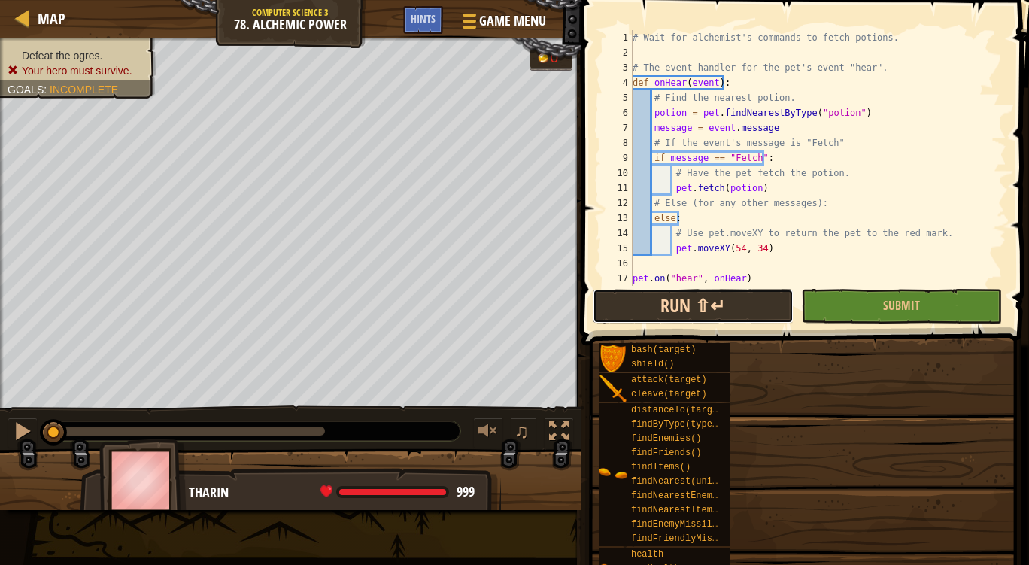
click at [763, 308] on button "Run ⇧↵" at bounding box center [693, 306] width 201 height 35
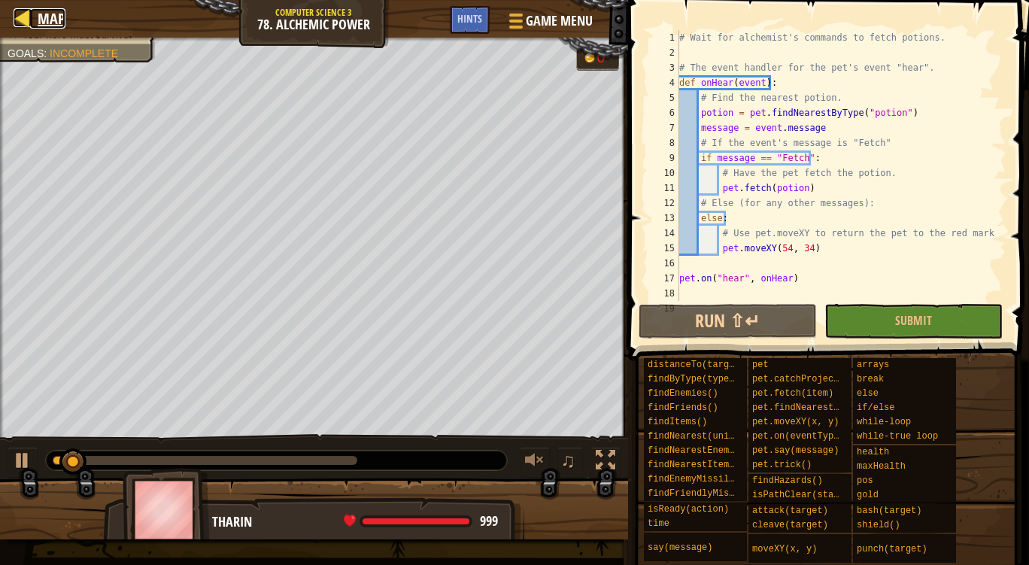
click at [37, 26] on link "Map" at bounding box center [47, 18] width 35 height 20
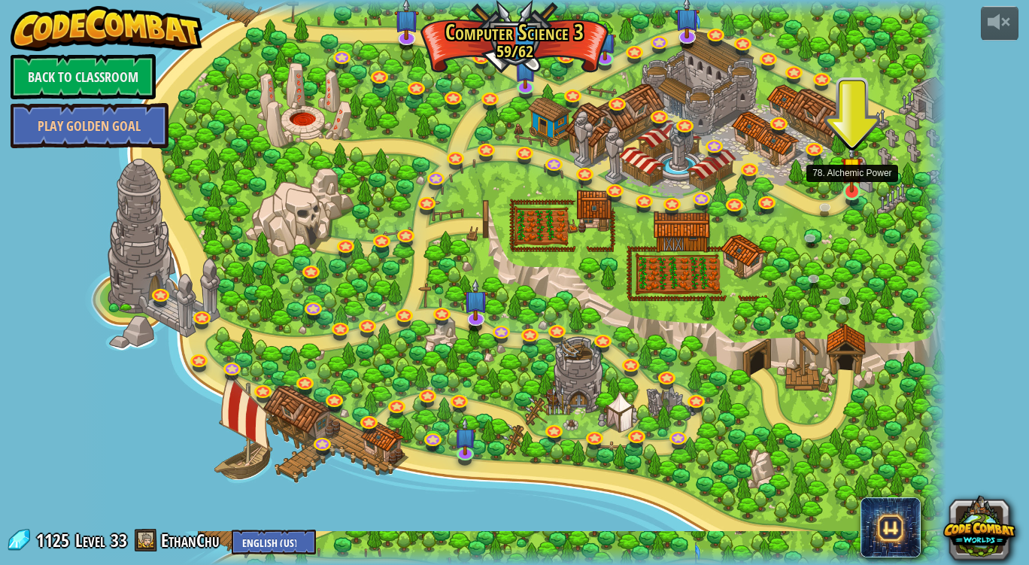
click at [860, 182] on img at bounding box center [852, 168] width 22 height 50
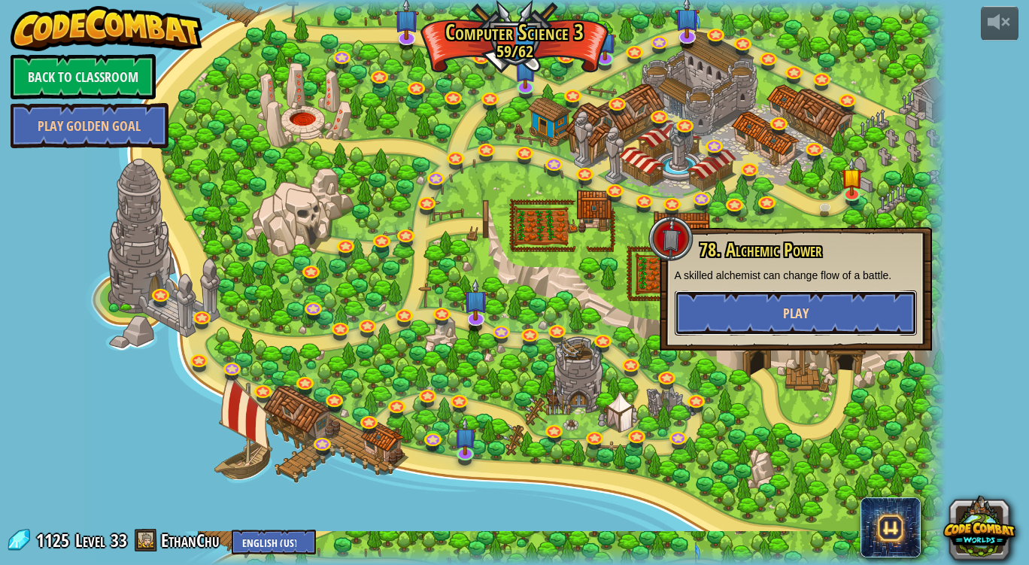
click at [799, 297] on button "Play" at bounding box center [796, 312] width 242 height 45
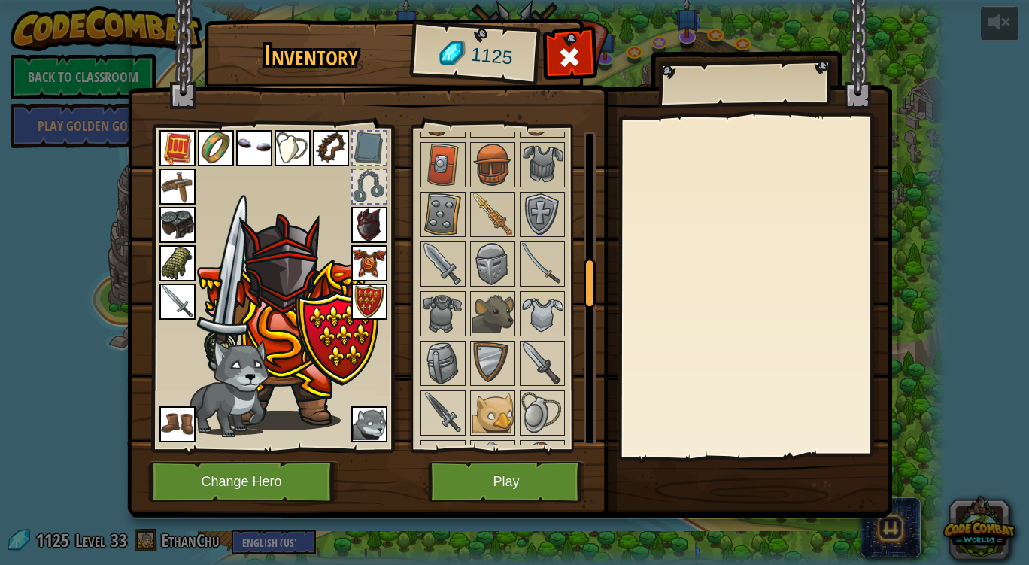
scroll to position [851, 0]
click at [497, 393] on img at bounding box center [493, 414] width 42 height 42
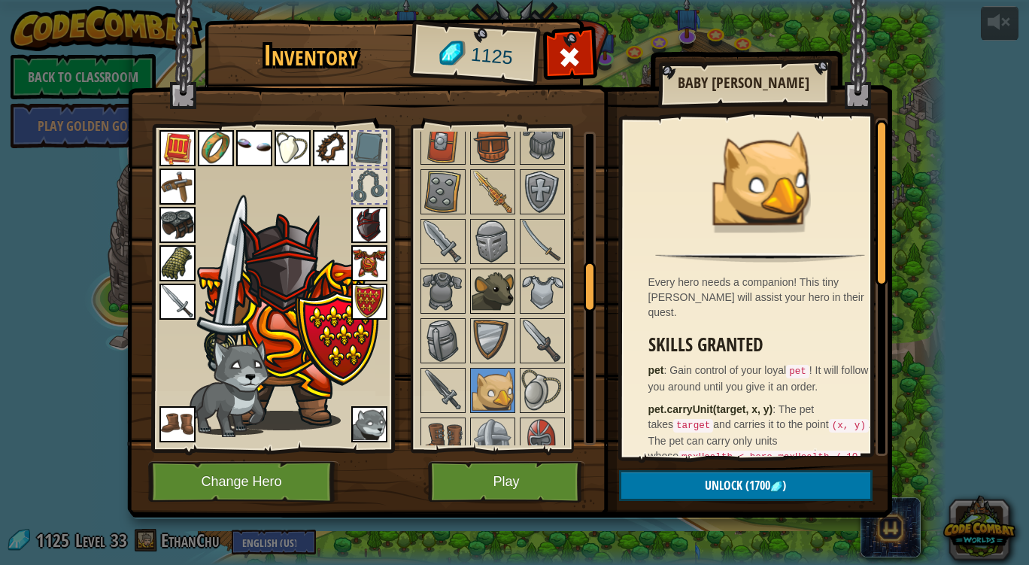
scroll to position [876, 0]
click at [486, 287] on img at bounding box center [493, 290] width 42 height 42
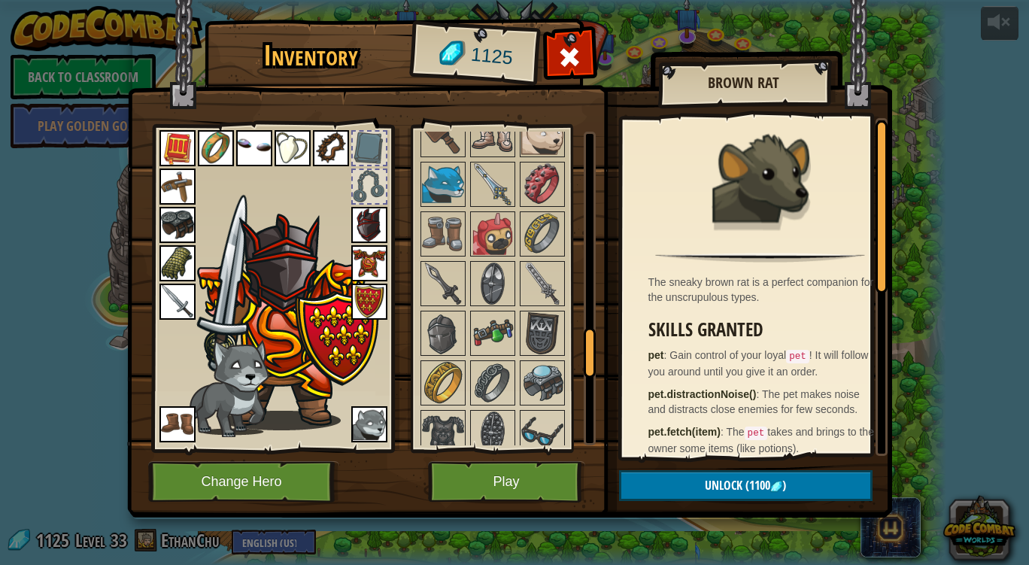
scroll to position [1328, 0]
click at [496, 226] on img at bounding box center [493, 235] width 42 height 42
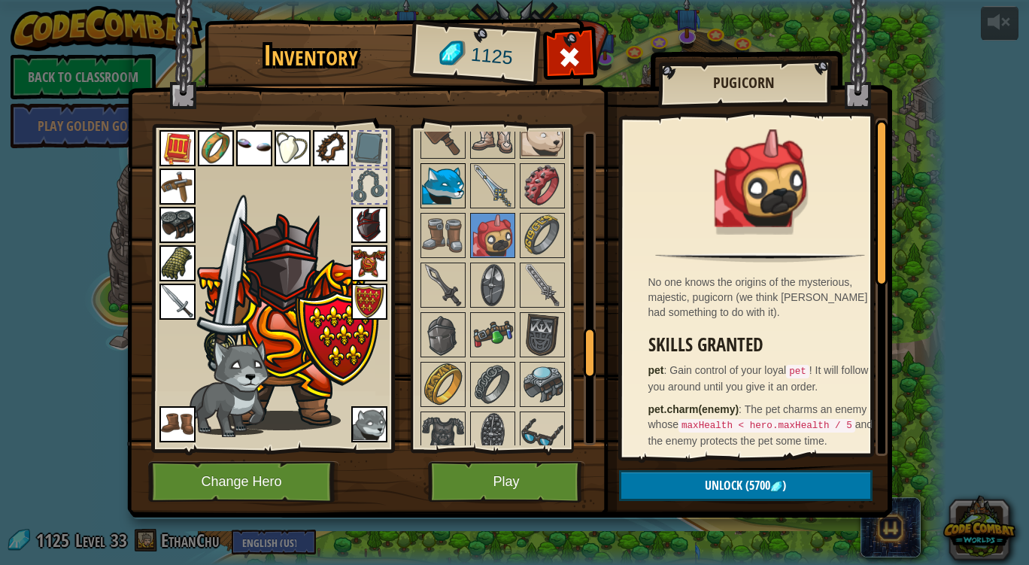
click at [429, 195] on img at bounding box center [443, 186] width 42 height 42
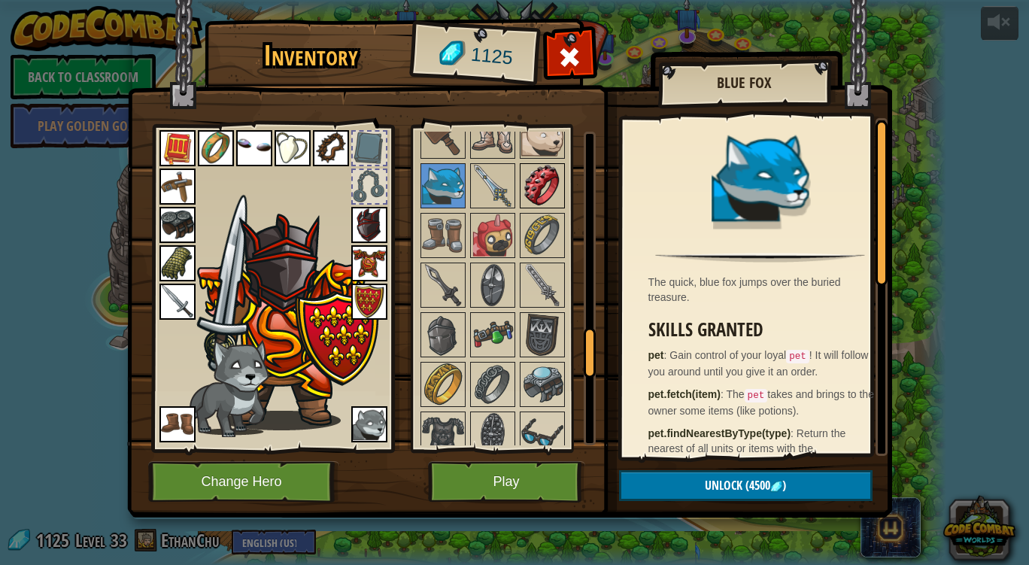
click at [539, 175] on img at bounding box center [542, 186] width 42 height 42
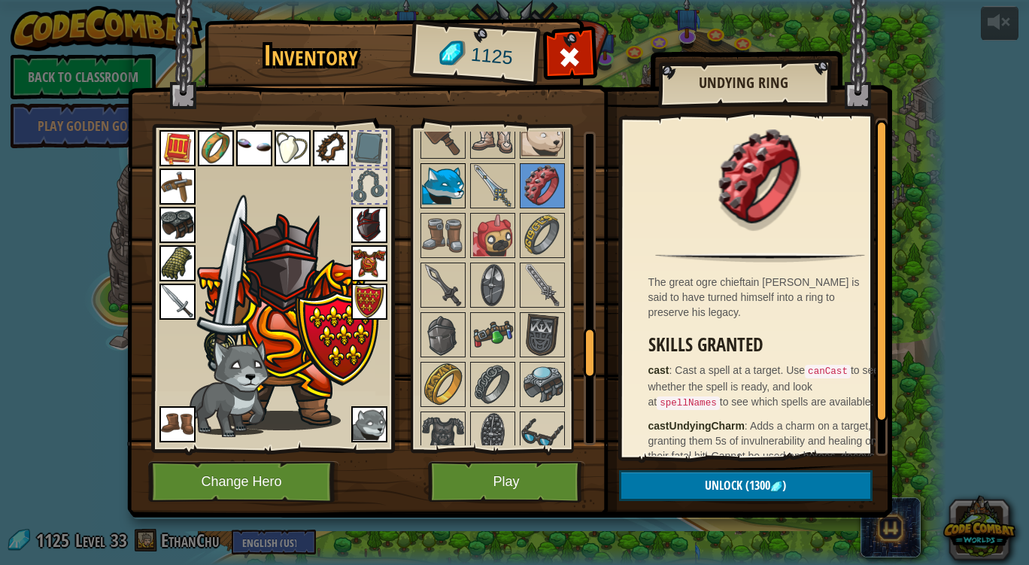
click at [450, 184] on img at bounding box center [443, 186] width 42 height 42
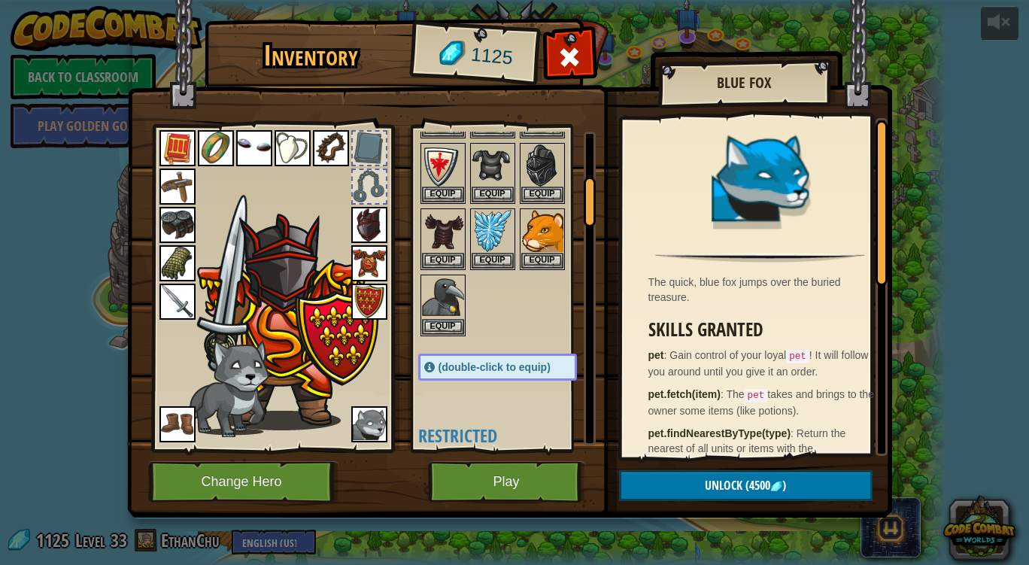
scroll to position [290, 0]
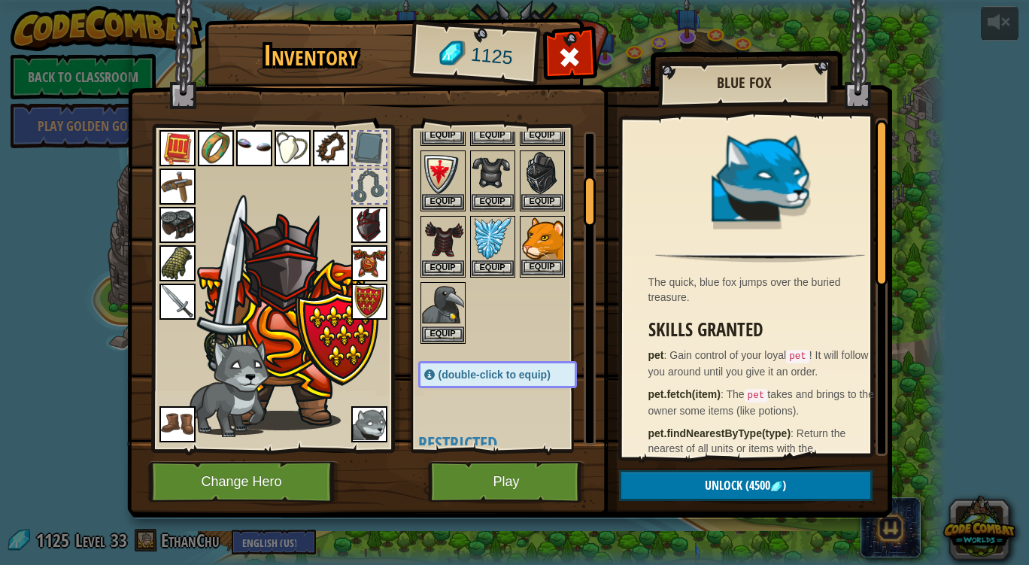
click at [548, 241] on img at bounding box center [542, 238] width 42 height 42
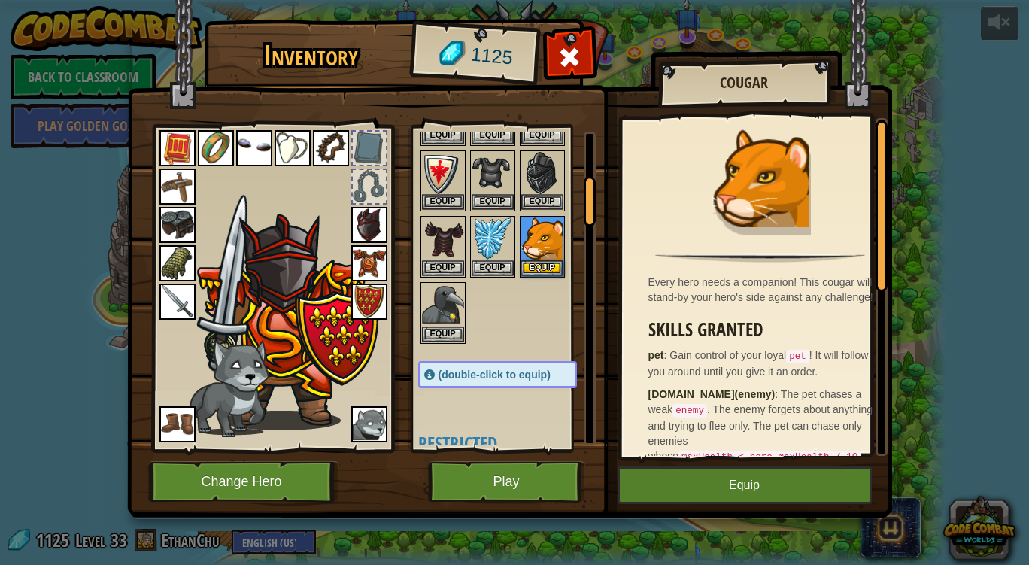
drag, startPoint x: 731, startPoint y: 473, endPoint x: 675, endPoint y: 466, distance: 56.2
click at [675, 466] on img at bounding box center [509, 244] width 765 height 546
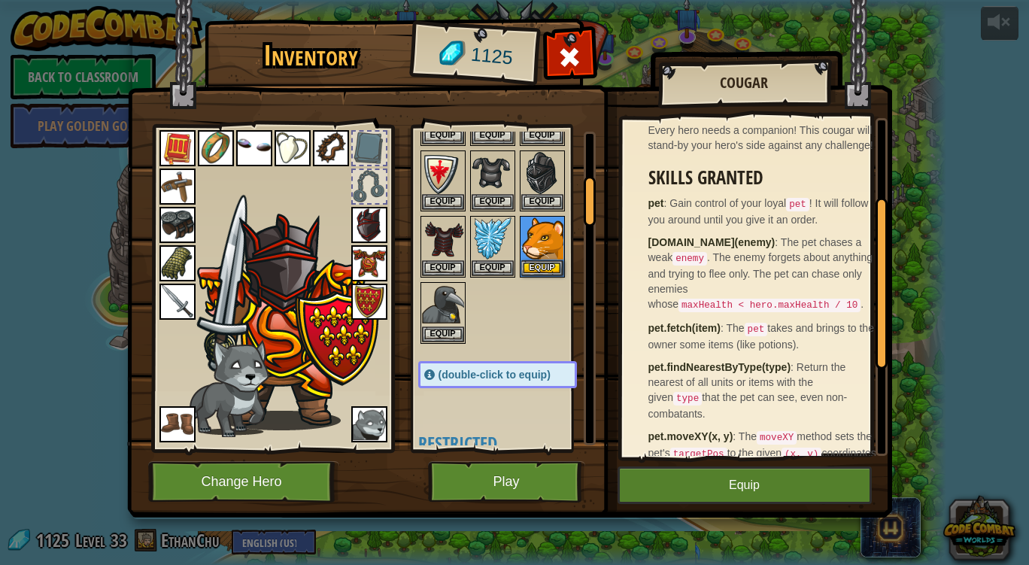
scroll to position [153, 0]
click at [660, 479] on button "Equip" at bounding box center [745, 485] width 254 height 38
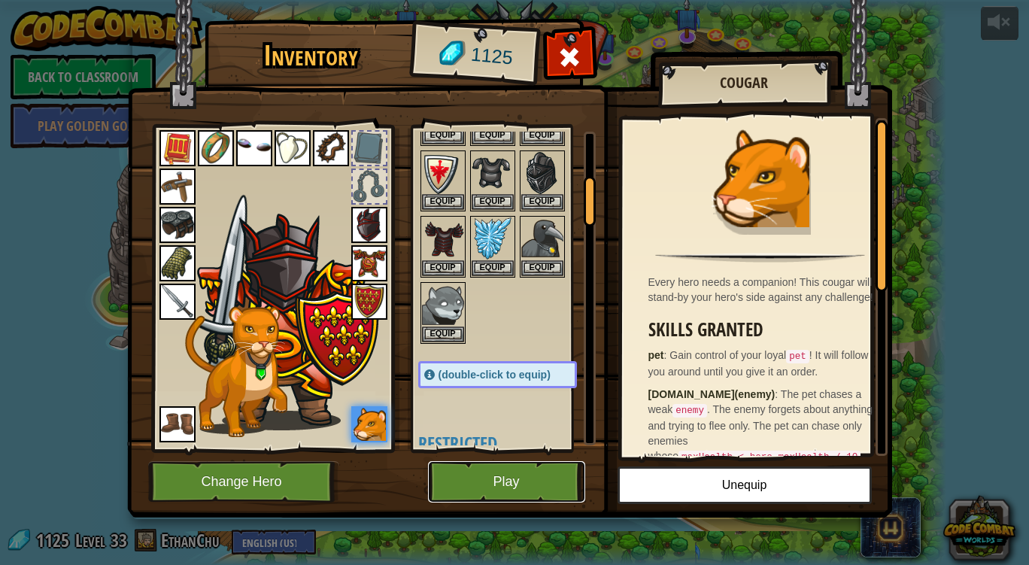
click at [534, 475] on button "Play" at bounding box center [506, 481] width 157 height 41
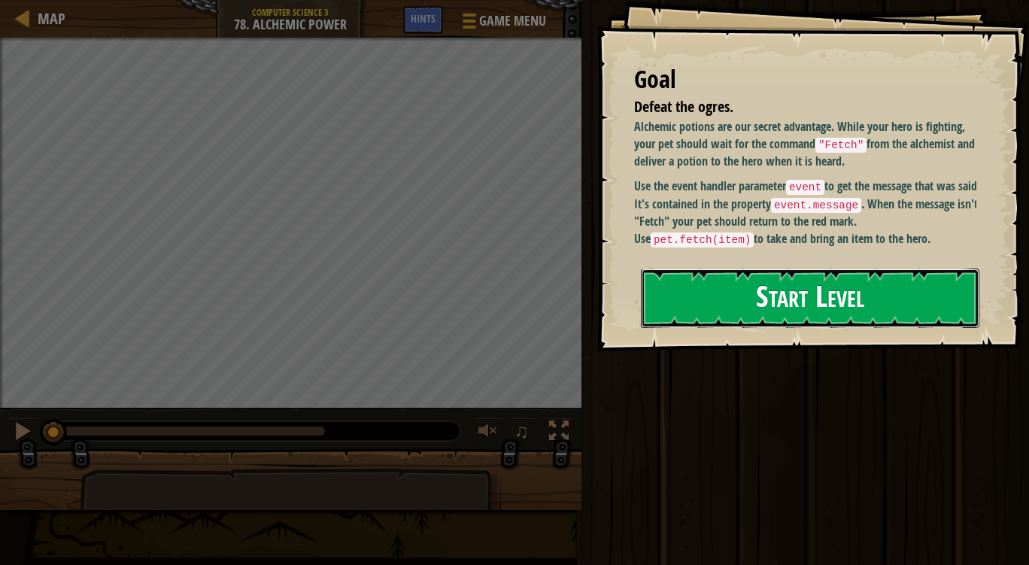
click at [768, 269] on button "Start Level" at bounding box center [810, 298] width 338 height 59
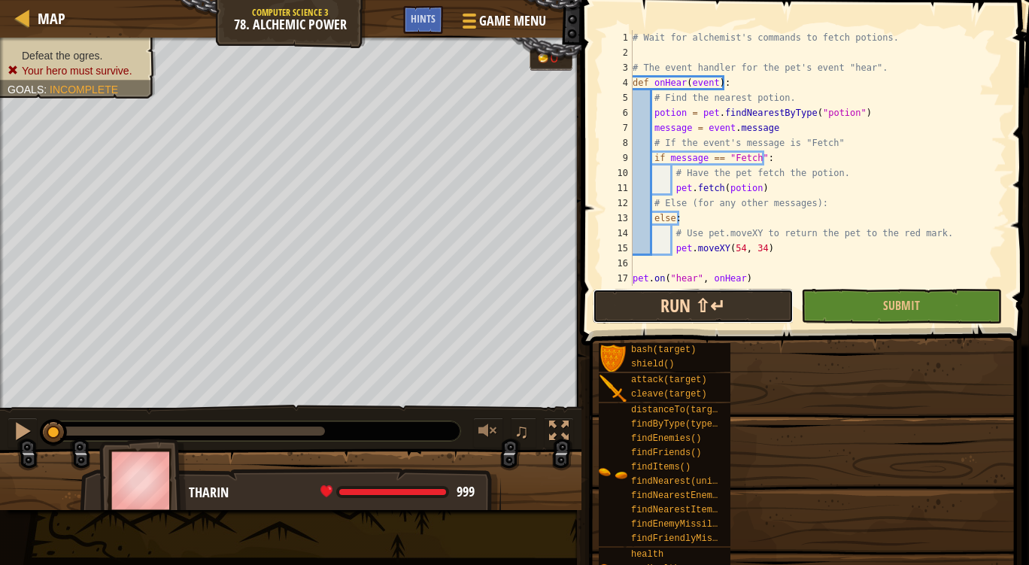
click at [757, 297] on button "Run ⇧↵" at bounding box center [693, 306] width 201 height 35
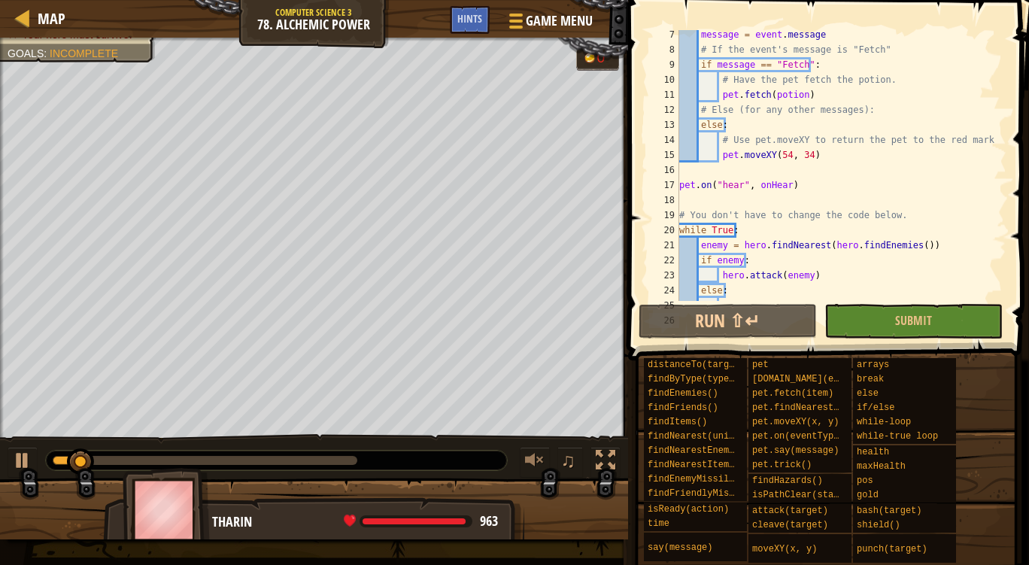
scroll to position [93, 0]
click at [467, 13] on span "Hints" at bounding box center [469, 18] width 25 height 14
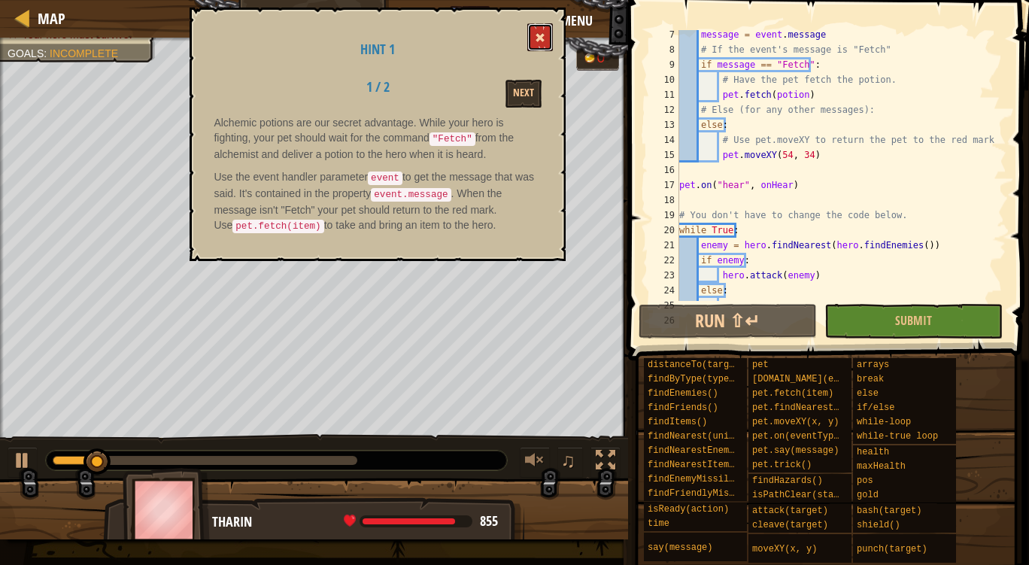
click at [536, 34] on button at bounding box center [540, 37] width 26 height 28
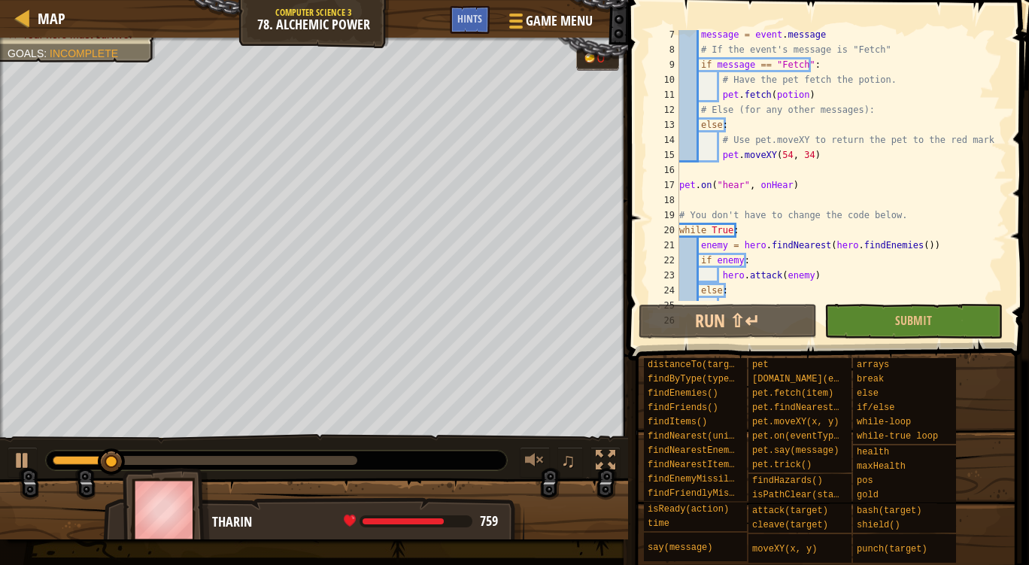
click at [713, 62] on div "message = event . message # If the event's message is "Fetch" if message == "Fe…" at bounding box center [835, 177] width 319 height 301
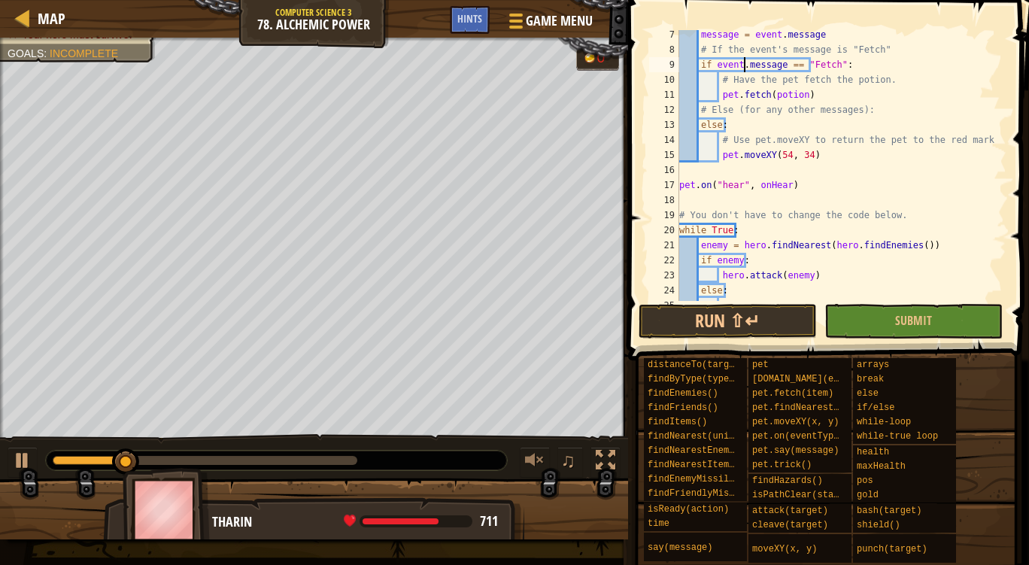
scroll to position [7, 5]
click at [700, 308] on button "Run ⇧↵" at bounding box center [728, 321] width 178 height 35
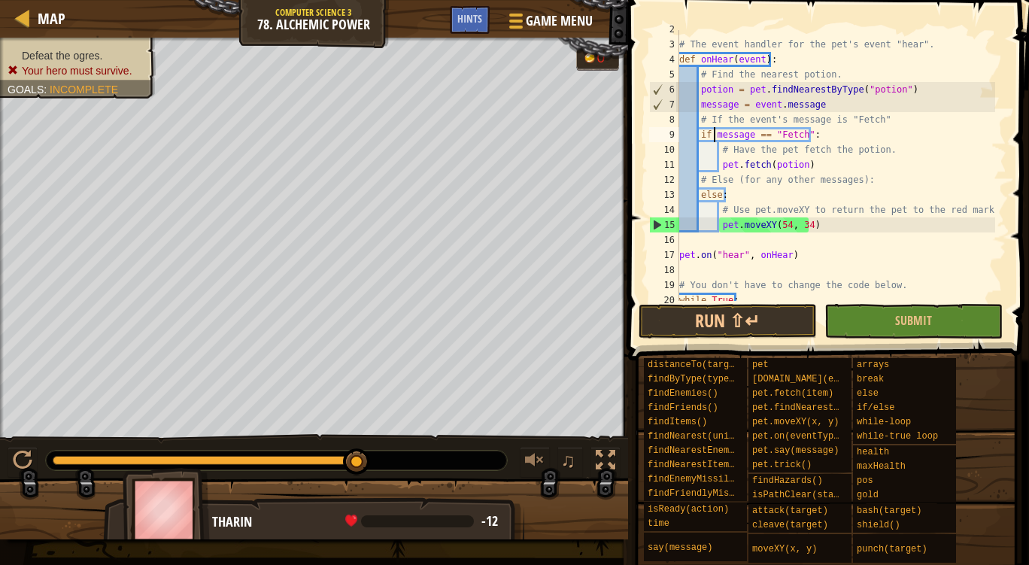
scroll to position [22, 0]
click at [761, 320] on button "Run ⇧↵" at bounding box center [728, 321] width 178 height 35
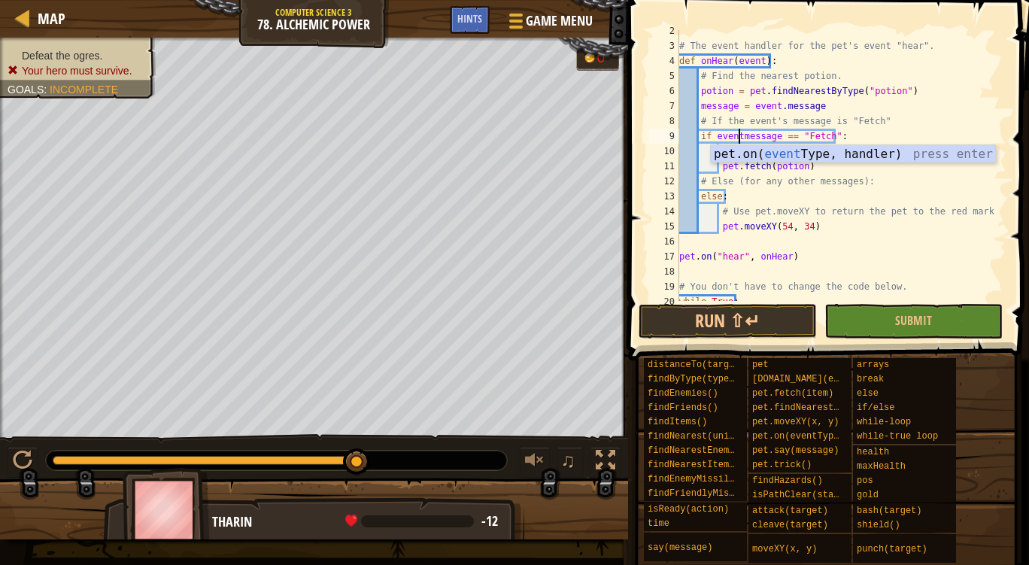
scroll to position [7, 5]
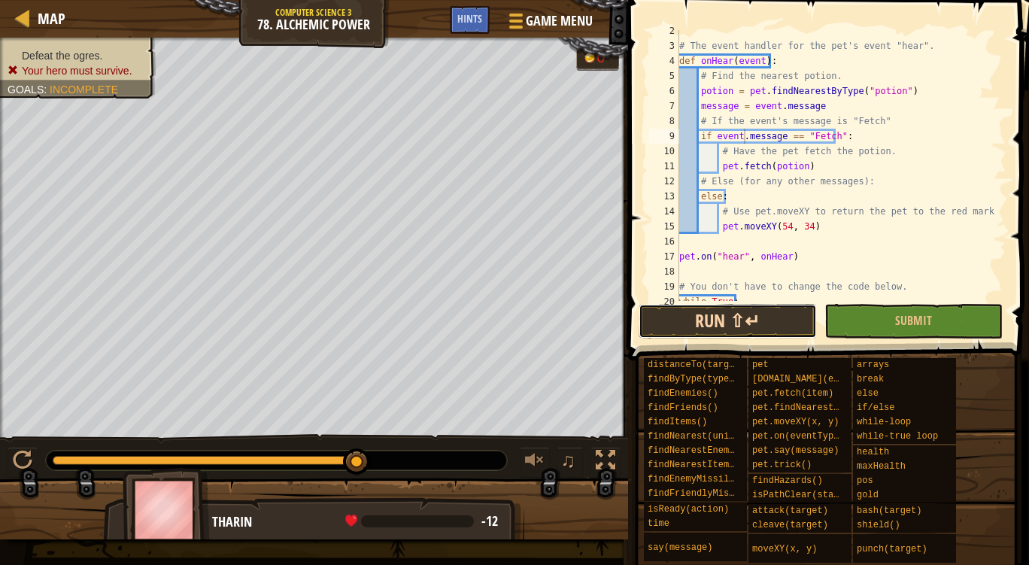
click at [740, 317] on button "Run ⇧↵" at bounding box center [728, 321] width 178 height 35
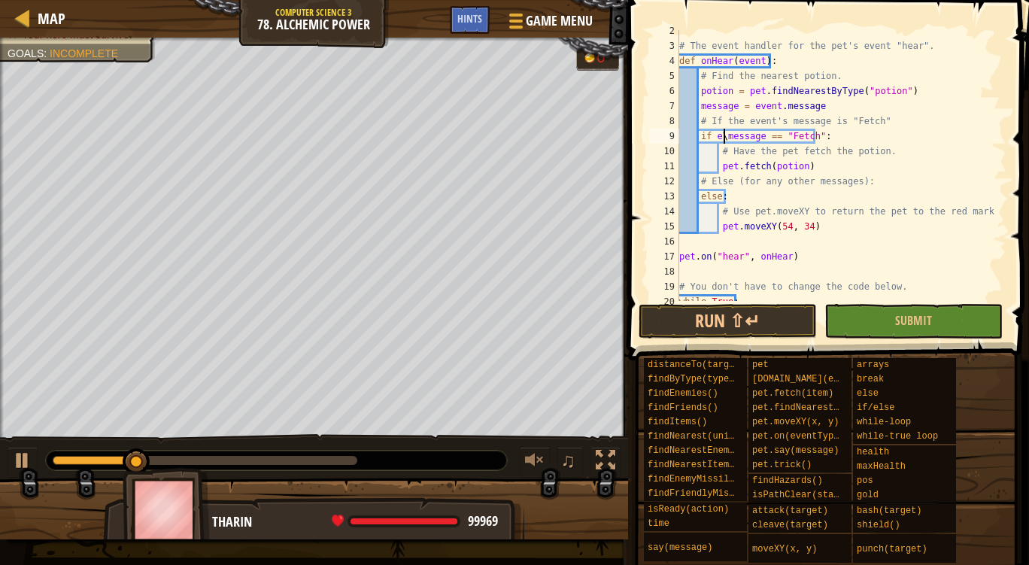
scroll to position [7, 4]
click at [804, 180] on div "# The event handler for the pet's event "hear". def onHear ( event ) : # Find t…" at bounding box center [835, 173] width 319 height 301
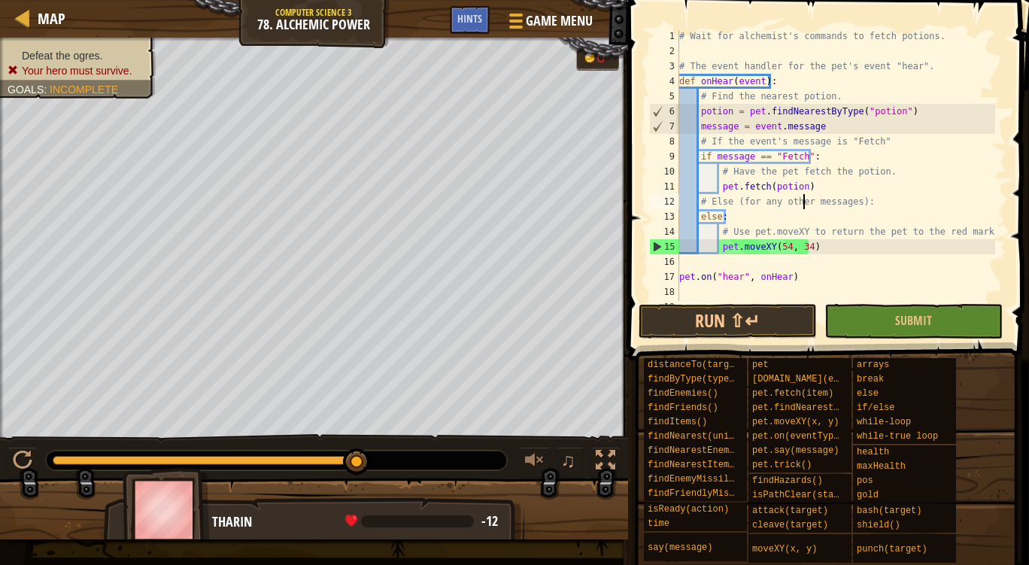
scroll to position [0, 0]
type textarea "# Else (for any other messages):"
click at [58, 10] on span "Map" at bounding box center [52, 18] width 28 height 20
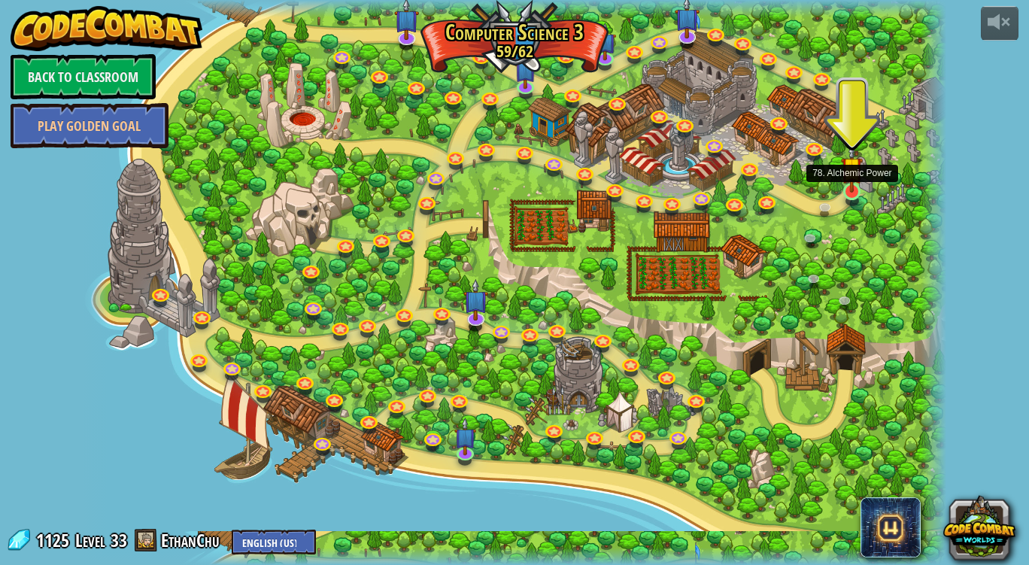
drag, startPoint x: 858, startPoint y: 190, endPoint x: 852, endPoint y: 182, distance: 9.6
click at [852, 182] on img at bounding box center [852, 168] width 22 height 50
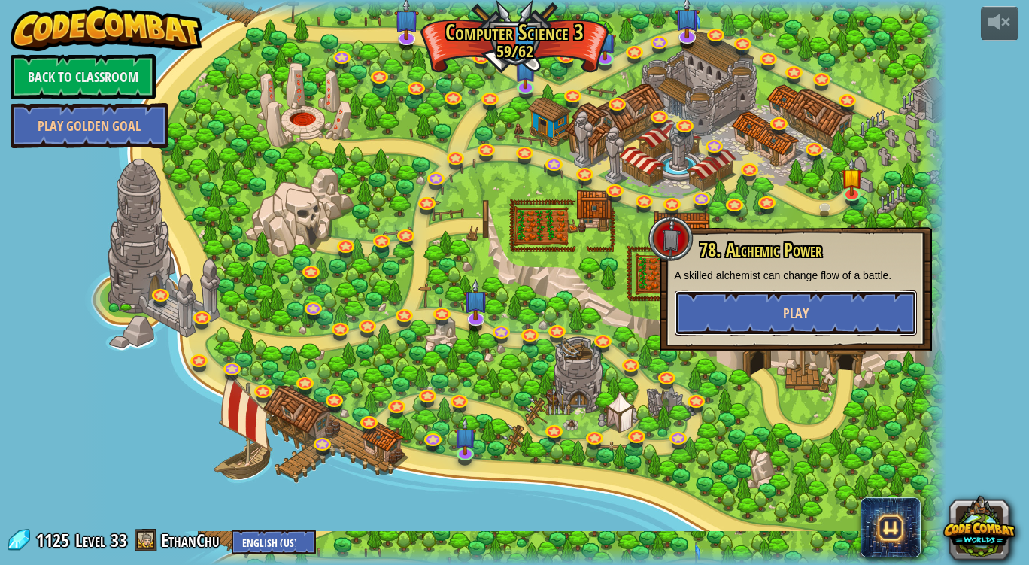
click at [794, 319] on span "Play" at bounding box center [796, 313] width 26 height 19
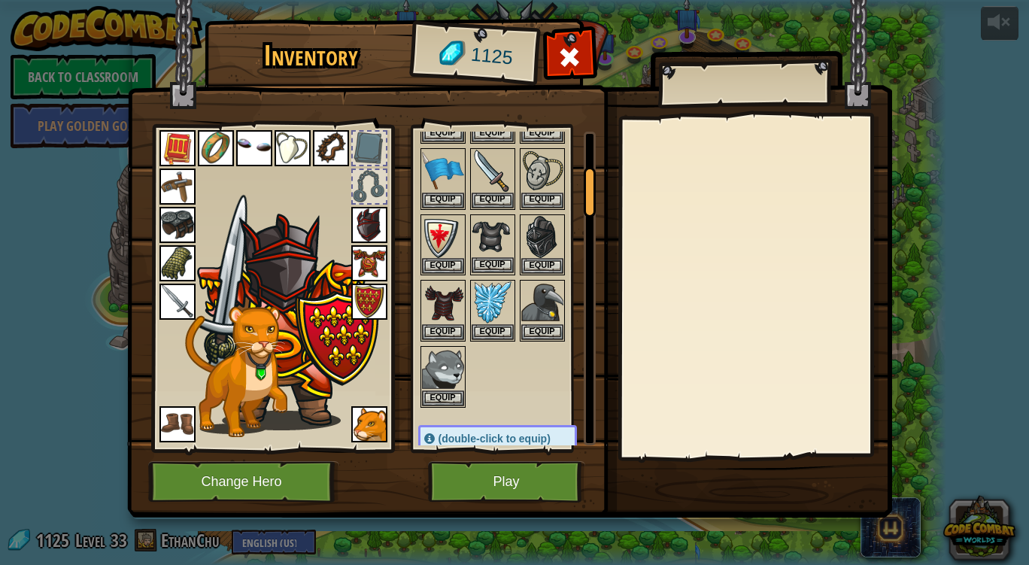
scroll to position [224, 0]
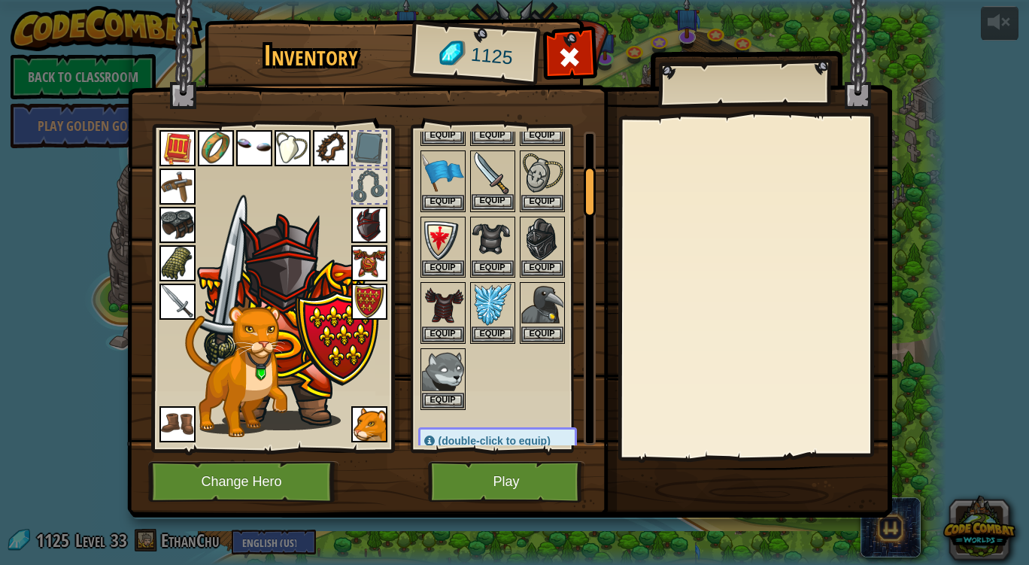
click at [495, 171] on img at bounding box center [493, 173] width 42 height 42
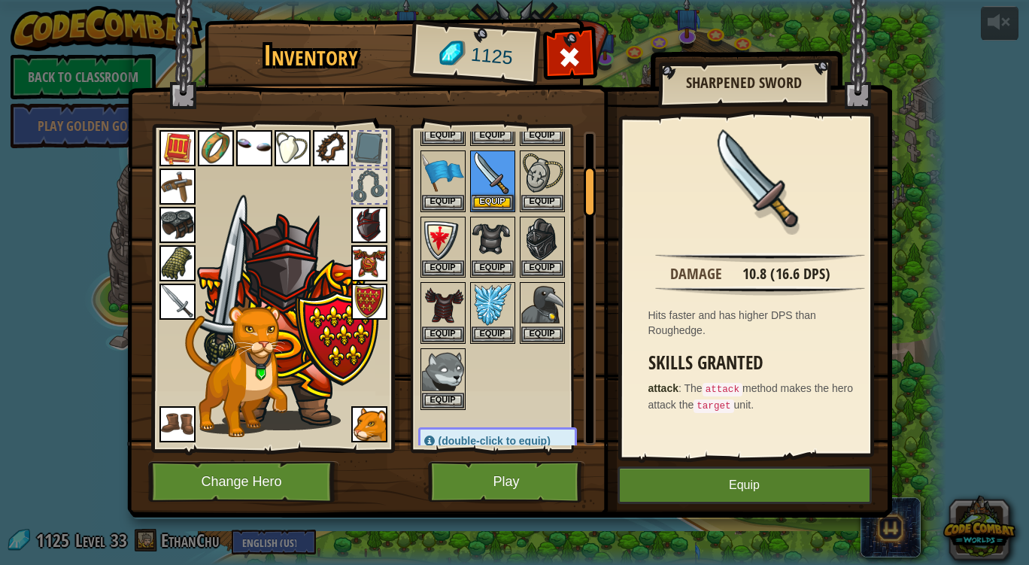
click at [176, 290] on img at bounding box center [177, 302] width 36 height 36
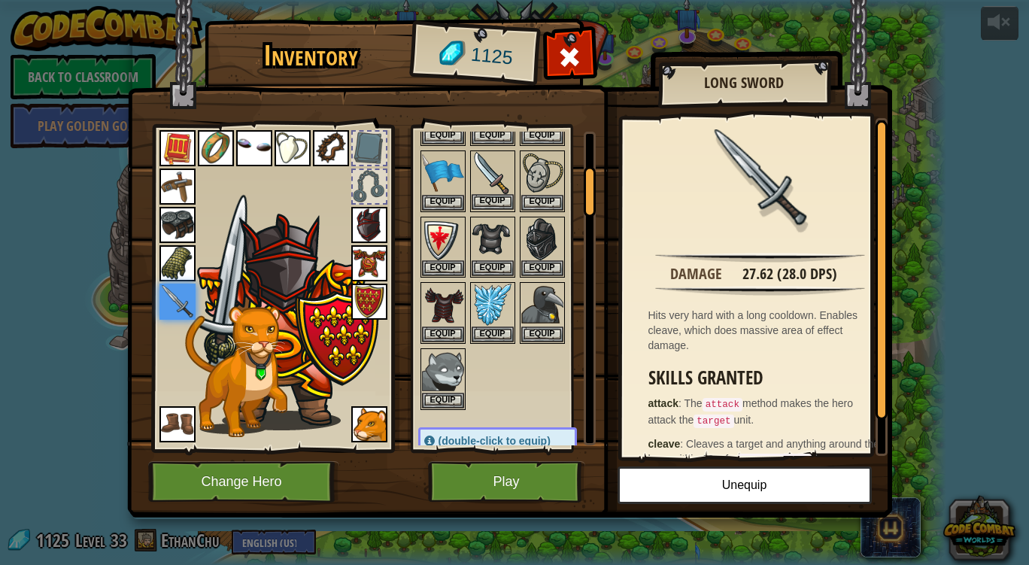
click at [488, 180] on img at bounding box center [493, 173] width 42 height 42
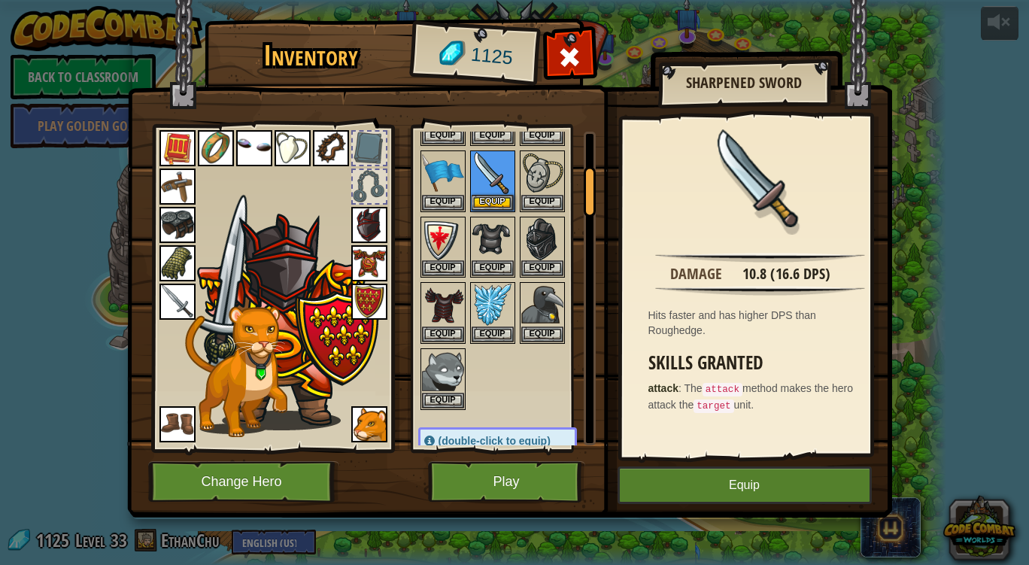
drag, startPoint x: 227, startPoint y: 368, endPoint x: 255, endPoint y: 380, distance: 30.3
drag, startPoint x: 255, startPoint y: 380, endPoint x: 375, endPoint y: 433, distance: 131.0
click at [375, 433] on img at bounding box center [369, 424] width 36 height 36
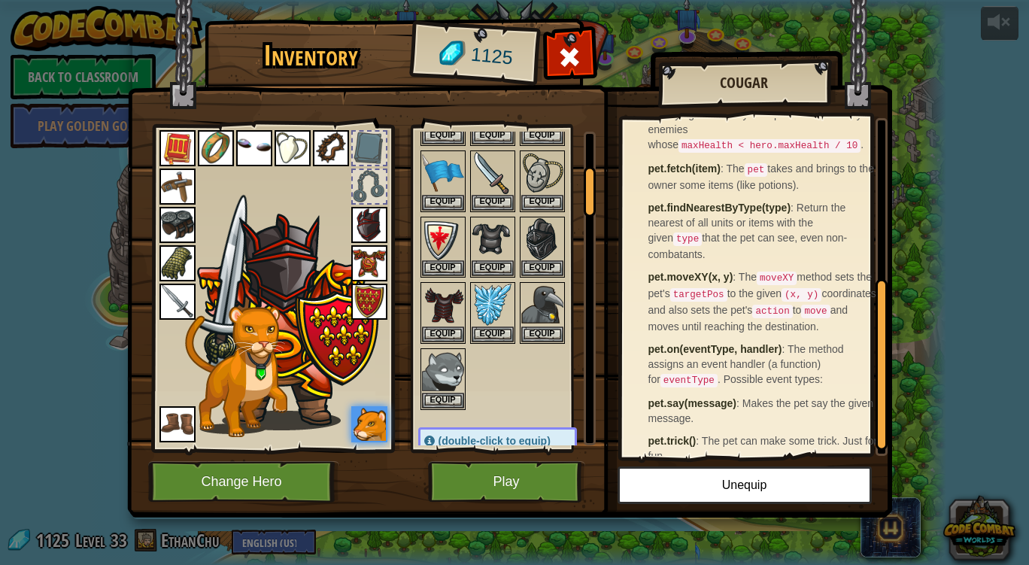
scroll to position [335, 0]
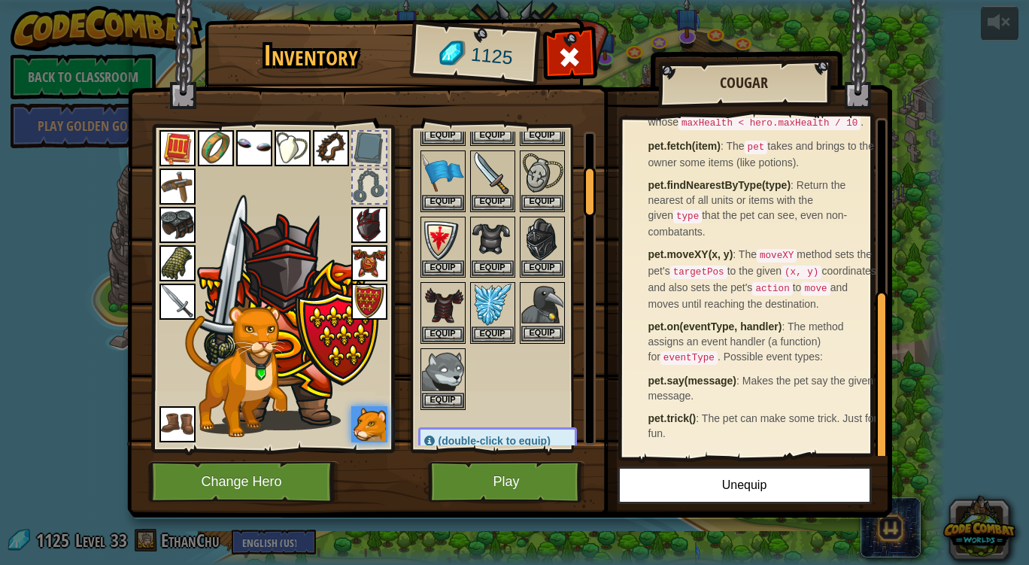
click at [557, 306] on img at bounding box center [542, 305] width 42 height 42
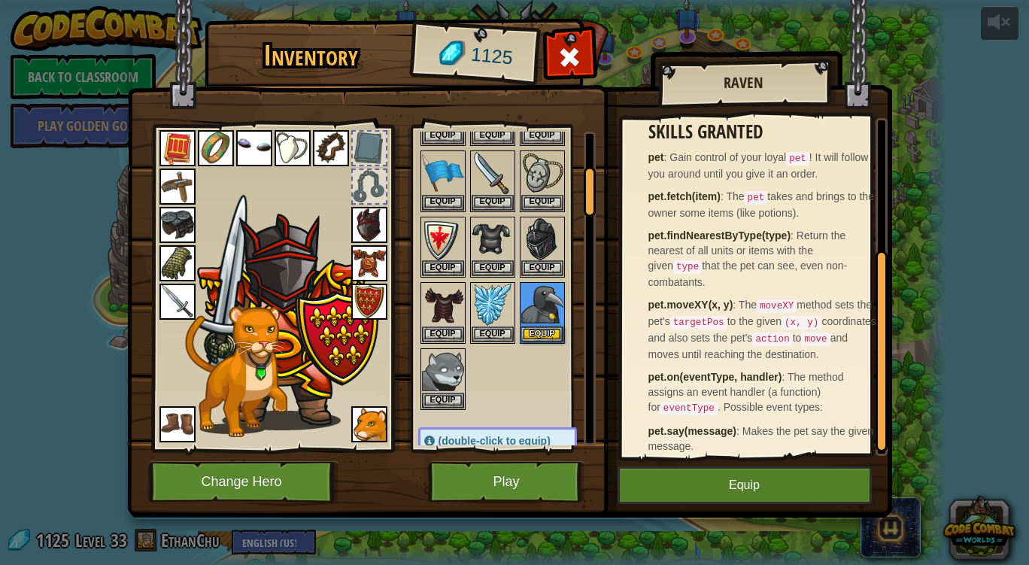
scroll to position [230, 0]
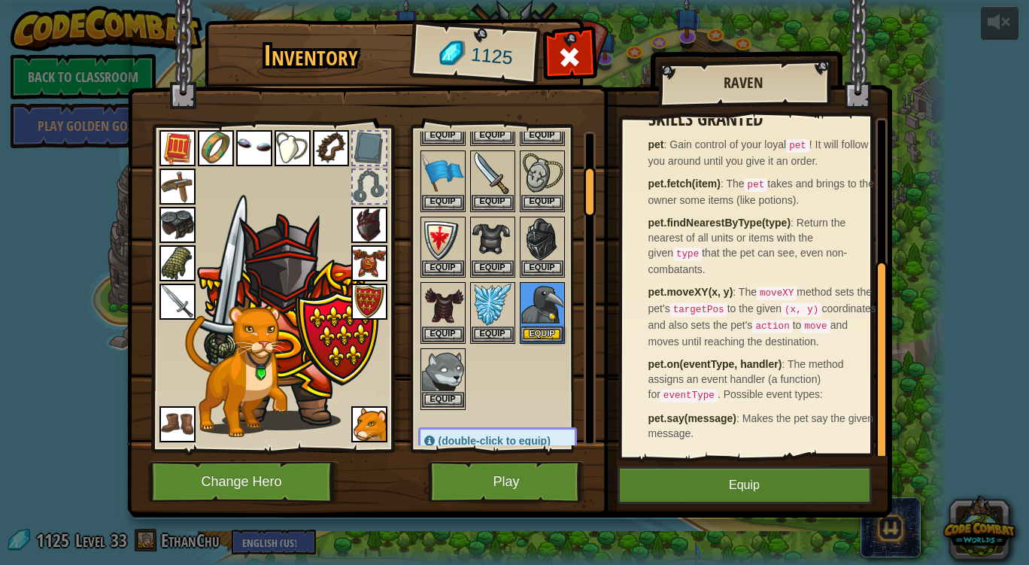
click at [427, 375] on img at bounding box center [443, 371] width 42 height 42
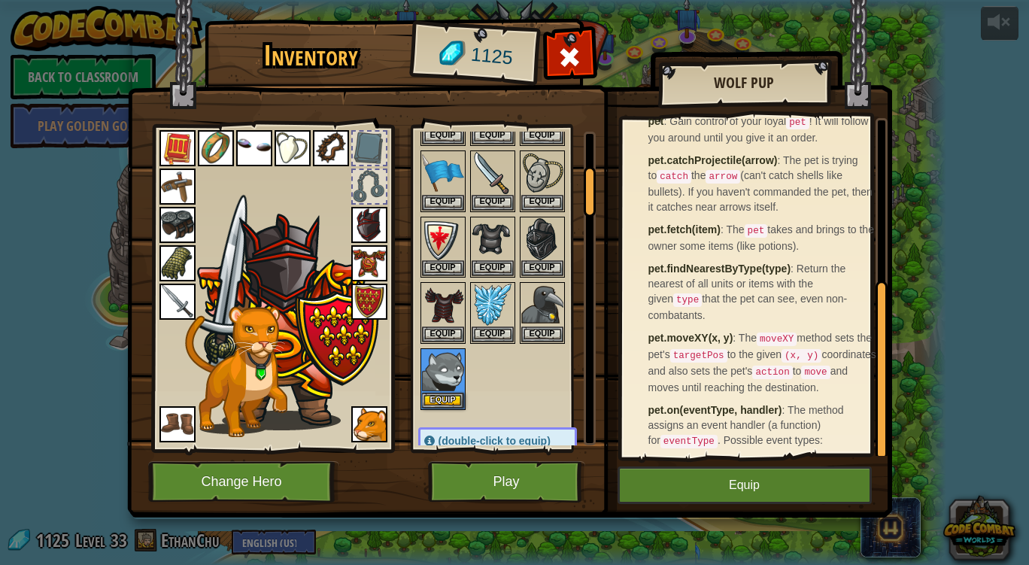
scroll to position [305, 0]
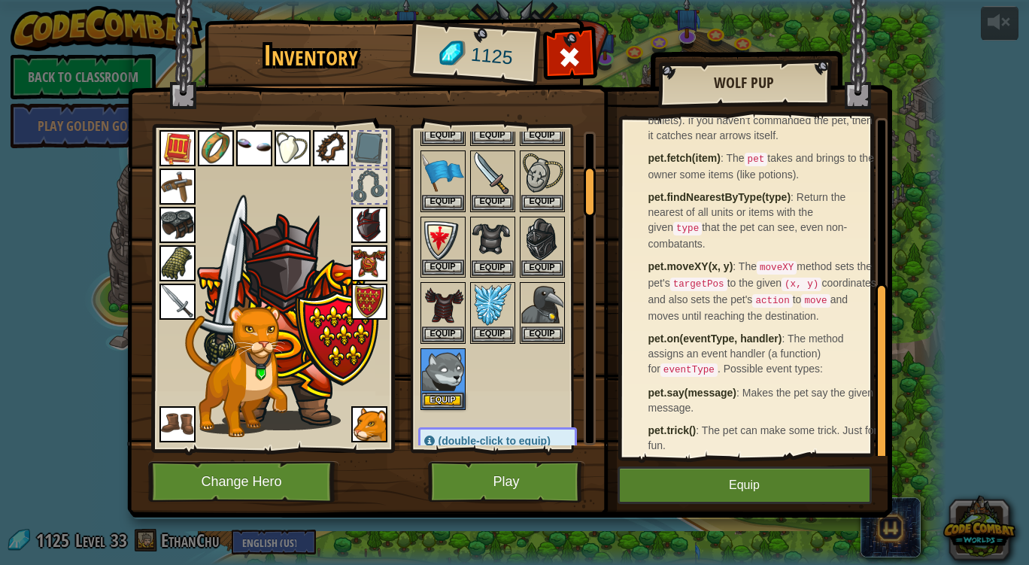
click at [449, 235] on img at bounding box center [443, 239] width 42 height 42
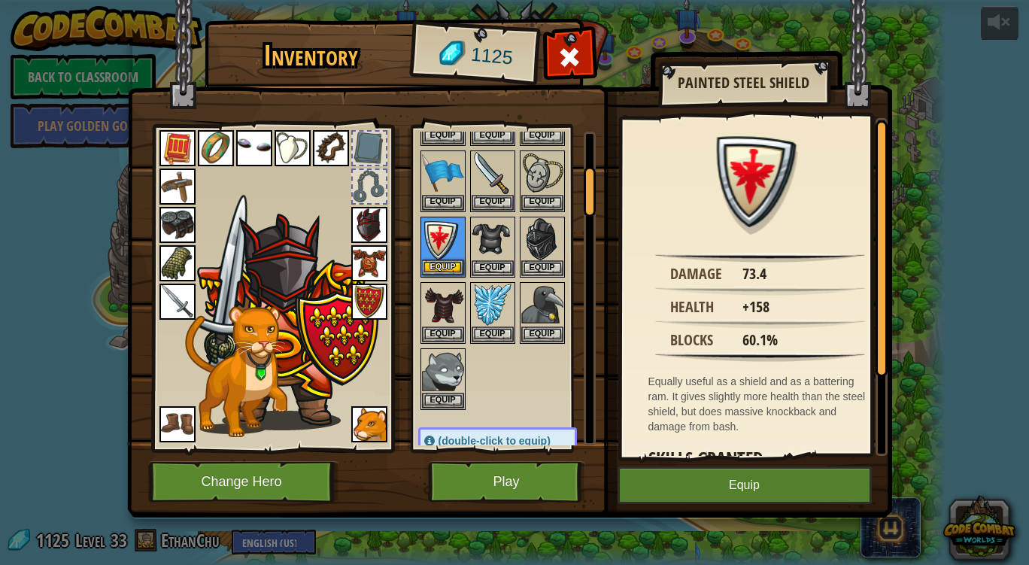
click at [449, 235] on img at bounding box center [443, 239] width 42 height 42
click at [374, 289] on img at bounding box center [369, 302] width 36 height 36
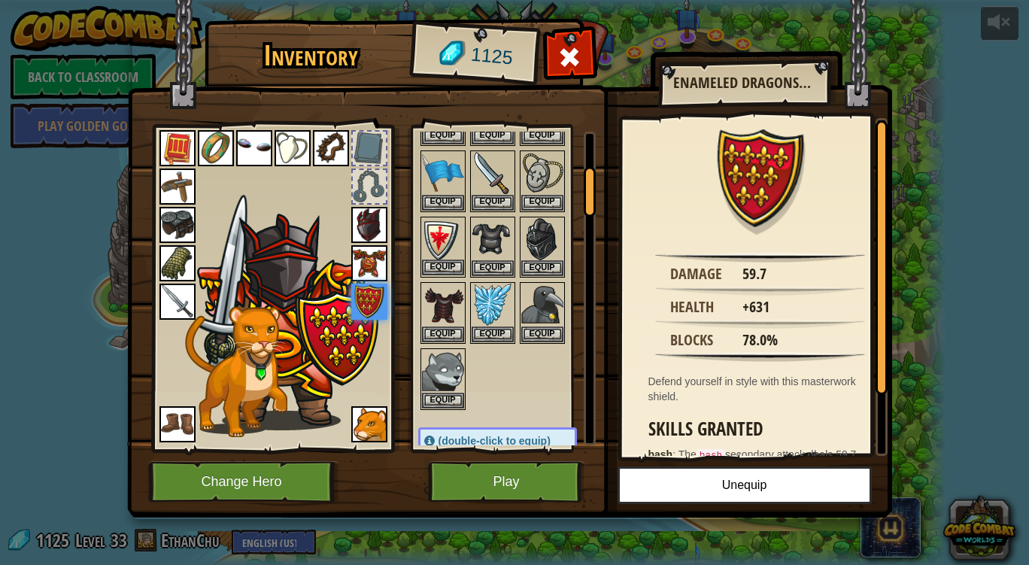
click at [444, 234] on img at bounding box center [443, 239] width 42 height 42
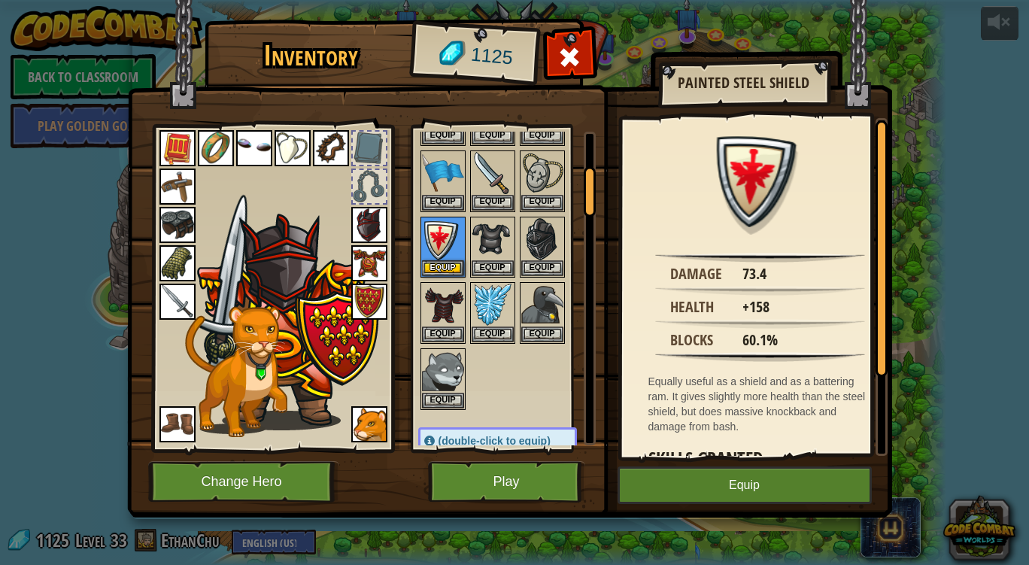
click at [369, 298] on img at bounding box center [369, 302] width 36 height 36
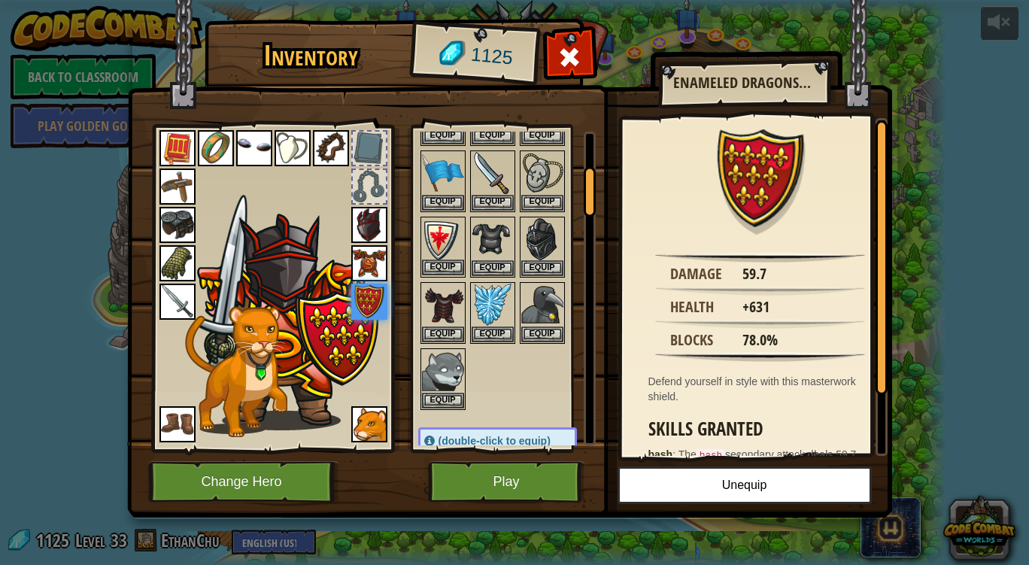
click at [437, 240] on img at bounding box center [443, 239] width 42 height 42
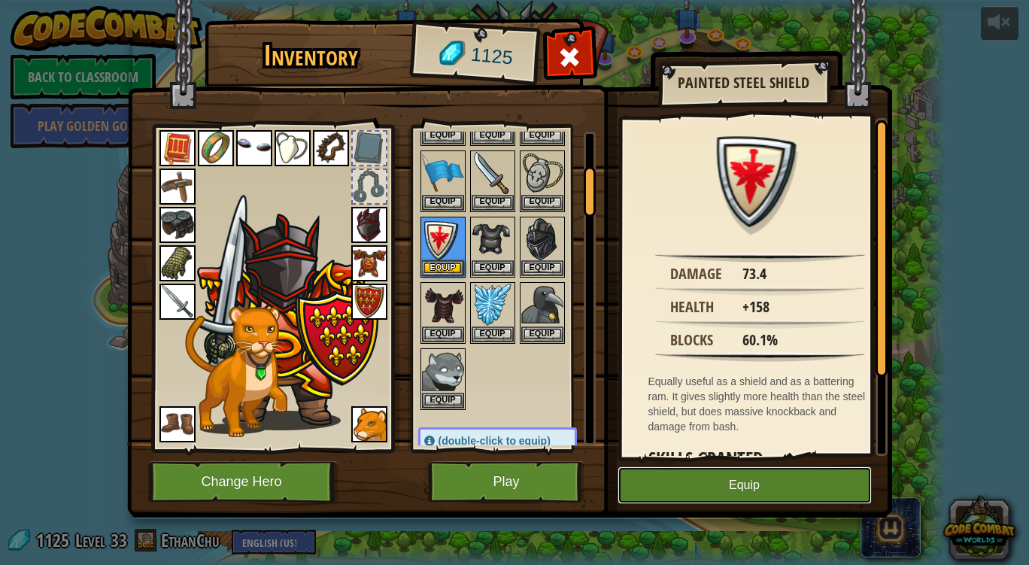
click at [666, 490] on button "Equip" at bounding box center [745, 485] width 254 height 38
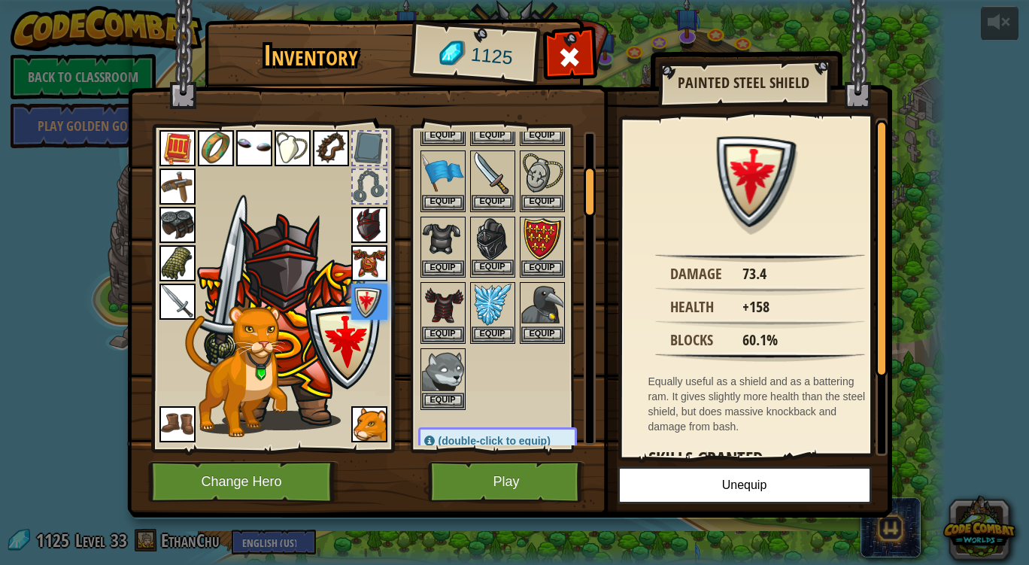
click at [485, 237] on img at bounding box center [493, 239] width 42 height 42
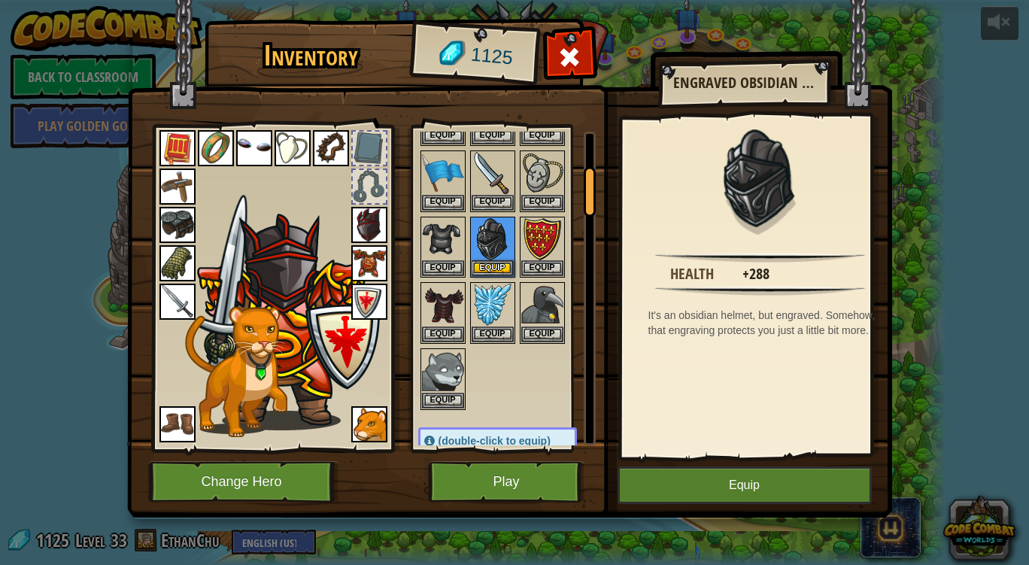
click at [281, 270] on img at bounding box center [289, 320] width 184 height 219
click at [356, 223] on img at bounding box center [369, 225] width 36 height 36
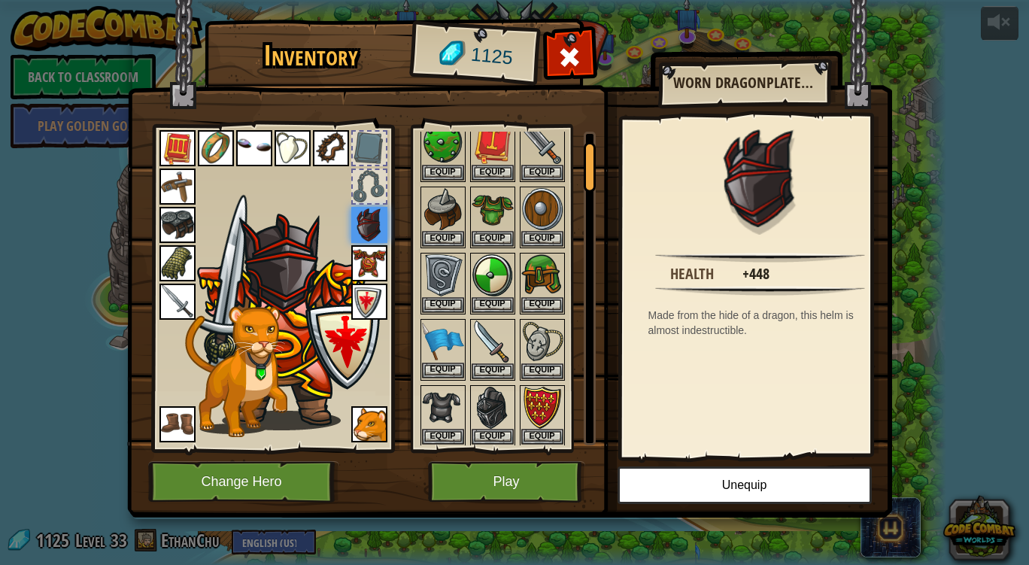
scroll to position [0, 0]
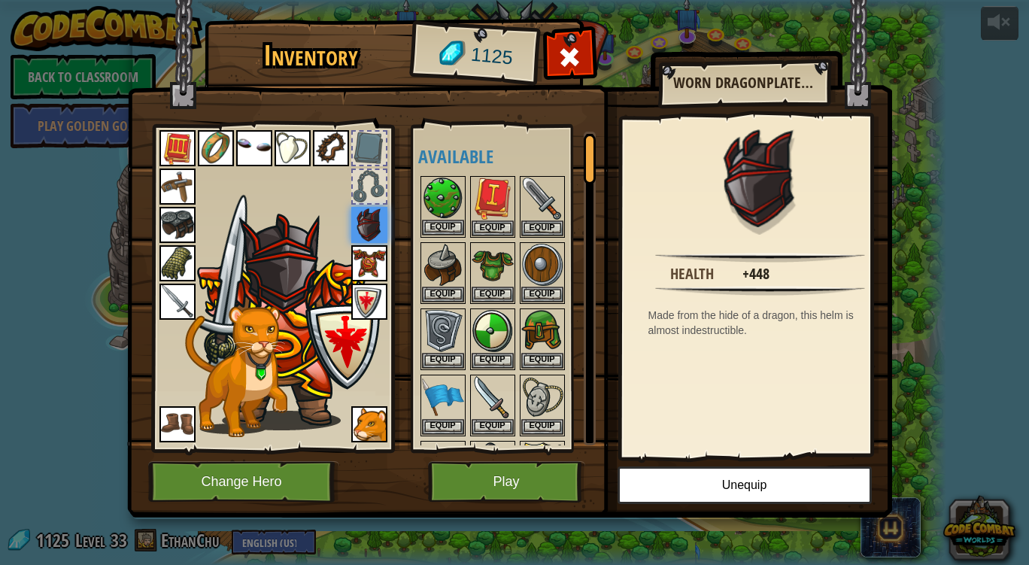
click at [445, 194] on img at bounding box center [443, 199] width 42 height 42
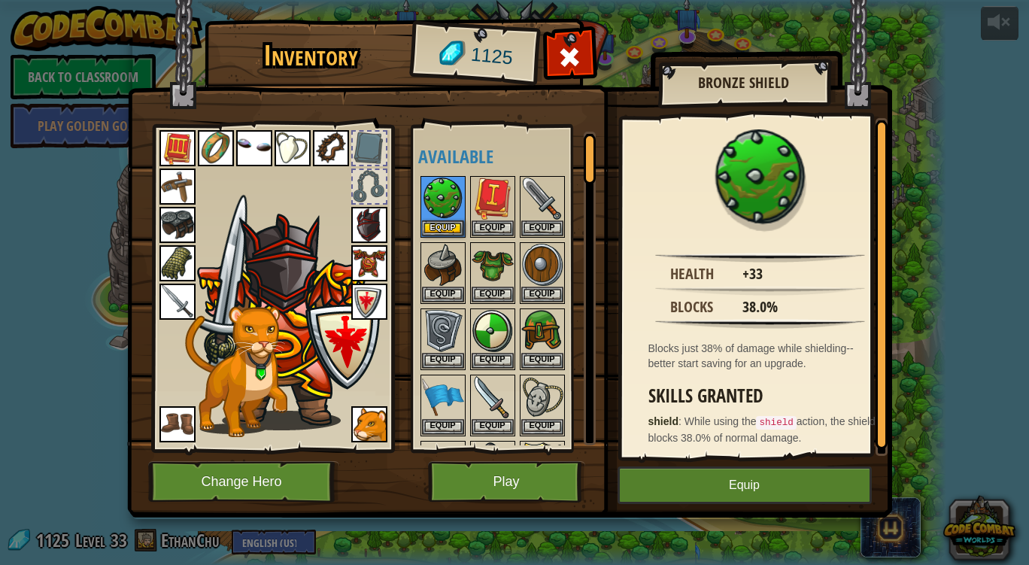
click at [221, 142] on img at bounding box center [216, 148] width 36 height 36
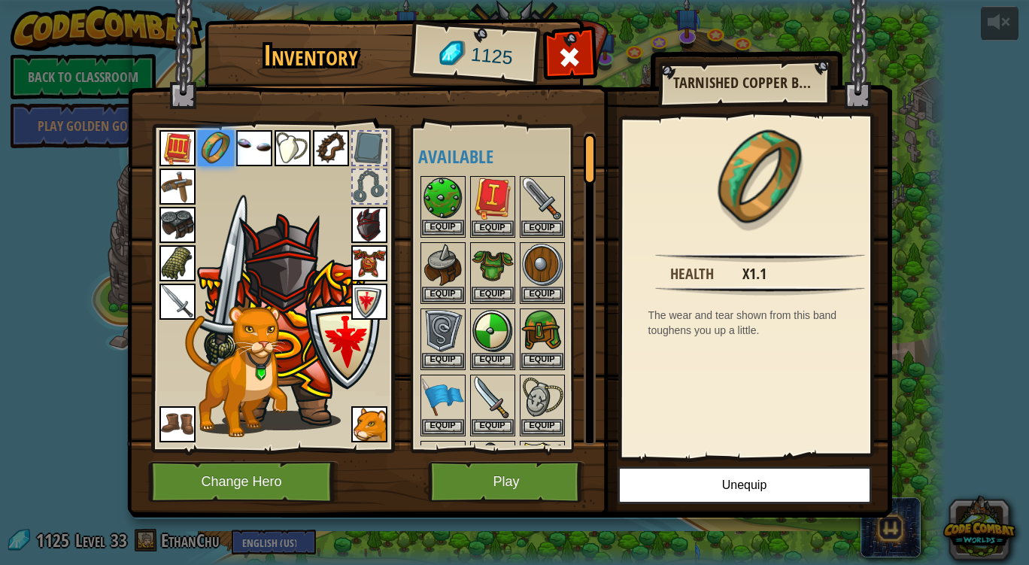
click at [448, 191] on img at bounding box center [443, 199] width 42 height 42
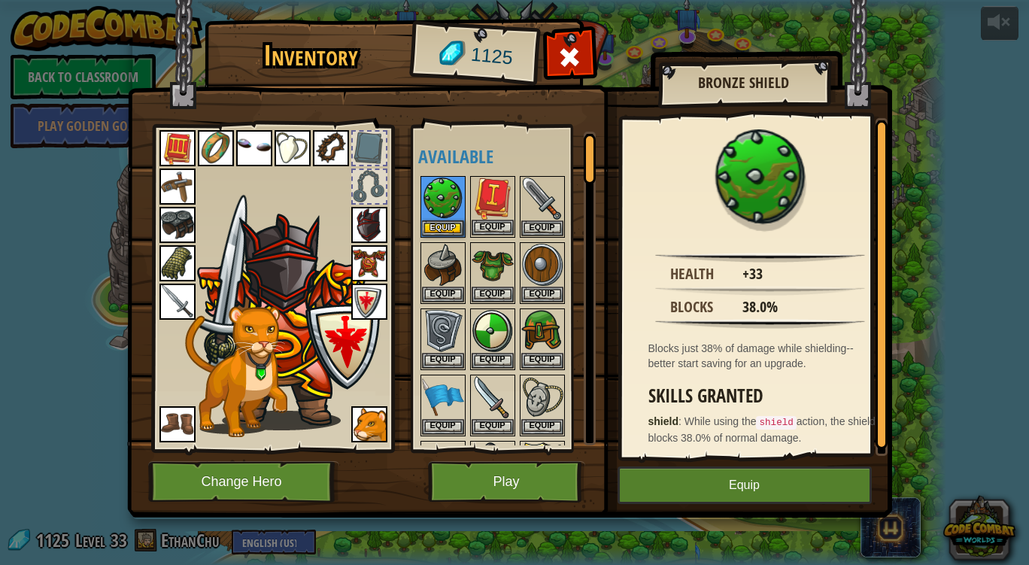
click at [477, 190] on img at bounding box center [493, 199] width 42 height 42
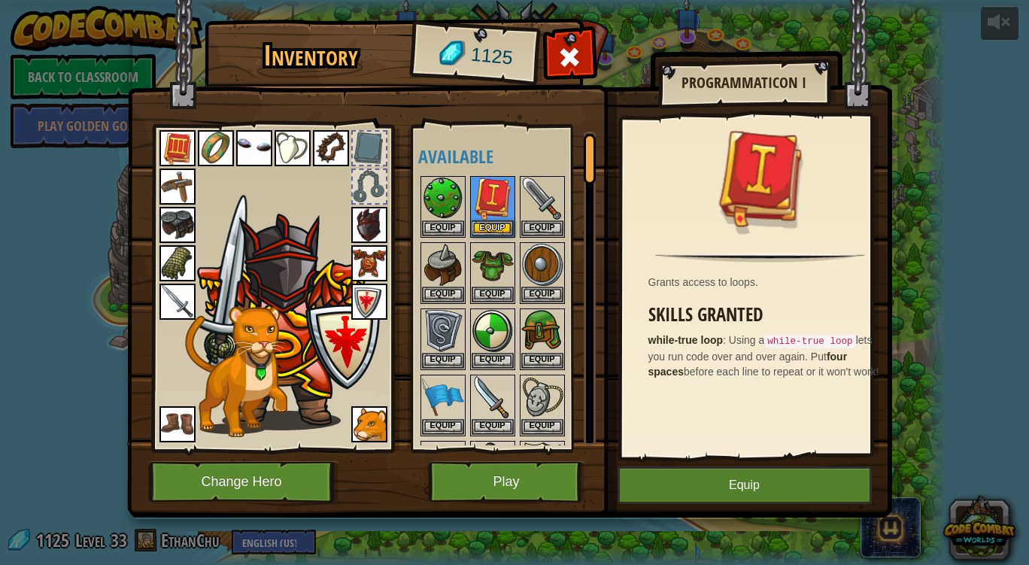
click at [171, 129] on div at bounding box center [272, 284] width 248 height 338
click at [175, 131] on img at bounding box center [177, 148] width 36 height 36
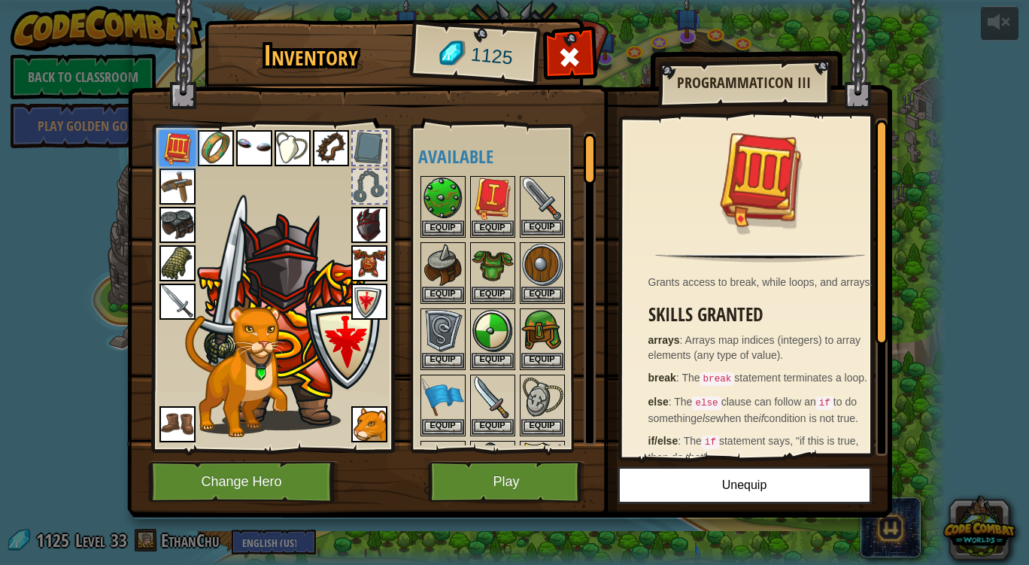
click at [548, 205] on img at bounding box center [542, 199] width 42 height 42
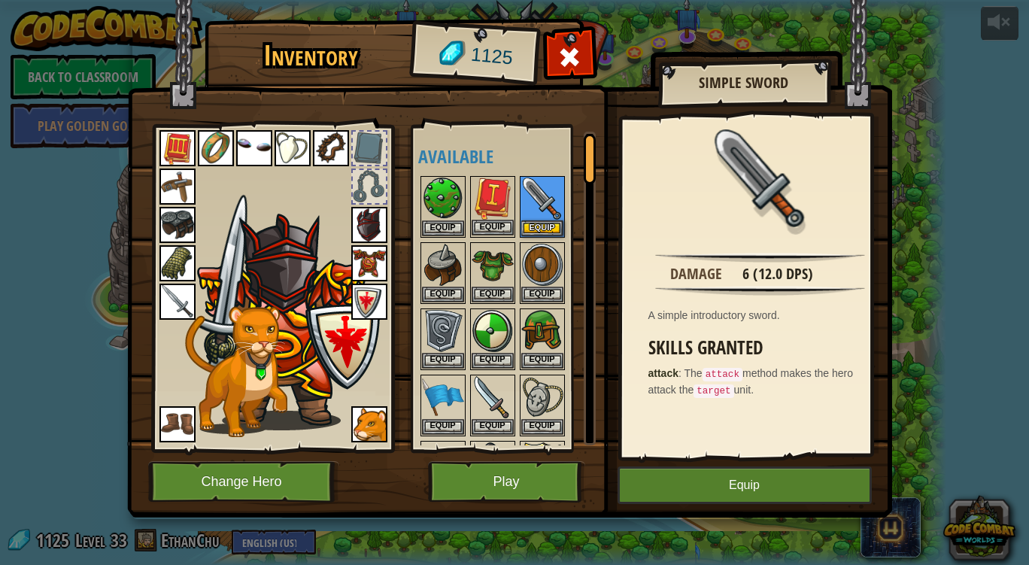
click at [493, 196] on img at bounding box center [493, 199] width 42 height 42
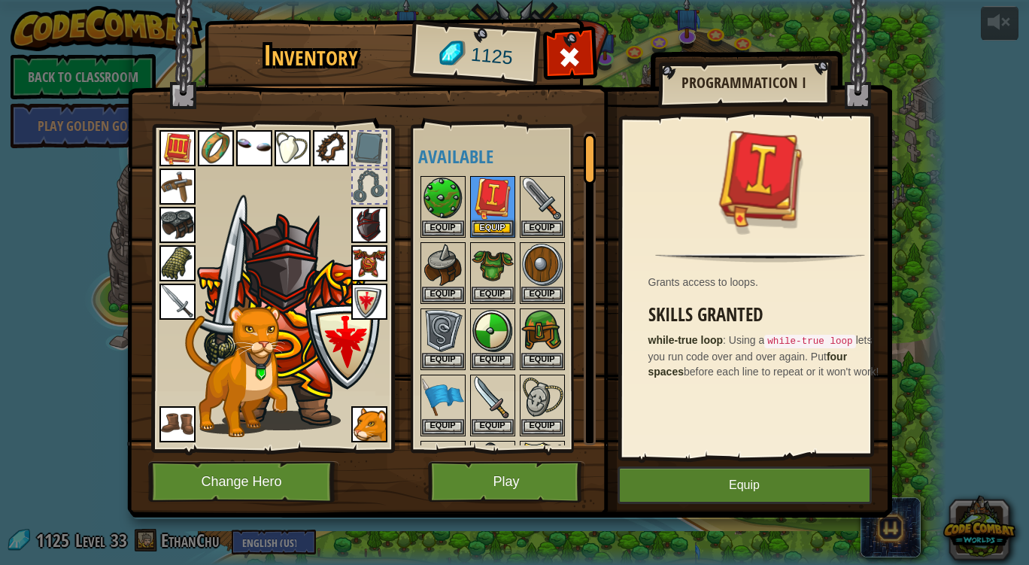
click at [466, 196] on div at bounding box center [512, 405] width 189 height 463
click at [443, 193] on img at bounding box center [443, 199] width 42 height 42
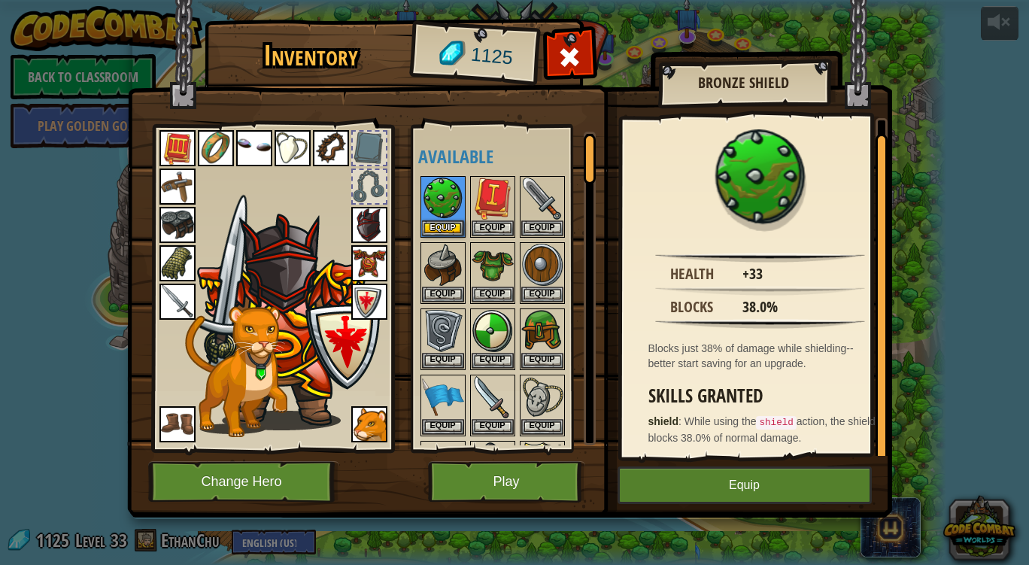
scroll to position [3, 0]
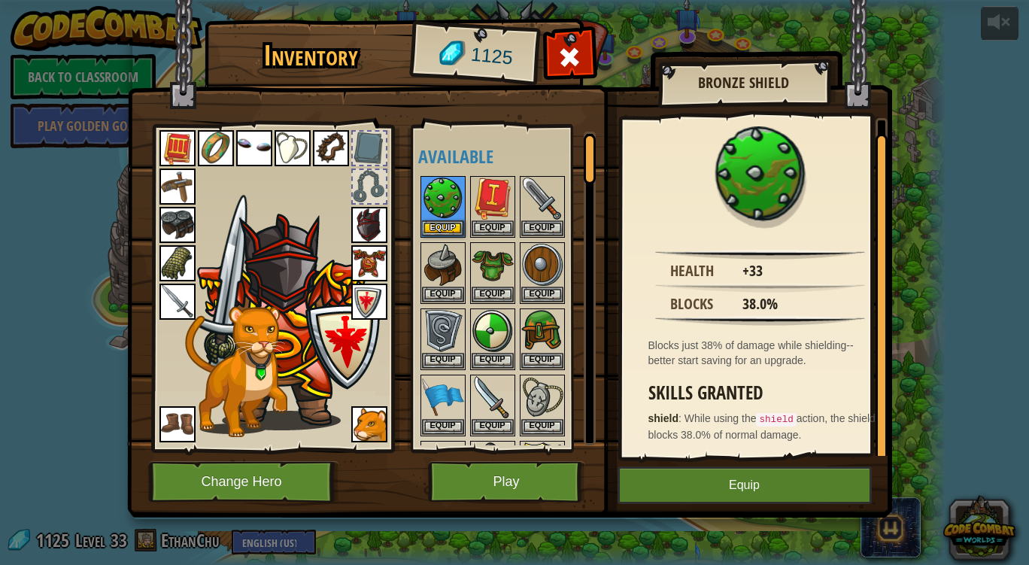
click at [208, 141] on img at bounding box center [216, 148] width 36 height 36
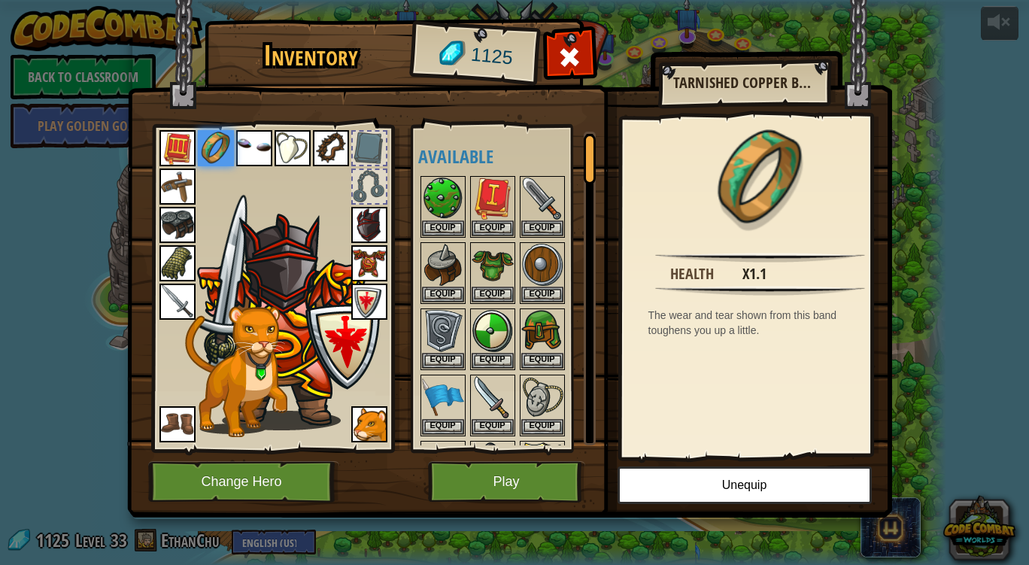
click at [363, 259] on img at bounding box center [369, 263] width 36 height 36
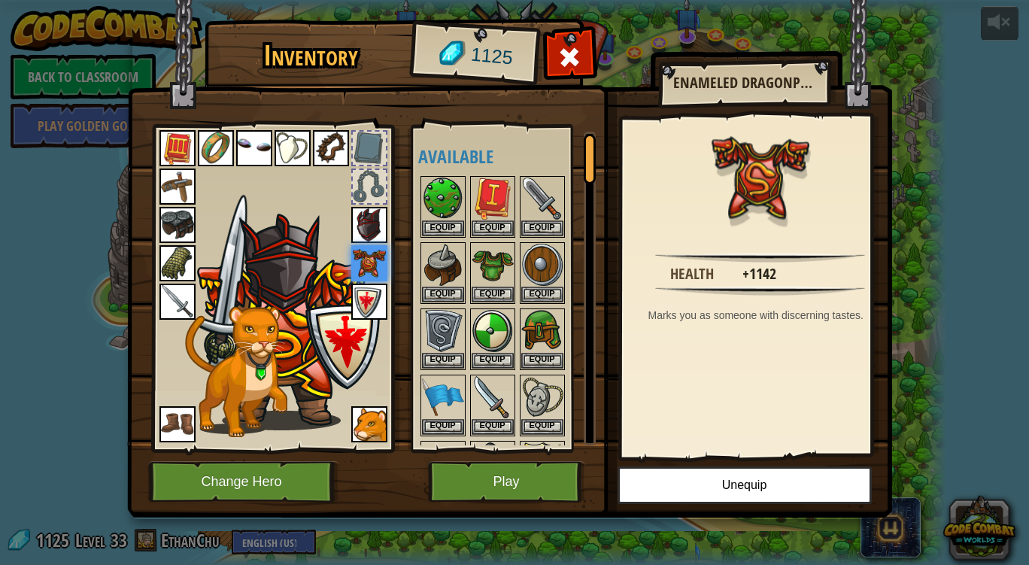
click at [361, 312] on img at bounding box center [369, 302] width 36 height 36
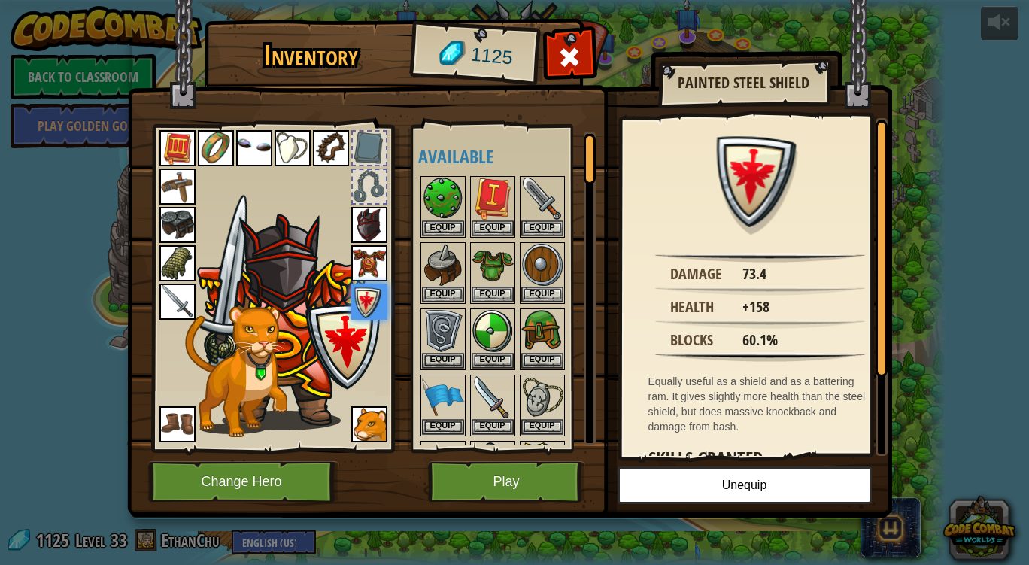
click at [373, 266] on img at bounding box center [369, 263] width 36 height 36
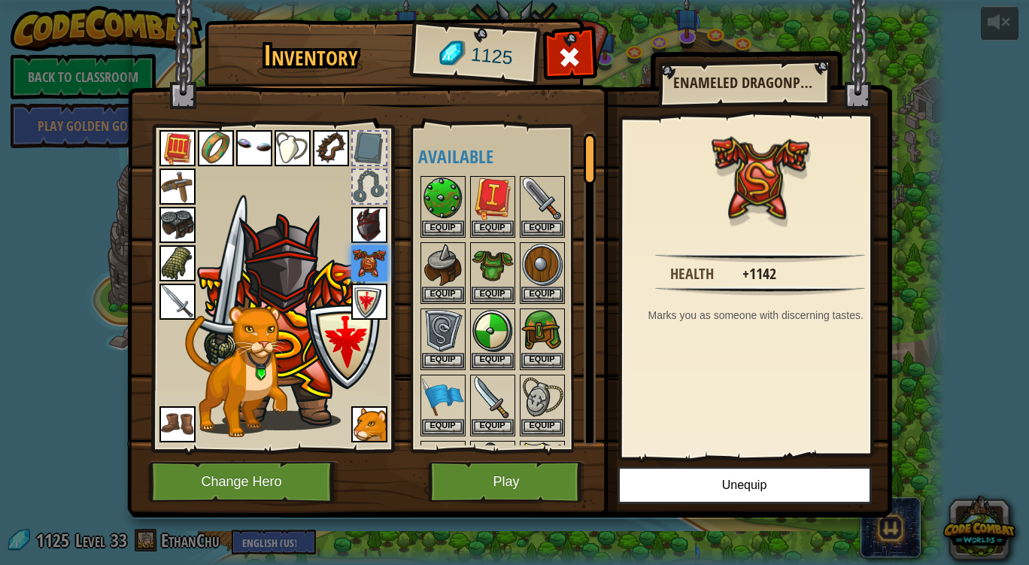
click at [366, 273] on img at bounding box center [369, 263] width 36 height 36
click at [443, 207] on img at bounding box center [443, 199] width 42 height 42
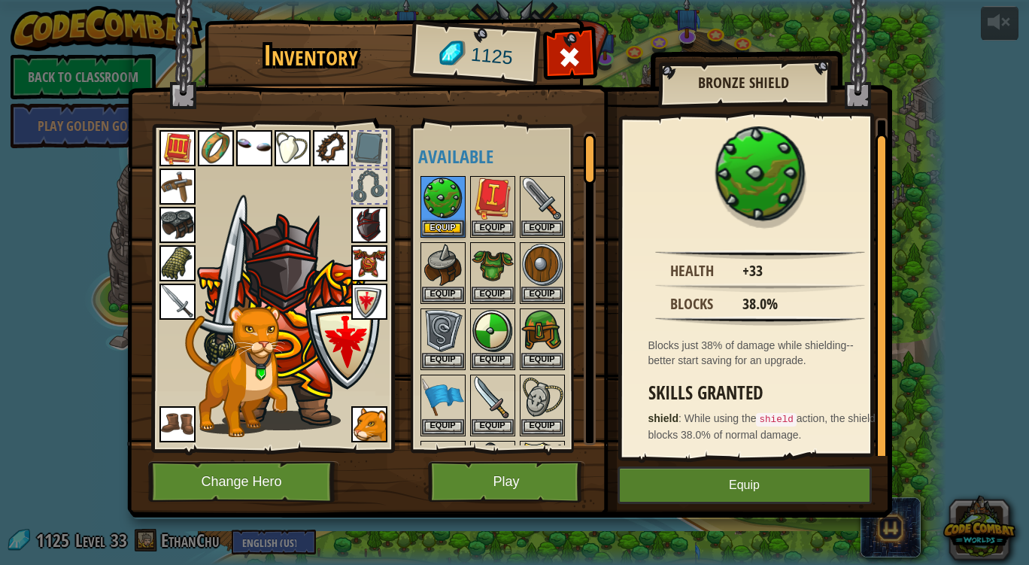
click at [175, 269] on img at bounding box center [177, 263] width 36 height 36
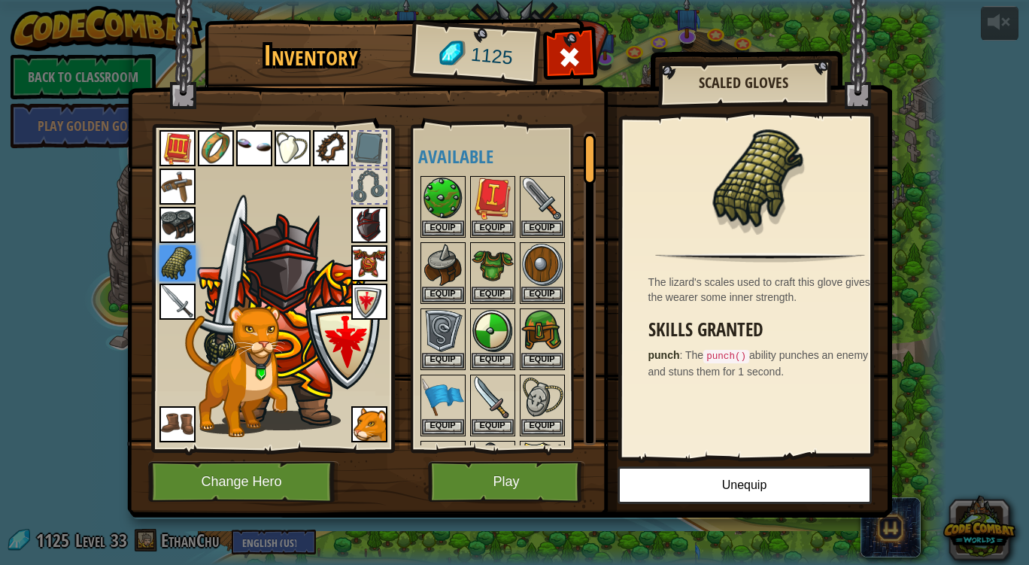
click at [178, 225] on img at bounding box center [177, 225] width 36 height 36
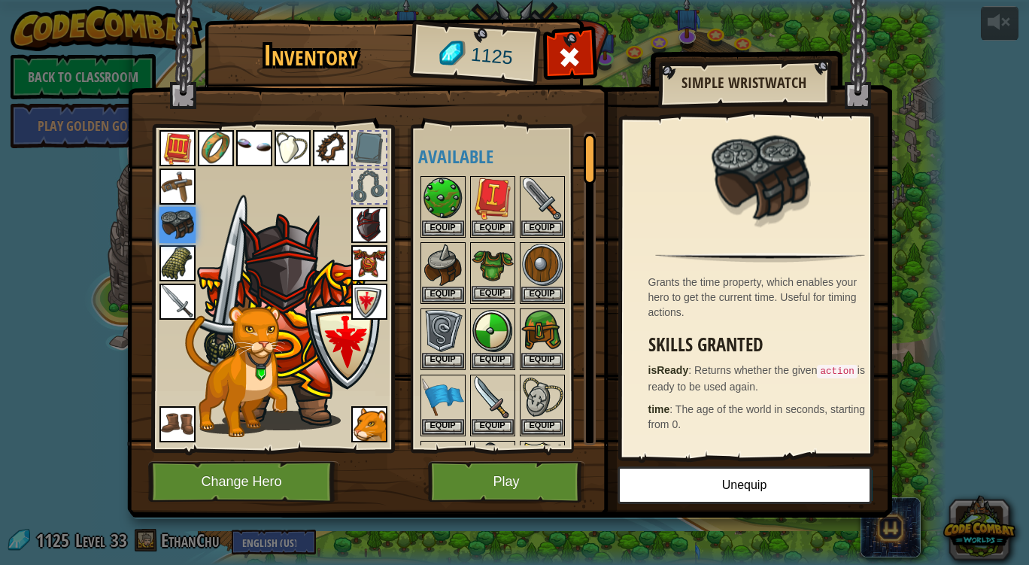
click at [492, 267] on img at bounding box center [493, 265] width 42 height 42
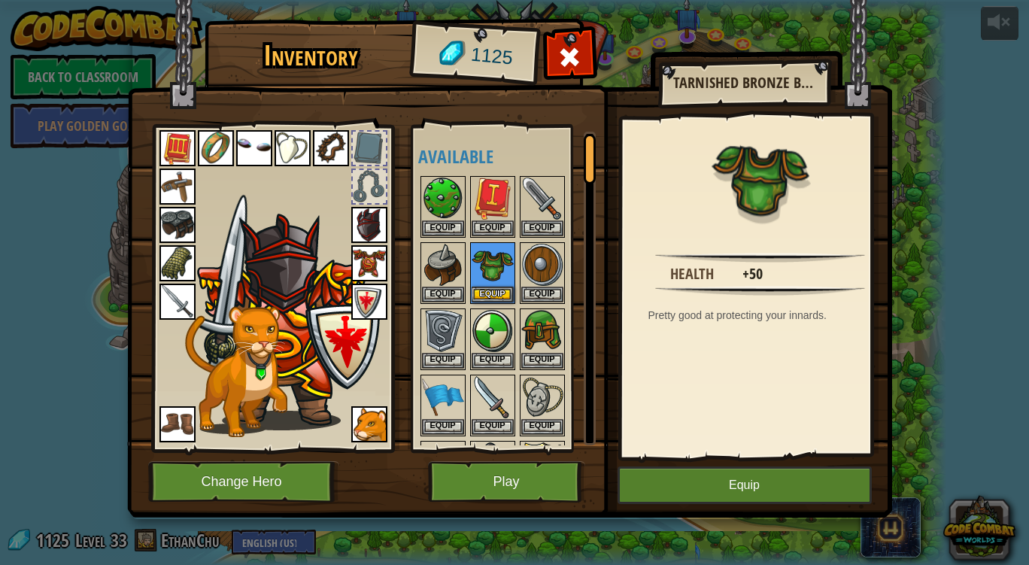
click at [379, 268] on img at bounding box center [369, 263] width 36 height 36
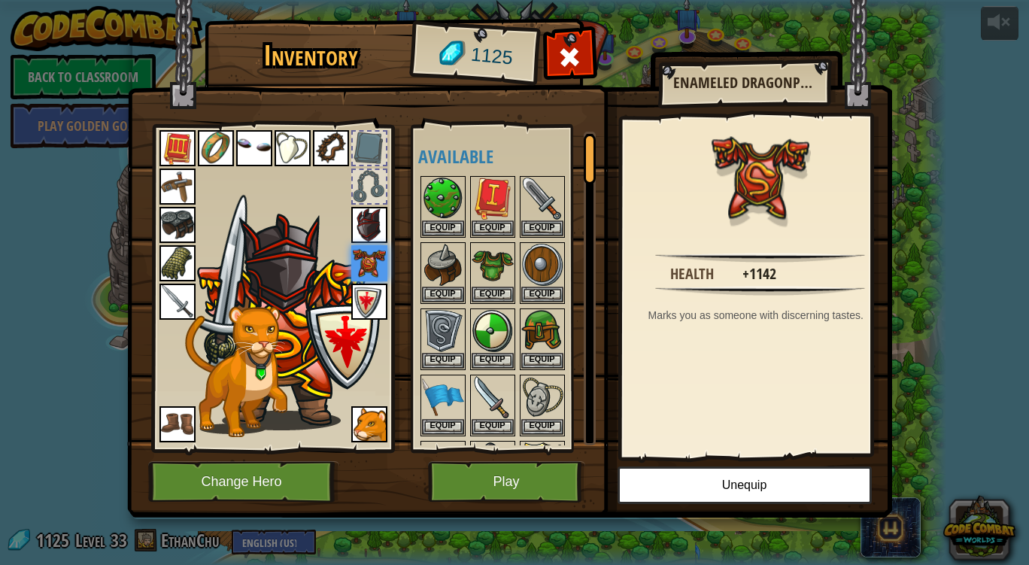
click at [375, 186] on div at bounding box center [369, 186] width 33 height 33
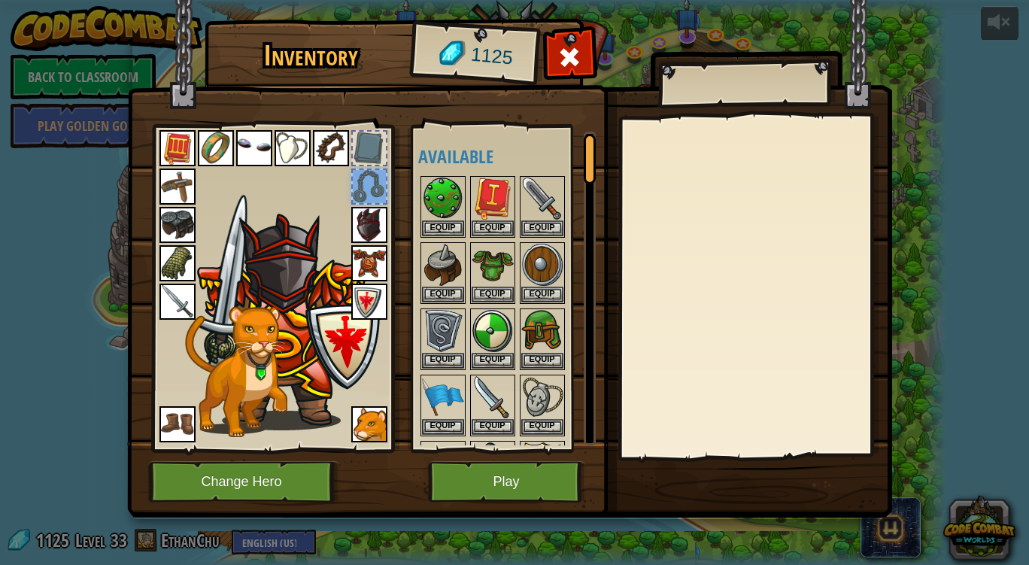
click at [178, 420] on img at bounding box center [177, 424] width 36 height 36
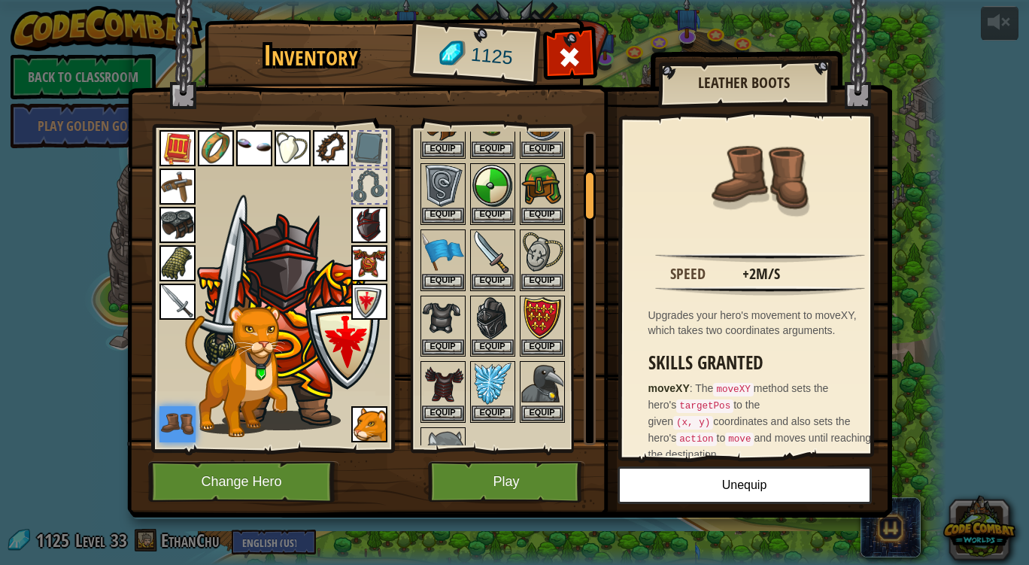
scroll to position [254, 0]
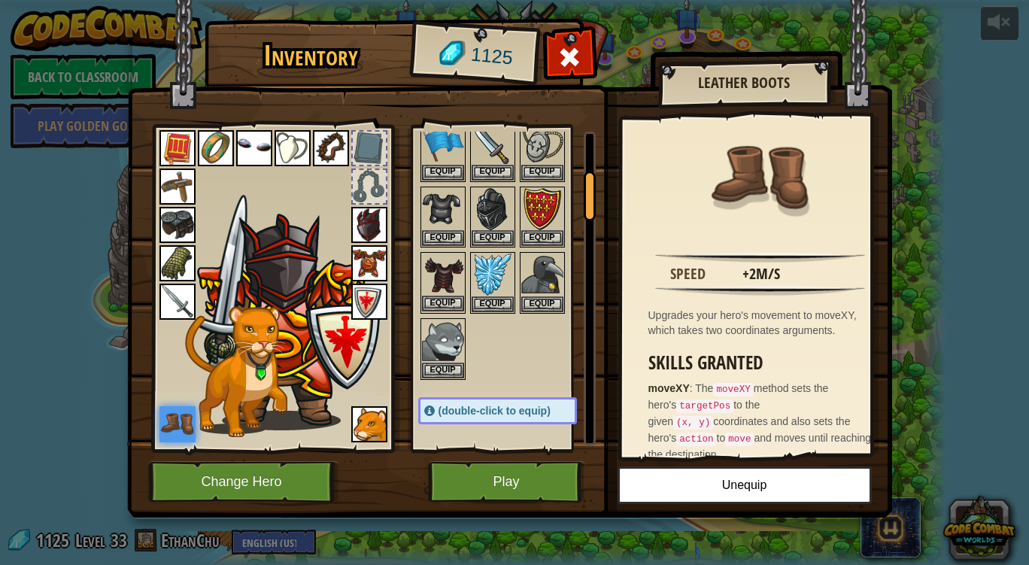
click at [450, 270] on img at bounding box center [443, 274] width 42 height 42
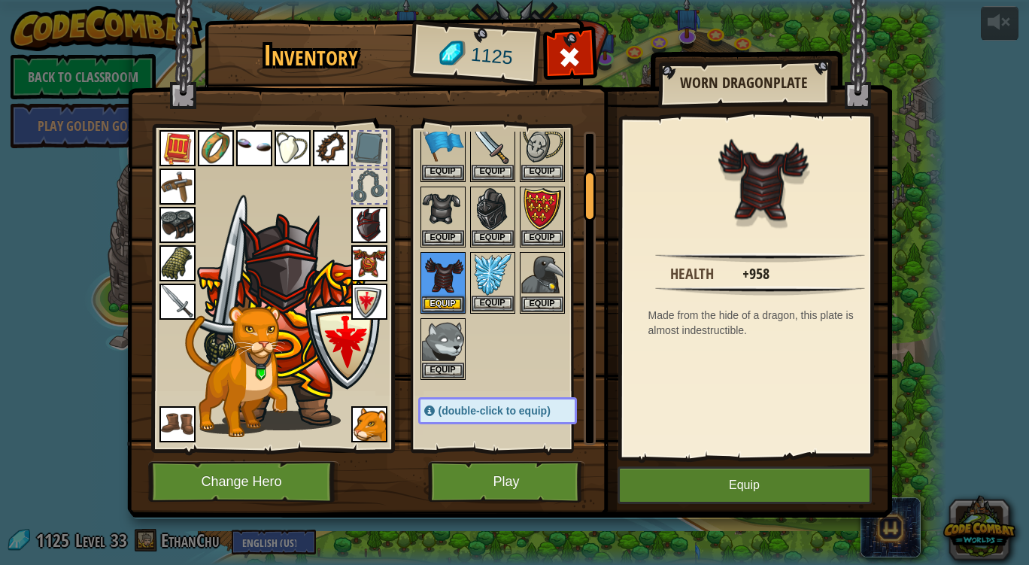
click at [495, 266] on img at bounding box center [493, 274] width 42 height 42
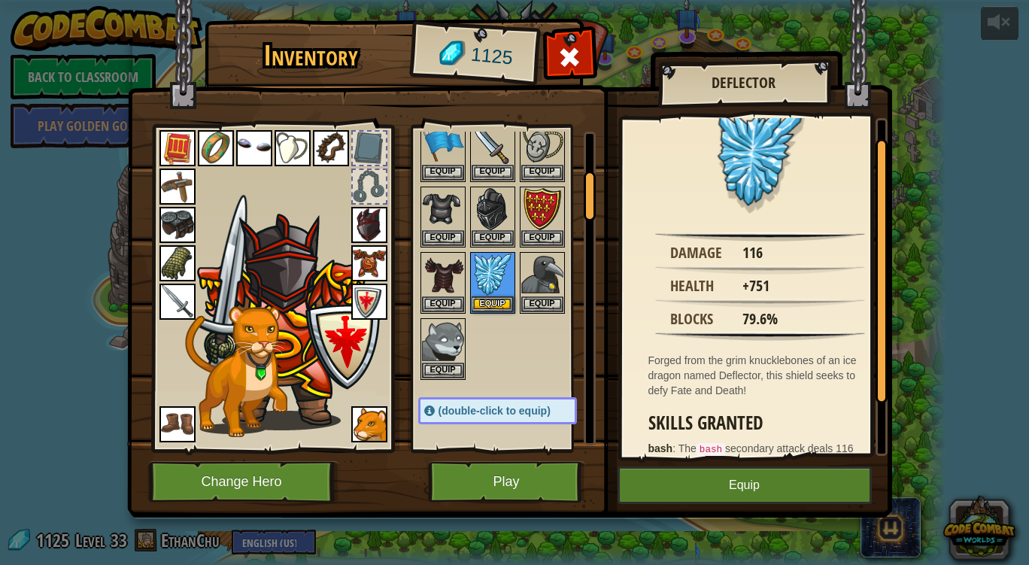
scroll to position [22, 0]
click at [497, 278] on img at bounding box center [493, 274] width 42 height 42
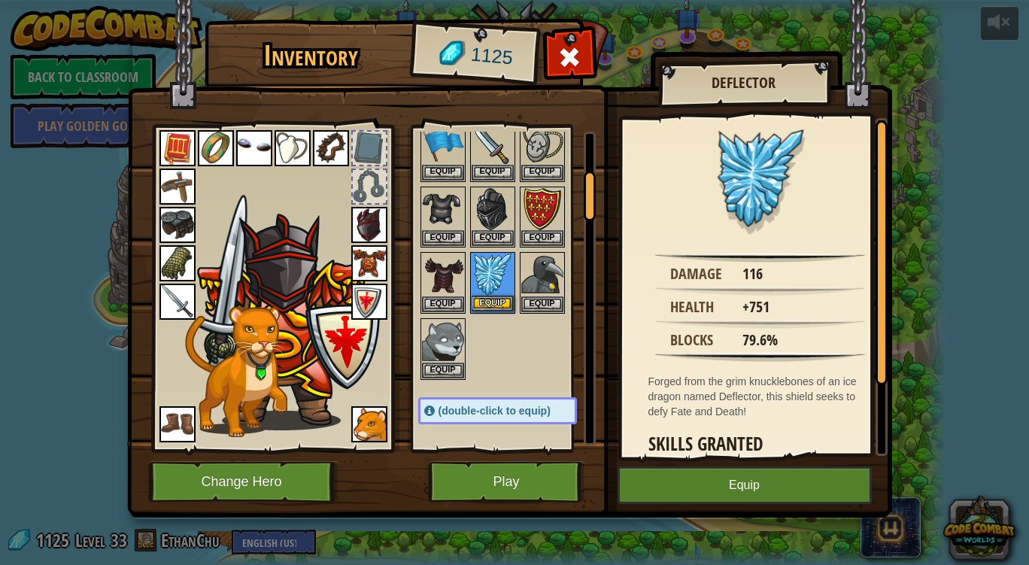
click at [497, 278] on img at bounding box center [493, 274] width 42 height 42
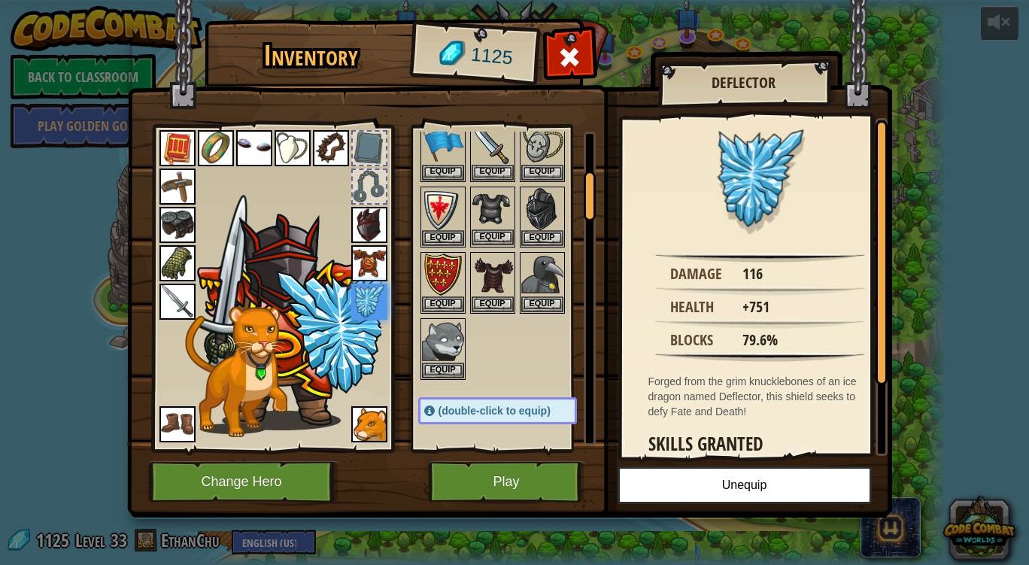
click at [501, 206] on img at bounding box center [493, 209] width 42 height 42
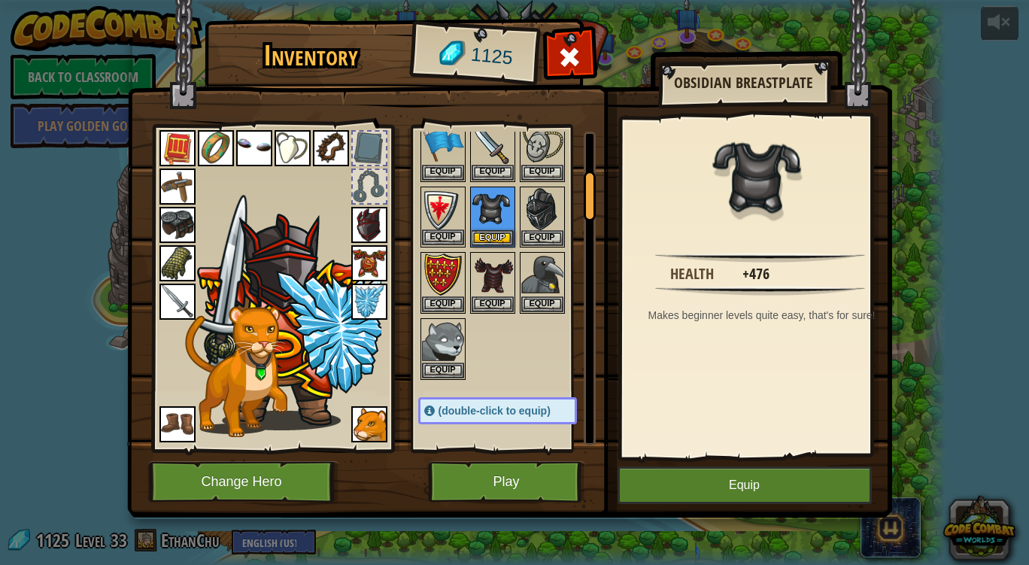
click at [442, 208] on img at bounding box center [443, 209] width 42 height 42
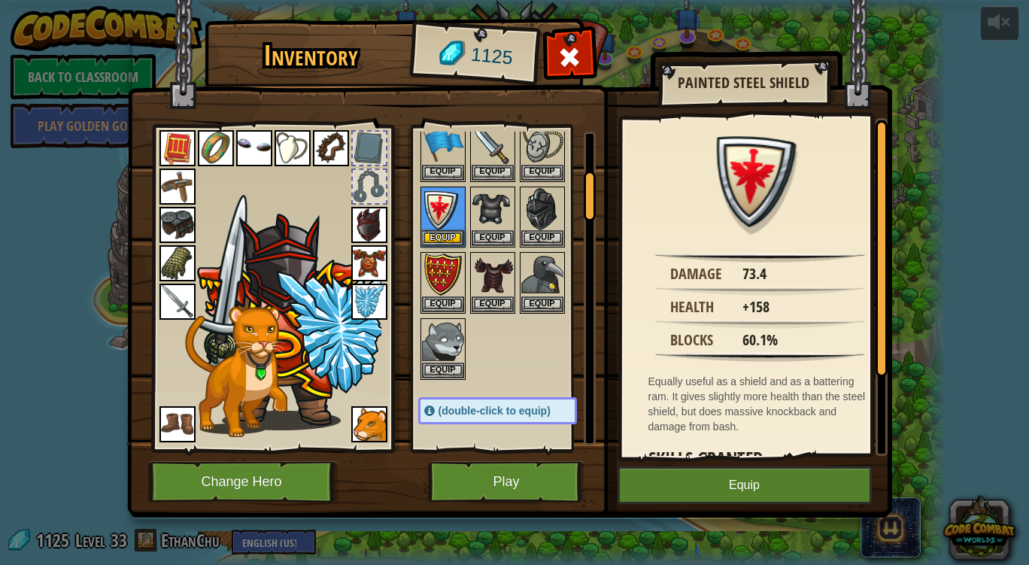
click at [360, 298] on img at bounding box center [369, 302] width 36 height 36
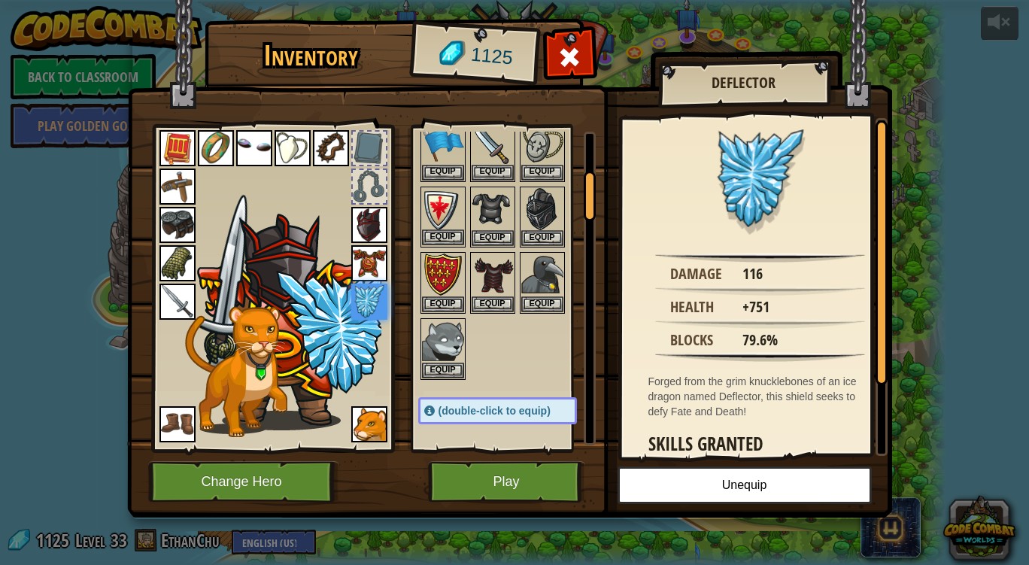
click at [448, 201] on img at bounding box center [443, 209] width 42 height 42
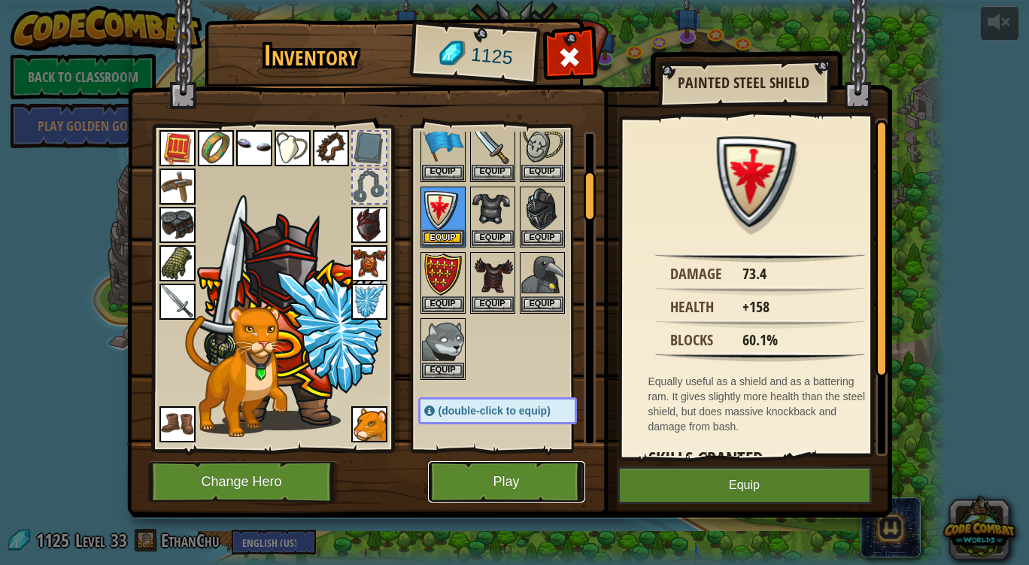
click at [526, 484] on button "Play" at bounding box center [506, 481] width 157 height 41
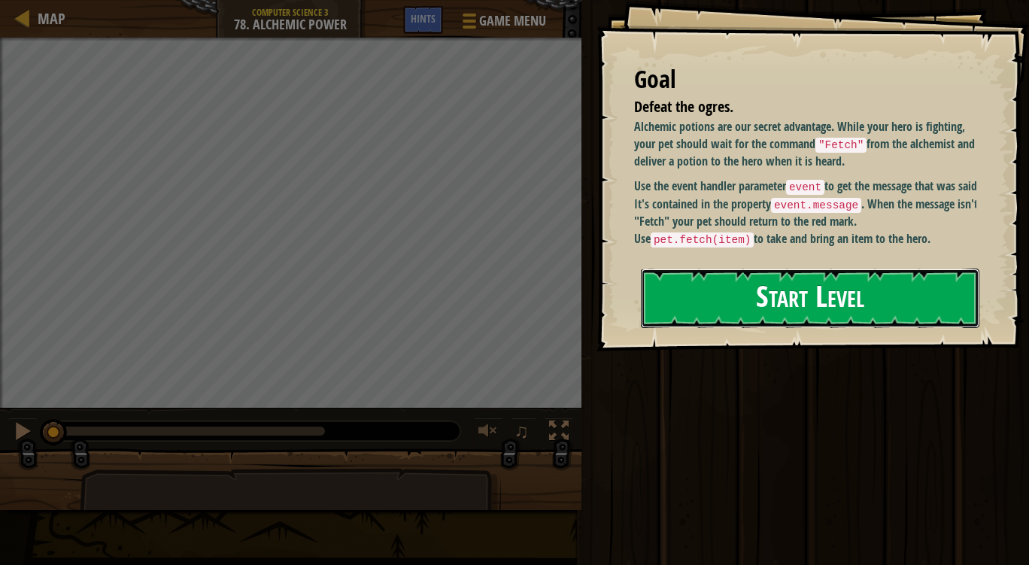
click at [815, 286] on button "Start Level" at bounding box center [810, 298] width 338 height 59
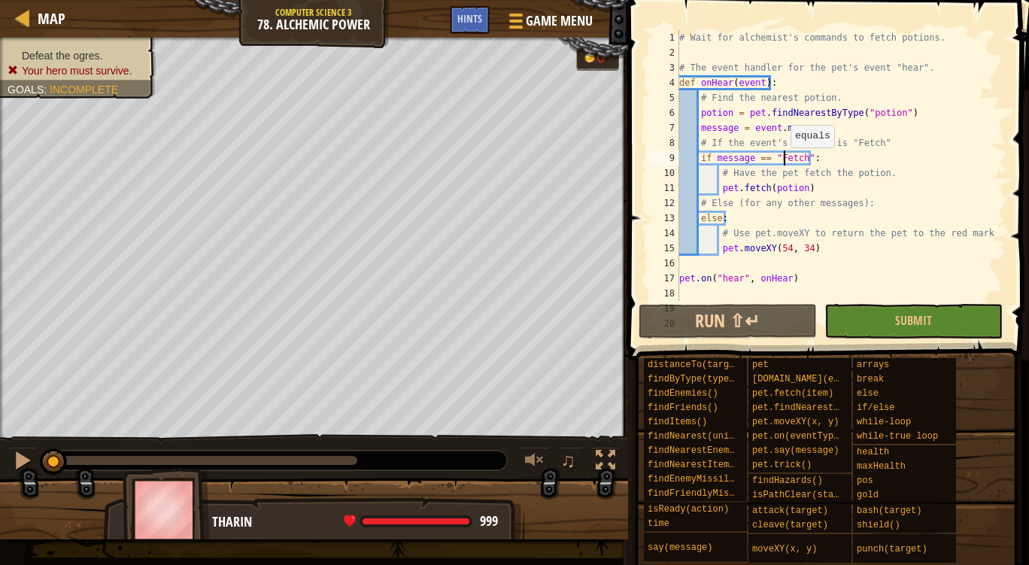
click at [782, 162] on div "# Wait for alchemist's commands to fetch potions. # The event handler for the p…" at bounding box center [835, 180] width 319 height 301
click at [740, 193] on div "# Wait for alchemist's commands to fetch potions. # The event handler for the p…" at bounding box center [835, 180] width 319 height 301
click at [740, 222] on div "# Wait for alchemist's commands to fetch potions. # The event handler for the p…" at bounding box center [835, 180] width 319 height 301
click at [781, 246] on div "# Wait for alchemist's commands to fetch potions. # The event handler for the p…" at bounding box center [835, 180] width 319 height 301
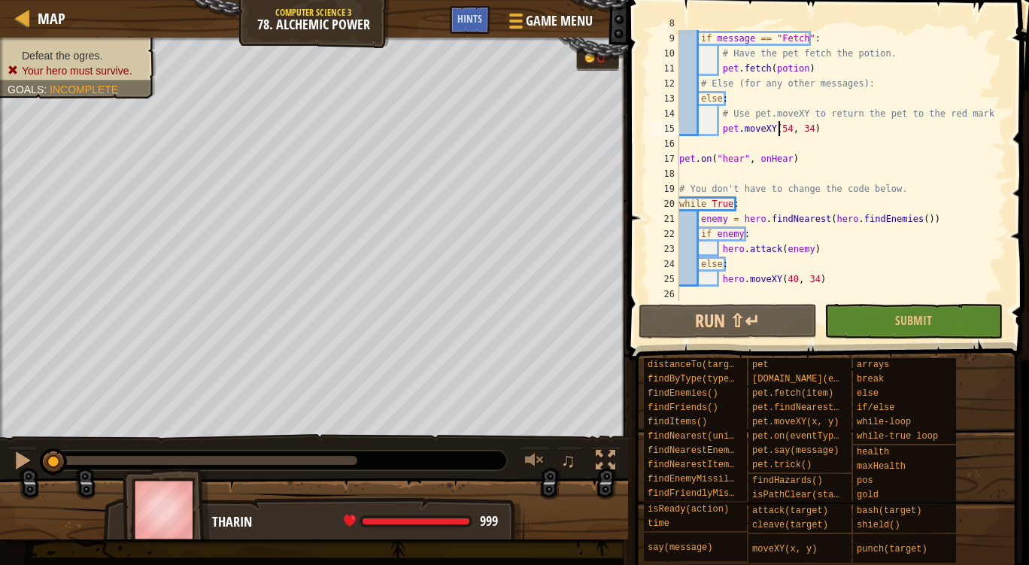
scroll to position [120, 0]
click at [695, 217] on div "if message == "Fetch" : # Have the pet fetch the potion. pet . fetch ( potion )…" at bounding box center [835, 180] width 319 height 301
type textarea "enemy = hero.findNearest(hero.findEnemies())"
drag, startPoint x: 698, startPoint y: 217, endPoint x: 924, endPoint y: 214, distance: 225.7
click at [924, 214] on div "if message == "Fetch" : # Have the pet fetch the potion. pet . fetch ( potion )…" at bounding box center [835, 180] width 319 height 301
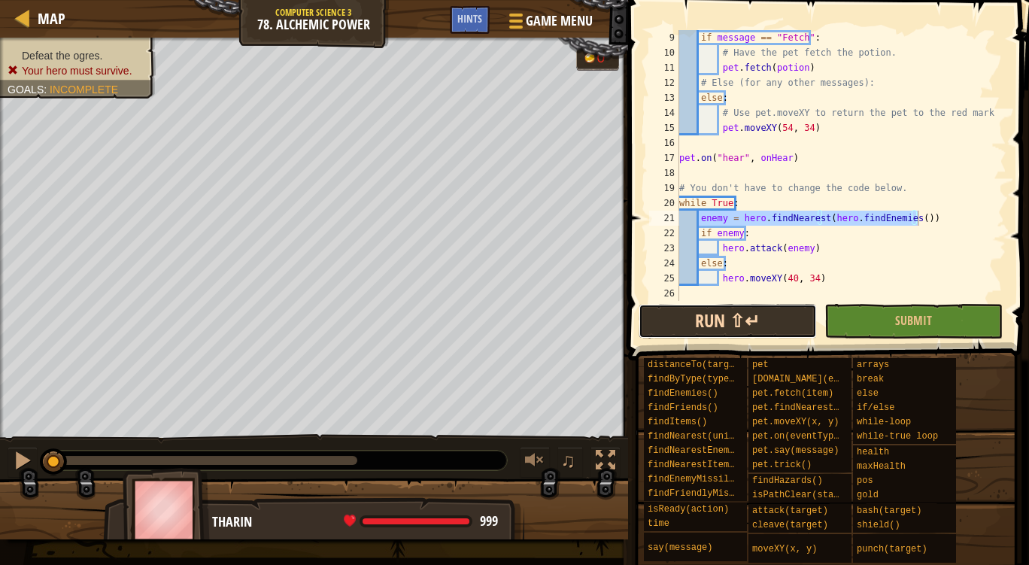
click at [731, 320] on button "Run ⇧↵" at bounding box center [728, 321] width 178 height 35
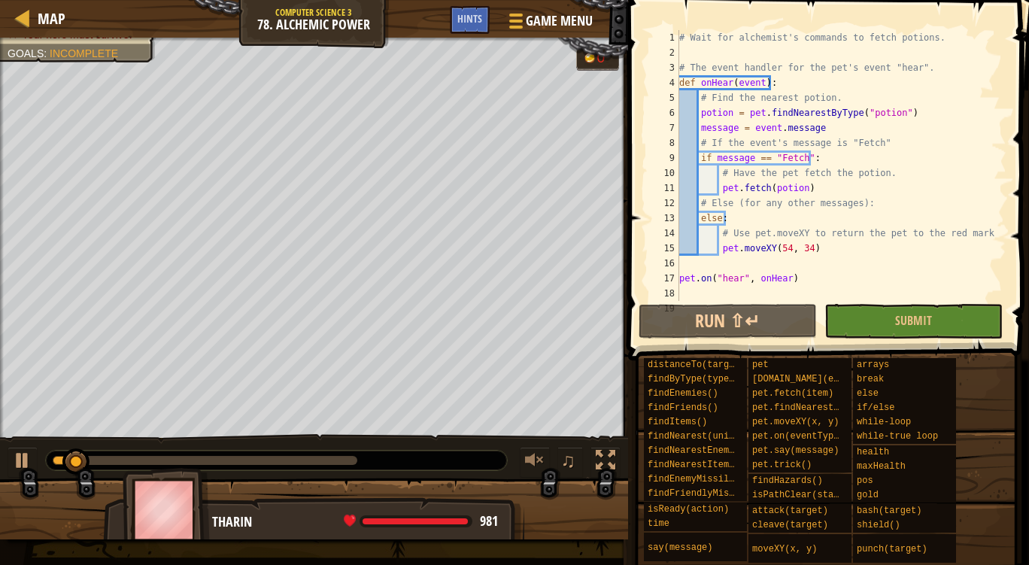
scroll to position [0, 0]
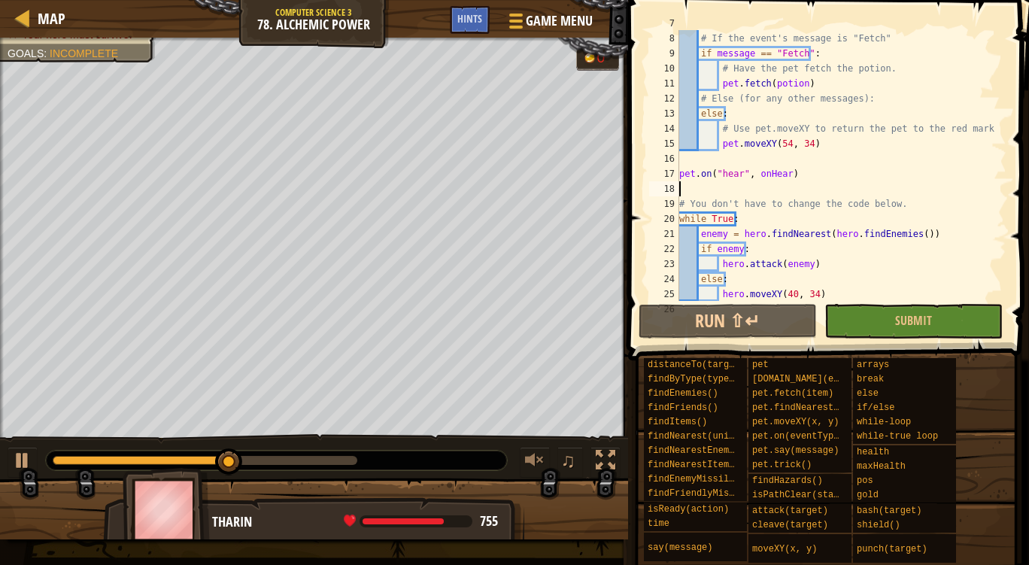
click at [800, 190] on div "message = event . message # If the event's message is "Fetch" if message == "Fe…" at bounding box center [835, 166] width 319 height 301
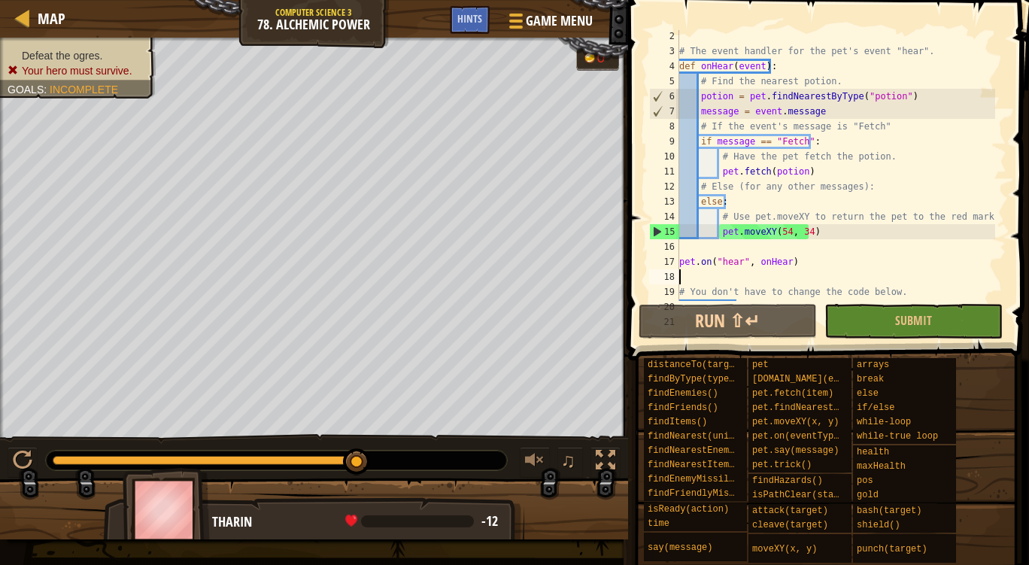
scroll to position [17, 0]
click at [875, 329] on button "Submit" at bounding box center [913, 321] width 178 height 35
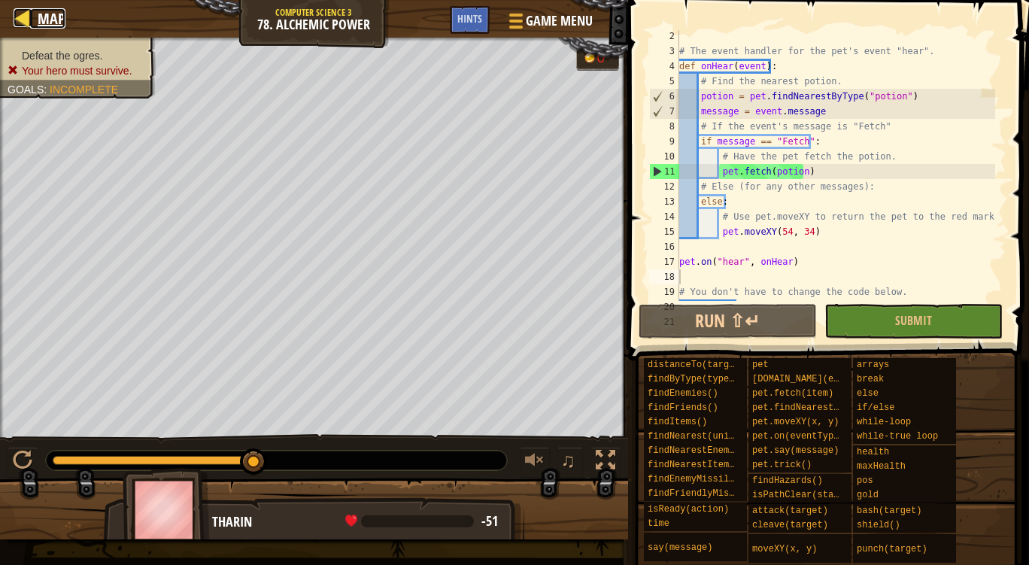
click at [38, 24] on span "Map" at bounding box center [52, 18] width 28 height 20
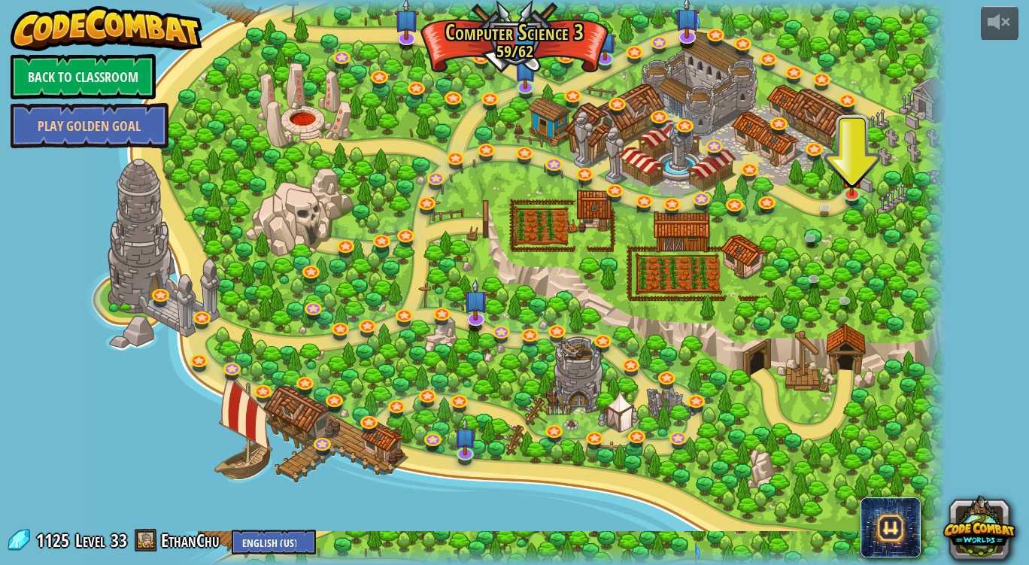
click at [812, 223] on div at bounding box center [515, 282] width 864 height 565
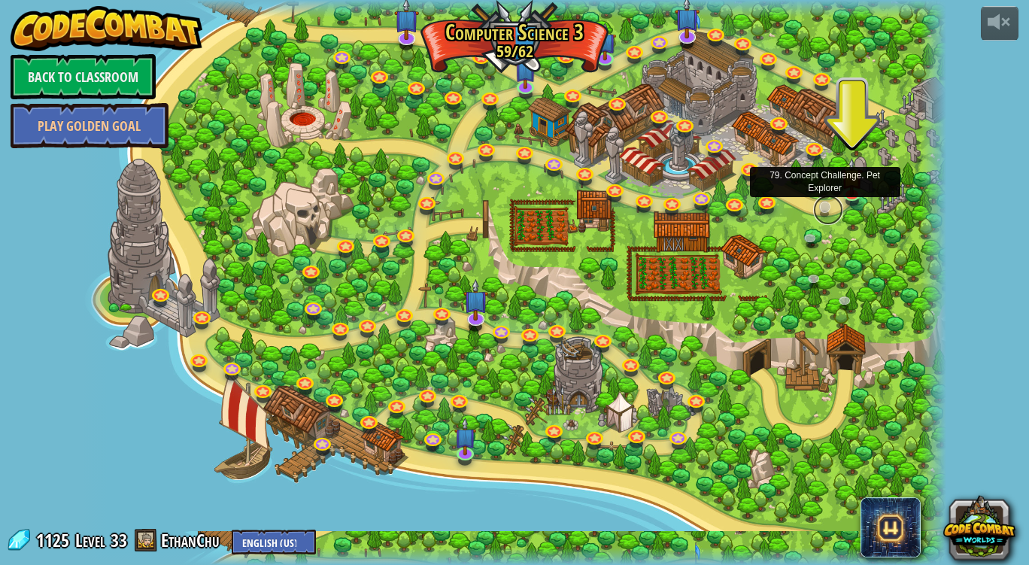
click at [821, 207] on link at bounding box center [828, 210] width 30 height 30
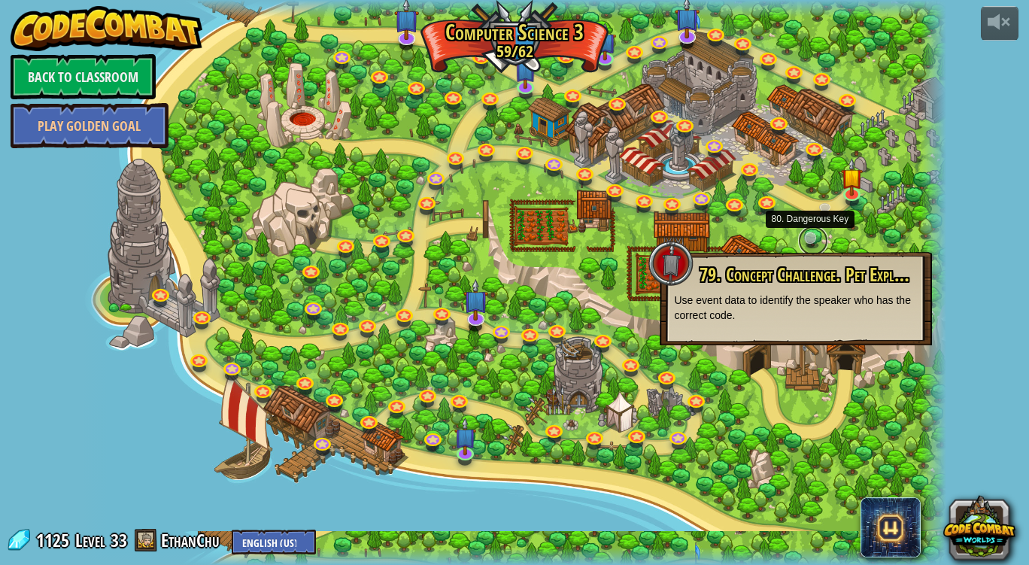
drag, startPoint x: 815, startPoint y: 235, endPoint x: 806, endPoint y: 235, distance: 8.3
drag, startPoint x: 806, startPoint y: 235, endPoint x: 894, endPoint y: 205, distance: 92.8
click at [894, 205] on div at bounding box center [515, 282] width 864 height 565
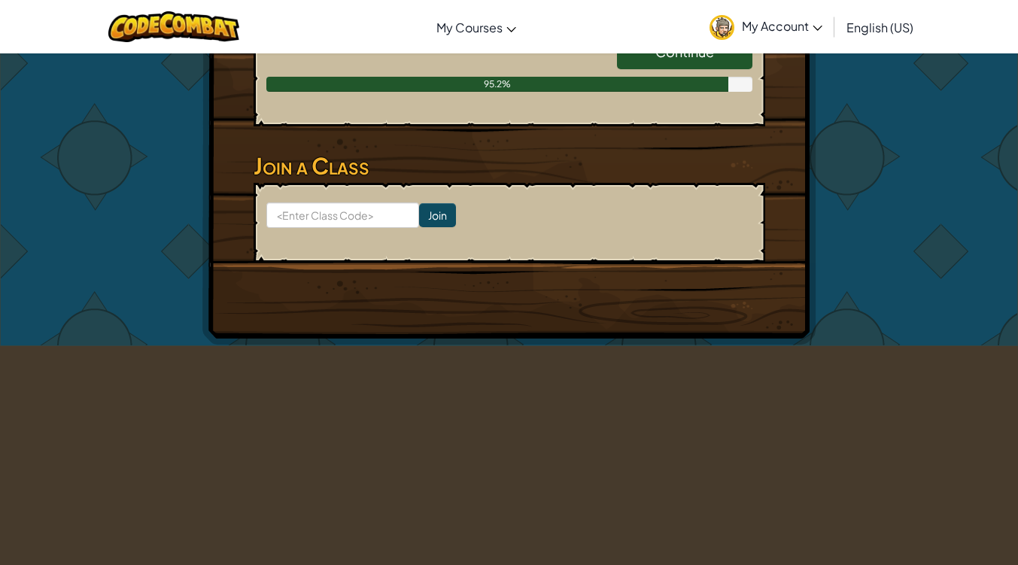
scroll to position [815, 0]
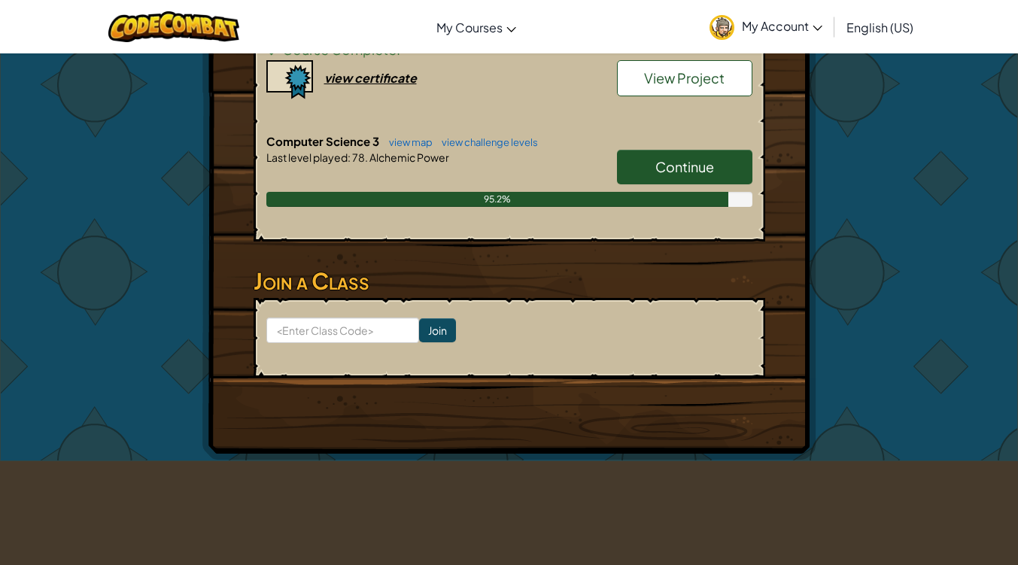
click at [665, 185] on div "Continue" at bounding box center [677, 171] width 150 height 42
click at [648, 169] on link "Continue" at bounding box center [684, 167] width 135 height 35
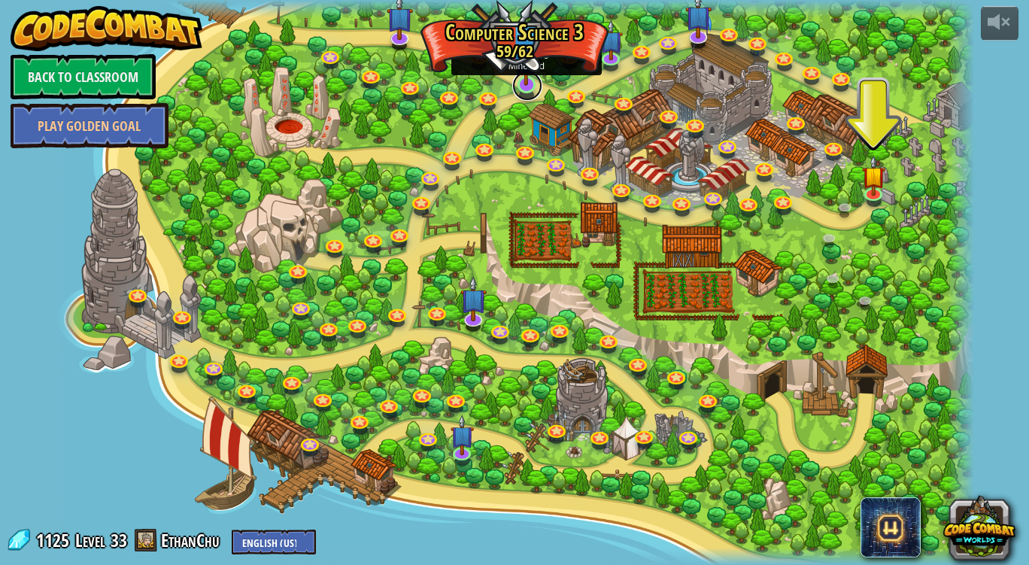
click at [521, 90] on link at bounding box center [527, 86] width 30 height 30
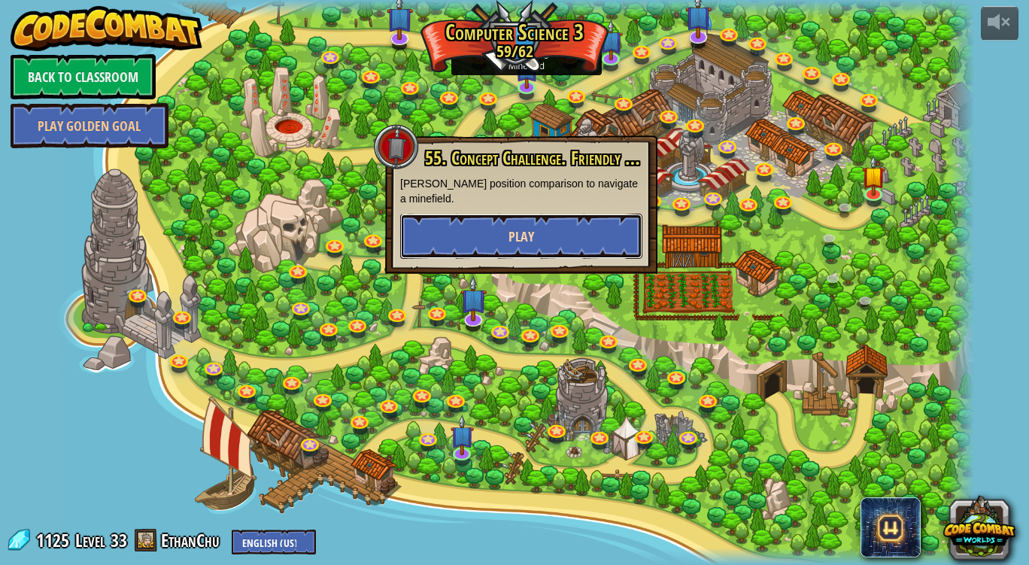
click at [523, 227] on span "Play" at bounding box center [521, 236] width 26 height 19
